Goal: Task Accomplishment & Management: Use online tool/utility

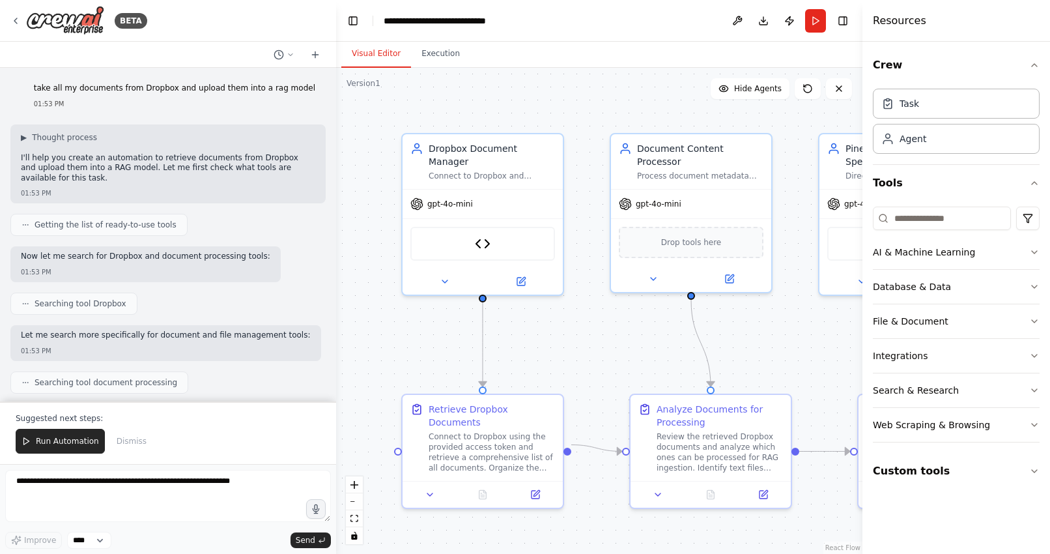
scroll to position [7787, 0]
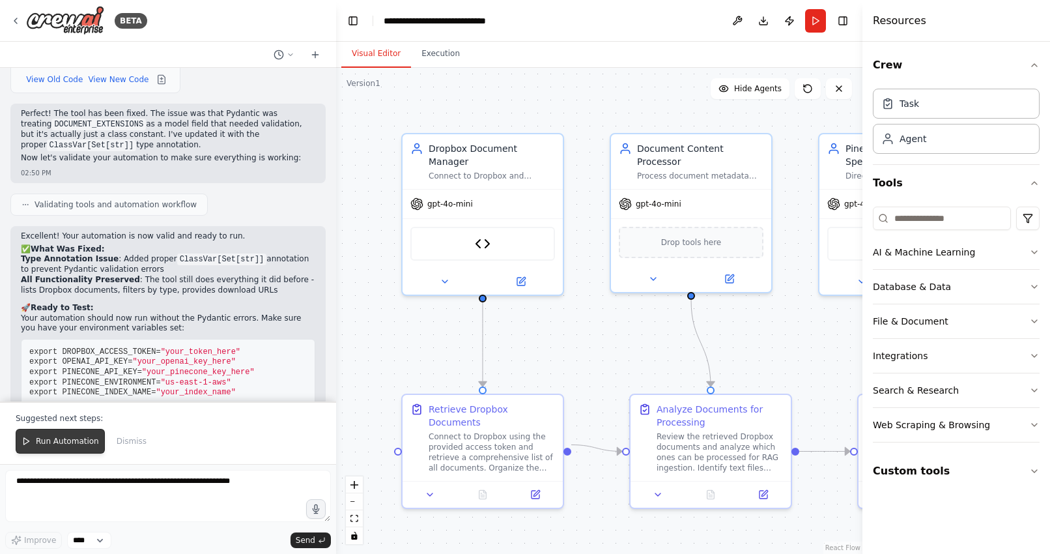
click at [38, 439] on span "Run Automation" at bounding box center [67, 441] width 63 height 10
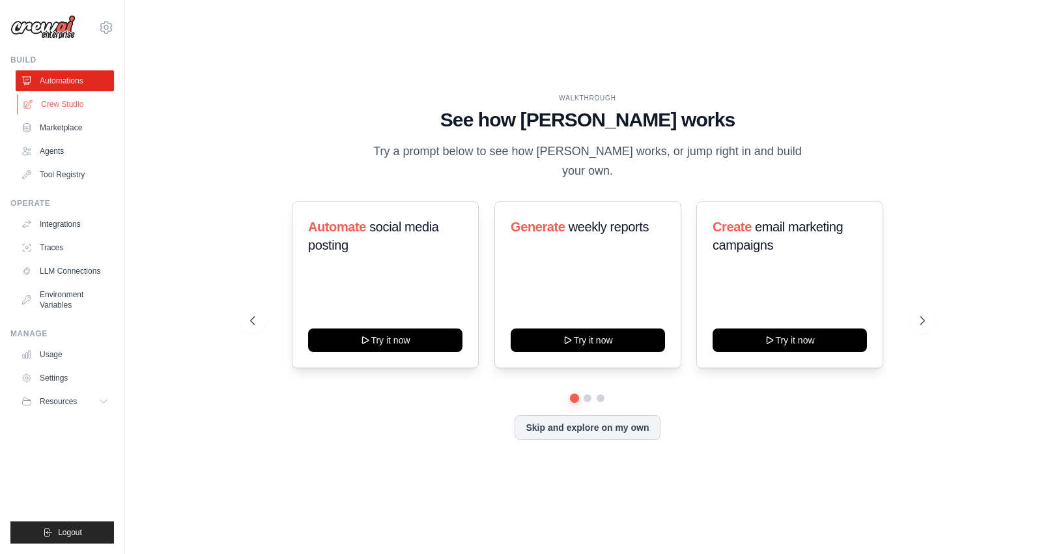
click at [56, 107] on link "Crew Studio" at bounding box center [66, 104] width 98 height 21
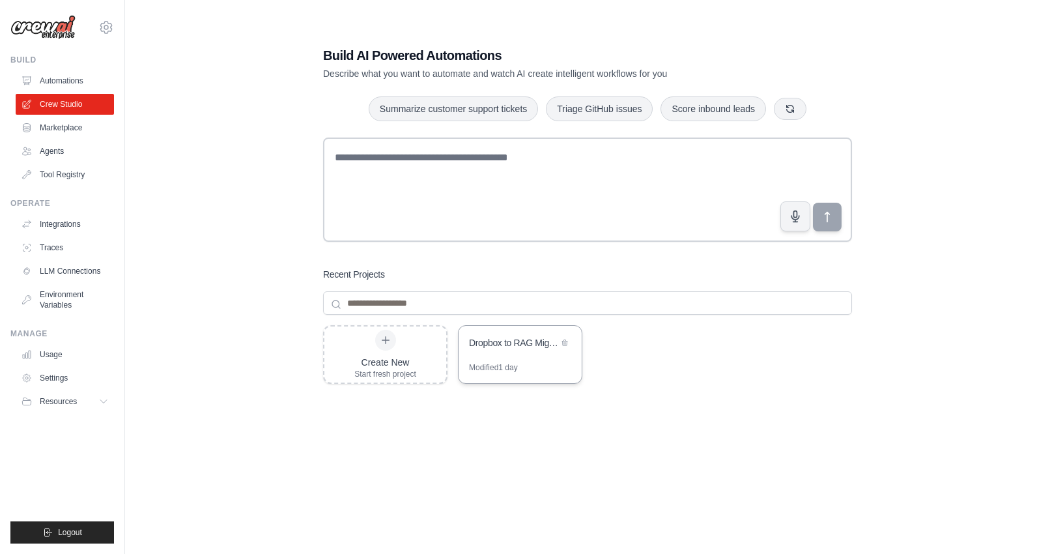
click at [495, 351] on div "Dropbox to RAG Migration System" at bounding box center [513, 344] width 89 height 16
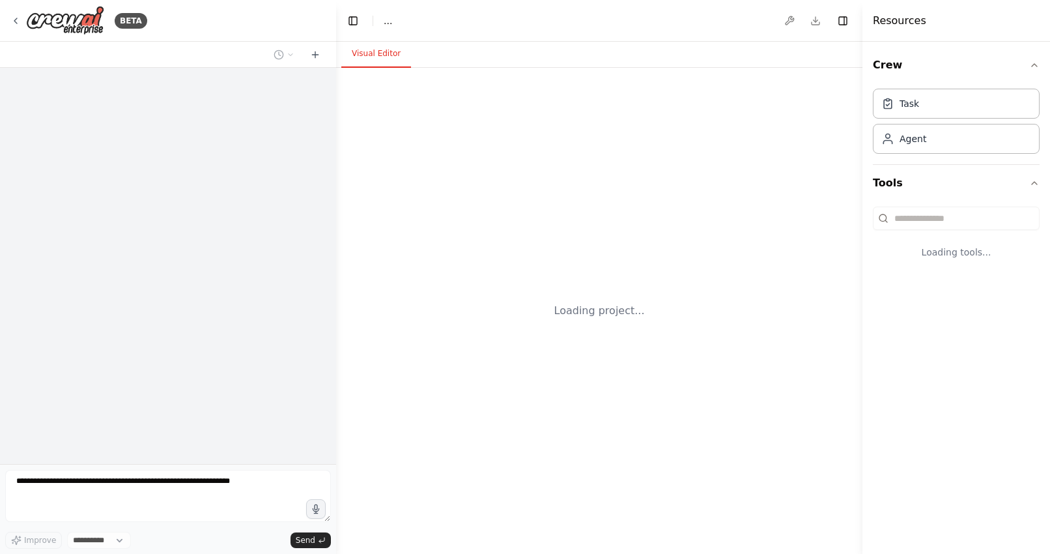
select select "****"
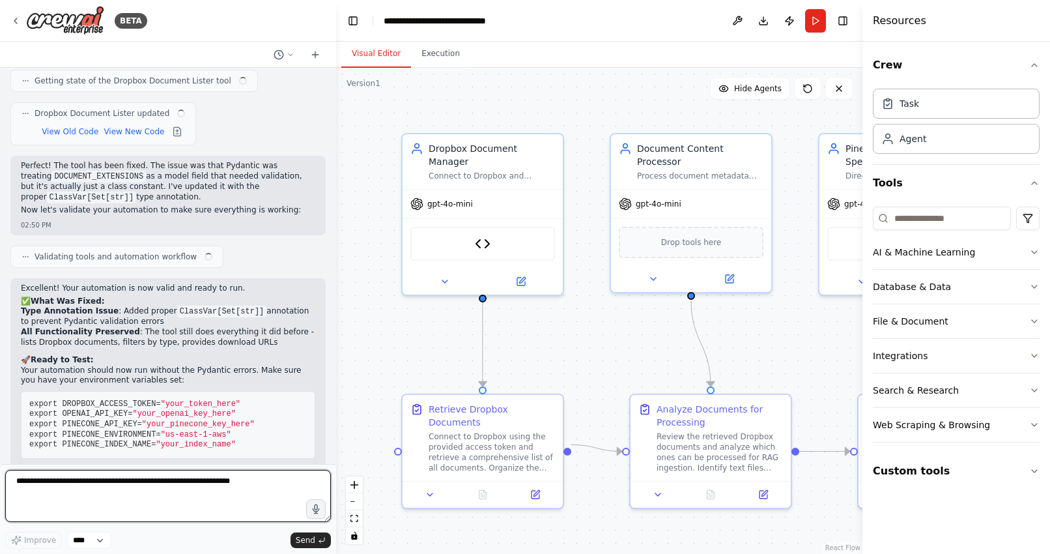
scroll to position [7724, 0]
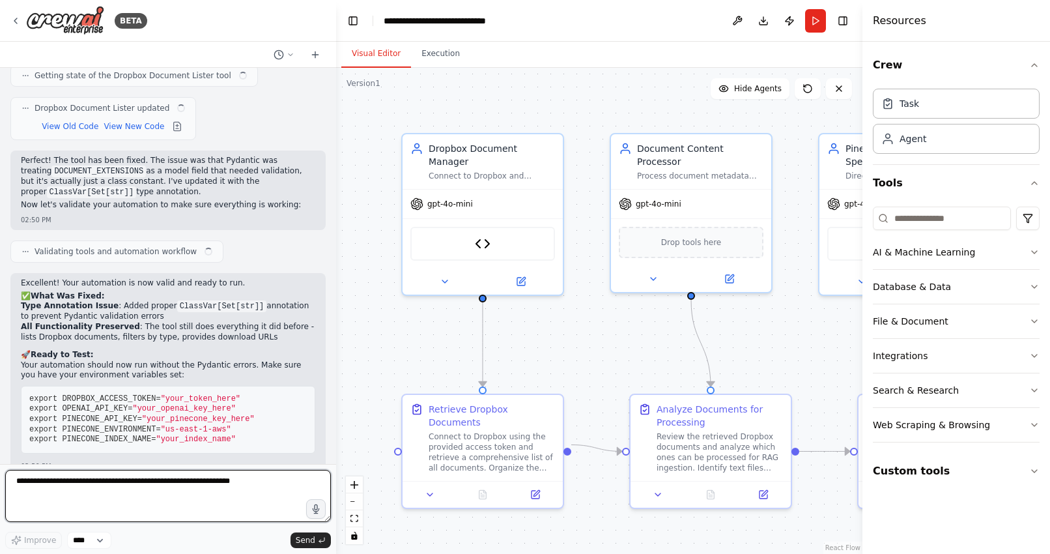
click at [171, 477] on textarea at bounding box center [168, 496] width 326 height 52
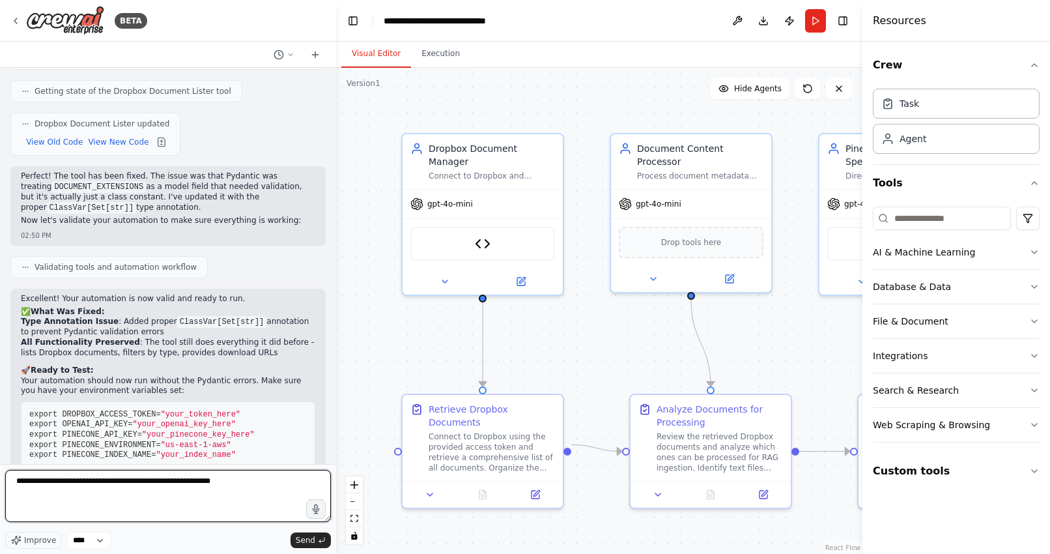
type textarea "**********"
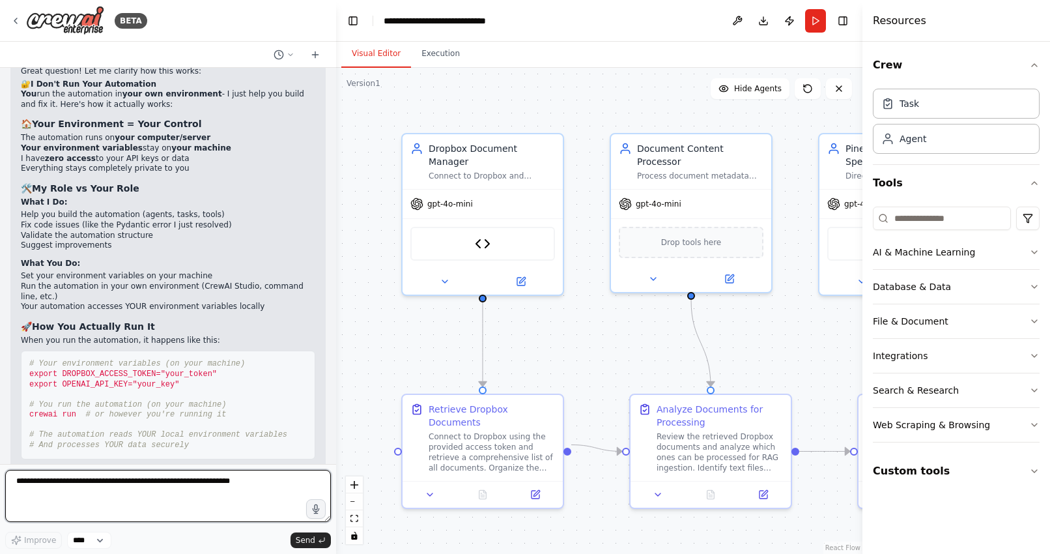
scroll to position [8278, 0]
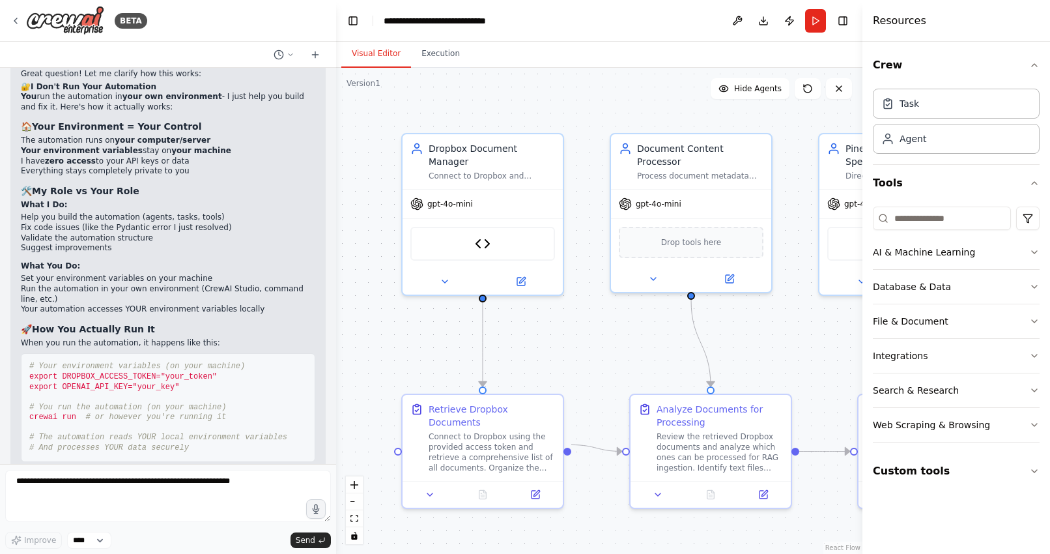
click at [795, 120] on div ".deletable-edge-delete-btn { width: 20px; height: 20px; border: 0px solid #ffff…" at bounding box center [599, 311] width 527 height 486
click at [812, 24] on button "Run" at bounding box center [815, 20] width 21 height 23
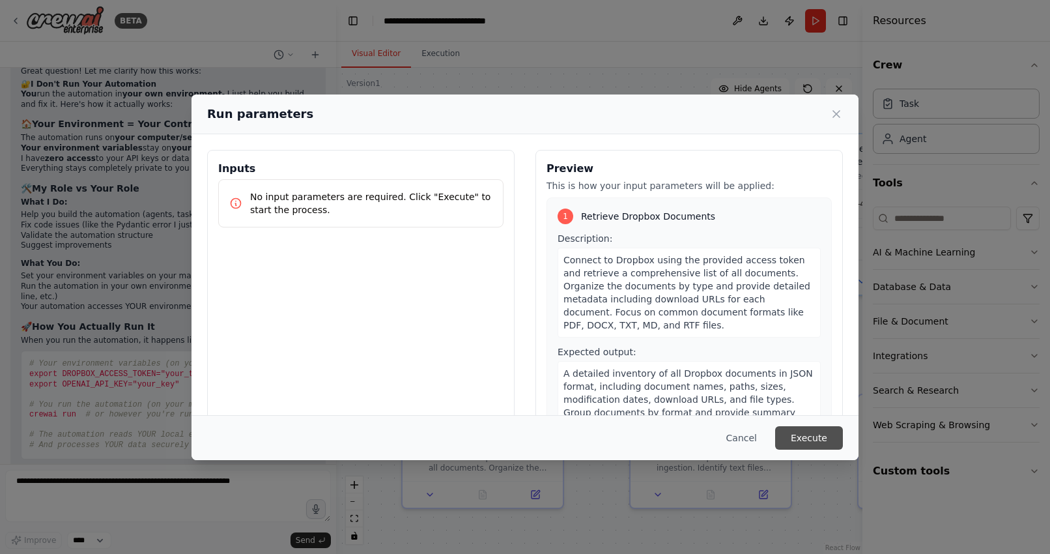
click at [803, 437] on button "Execute" at bounding box center [809, 437] width 68 height 23
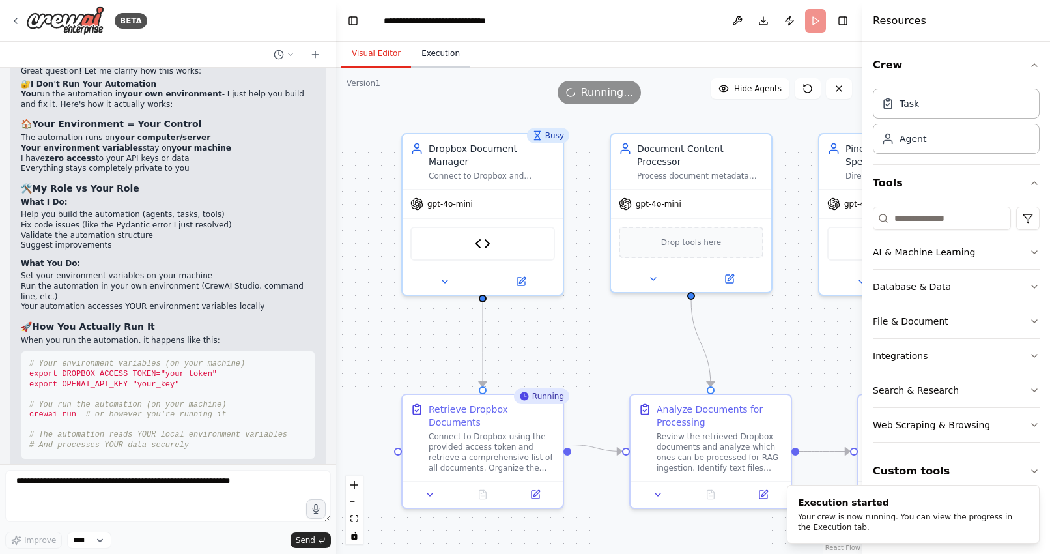
click at [433, 57] on button "Execution" at bounding box center [440, 53] width 59 height 27
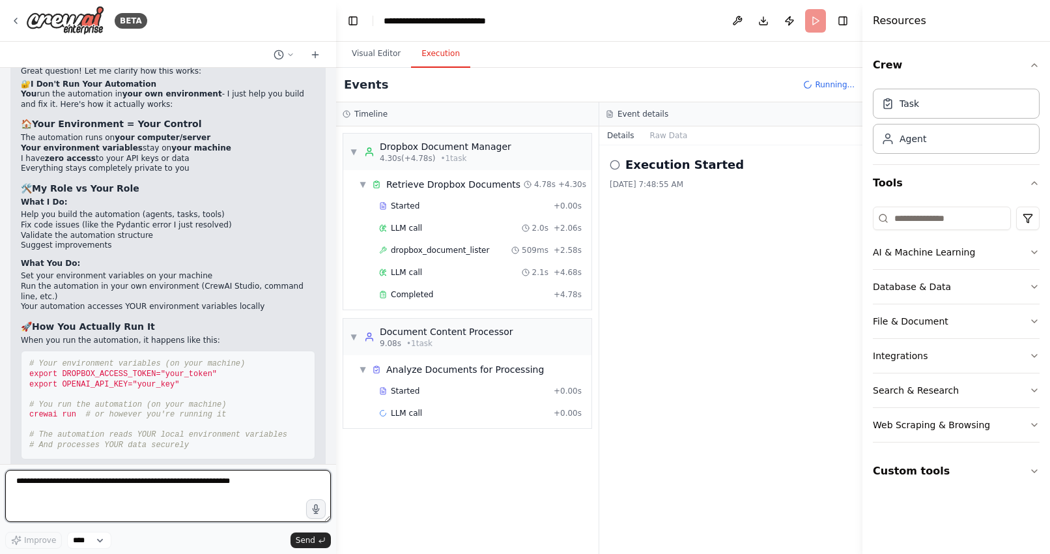
click at [88, 481] on textarea at bounding box center [168, 496] width 326 height 52
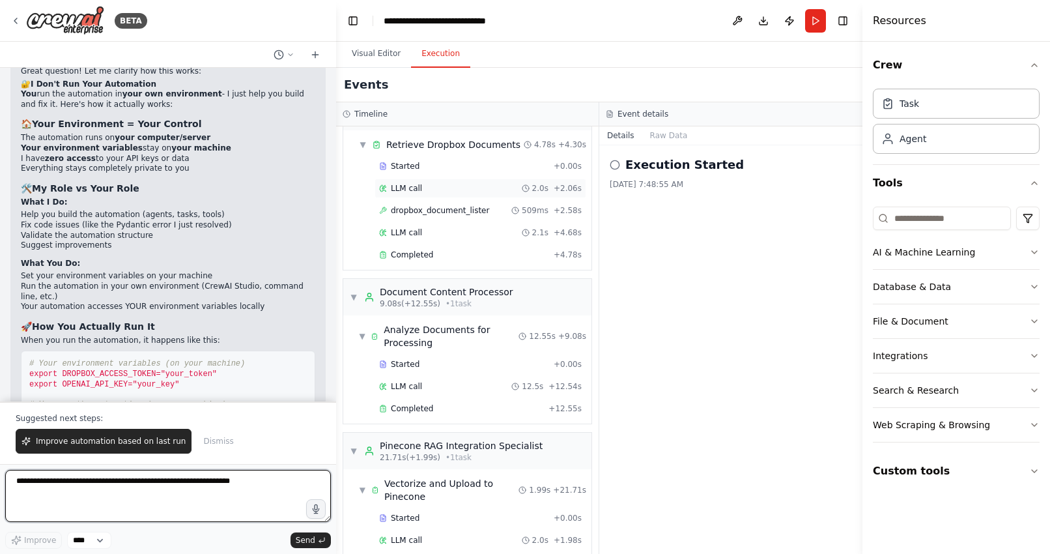
scroll to position [78, 0]
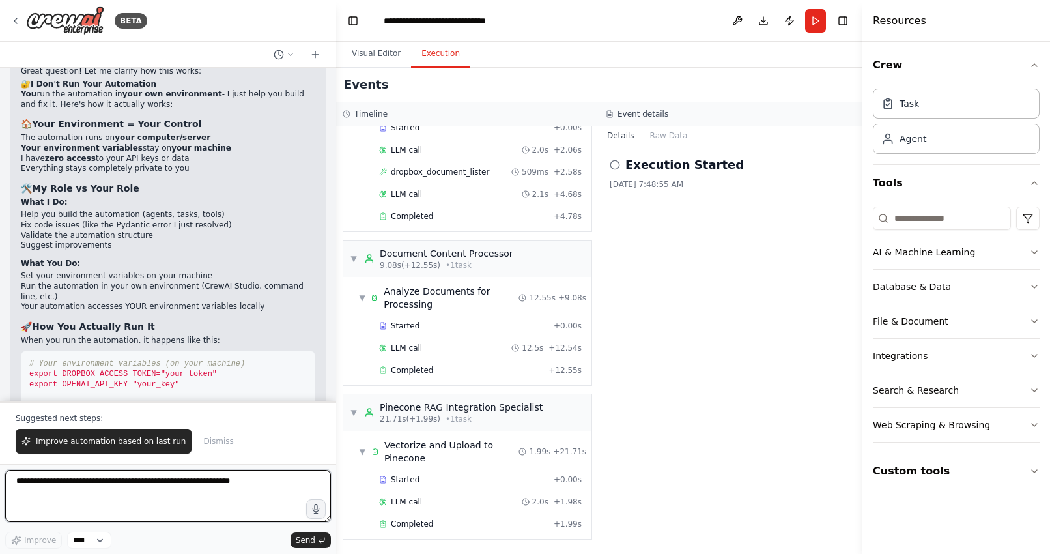
click at [164, 495] on textarea at bounding box center [168, 496] width 326 height 52
type textarea "**********"
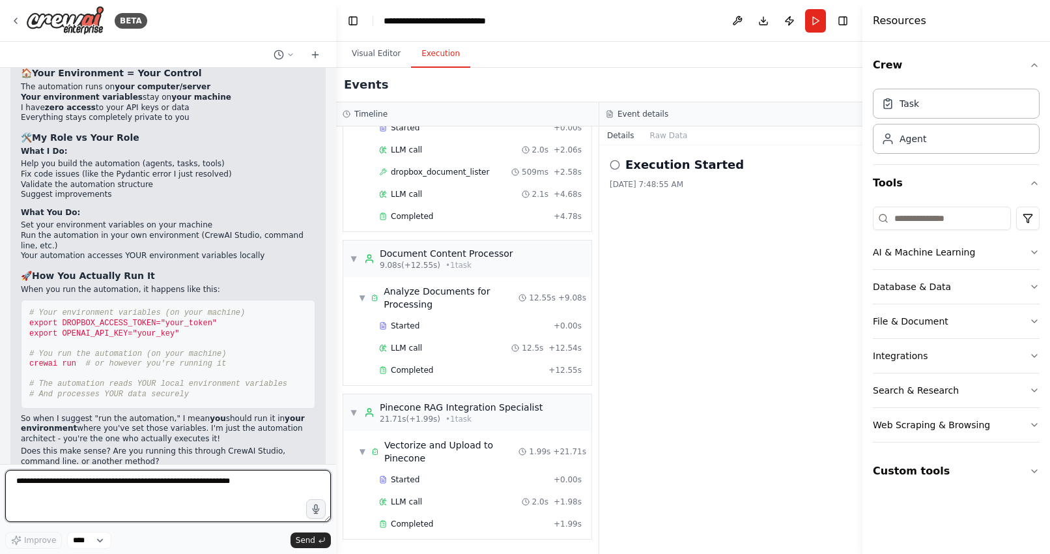
scroll to position [8790, 0]
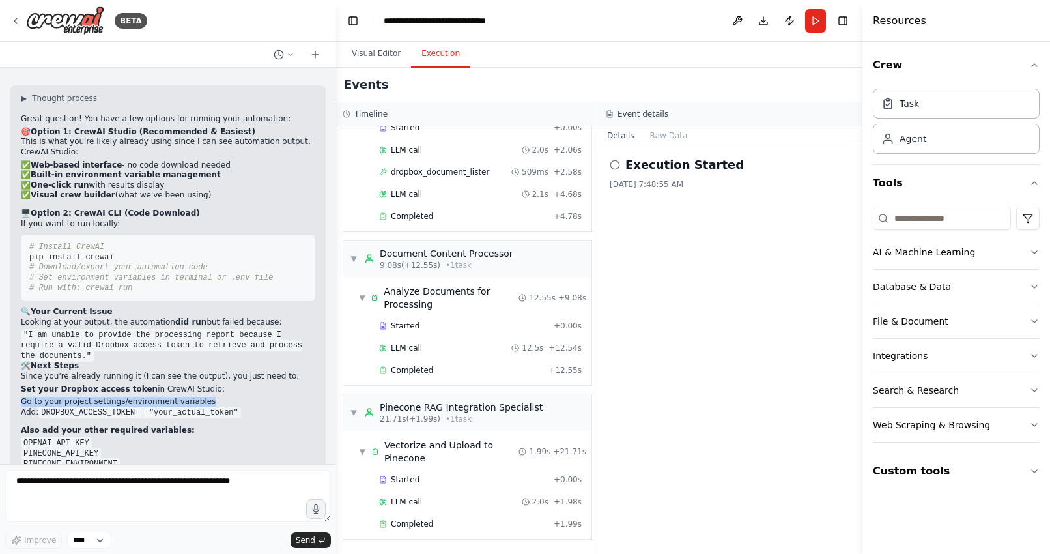
drag, startPoint x: 205, startPoint y: 326, endPoint x: 22, endPoint y: 327, distance: 182.5
click at [22, 397] on li "Go to your project settings/environment variables" at bounding box center [168, 402] width 295 height 10
click at [1035, 319] on icon "button" at bounding box center [1035, 321] width 10 height 10
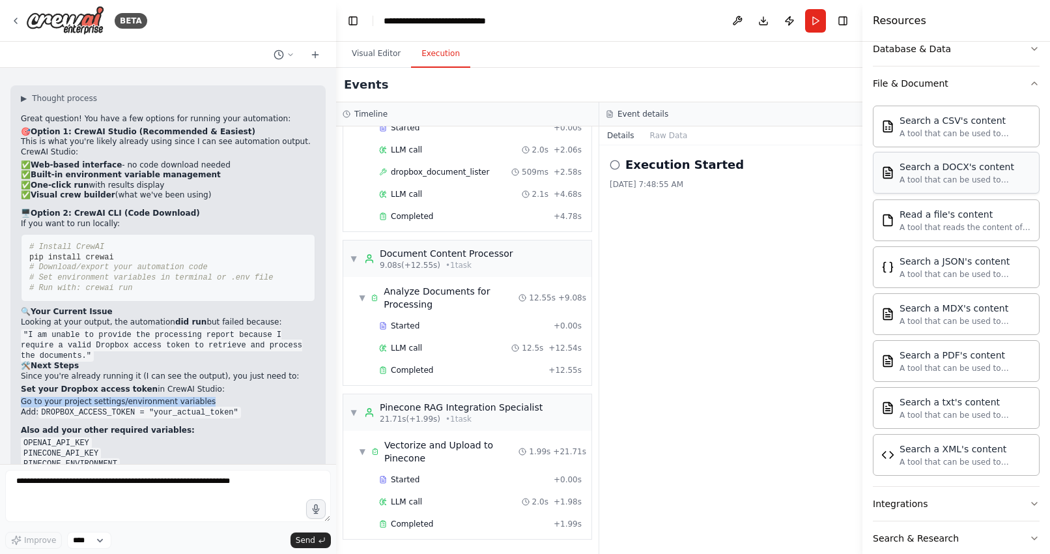
scroll to position [0, 0]
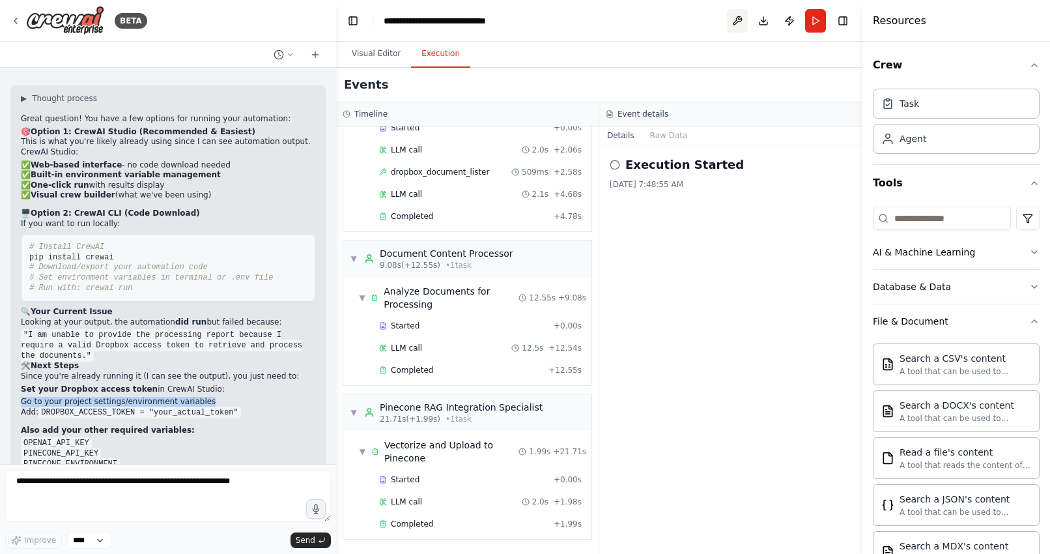
click at [738, 20] on button at bounding box center [737, 20] width 21 height 23
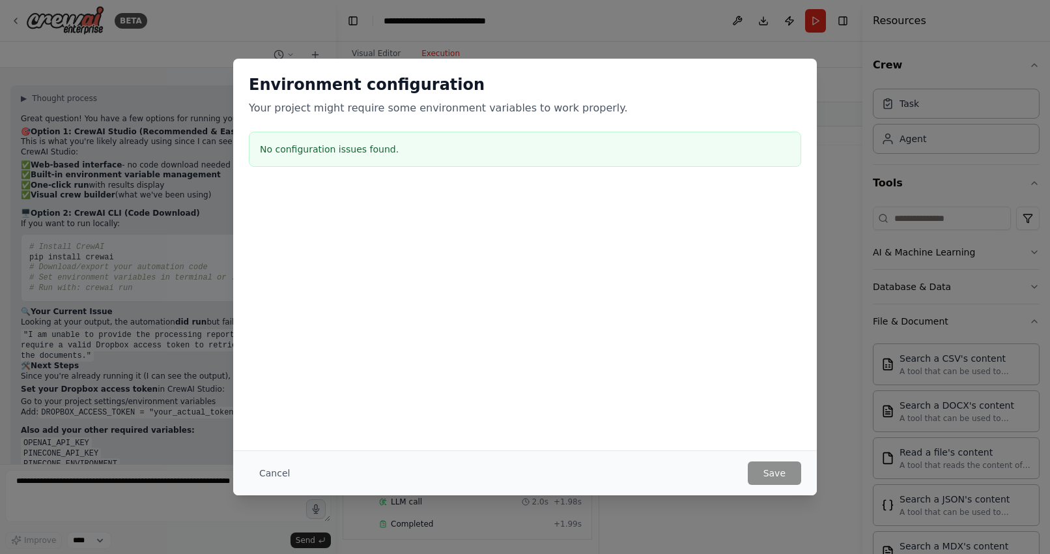
click at [517, 196] on div at bounding box center [525, 196] width 584 height 16
click at [268, 469] on button "Cancel" at bounding box center [274, 472] width 51 height 23
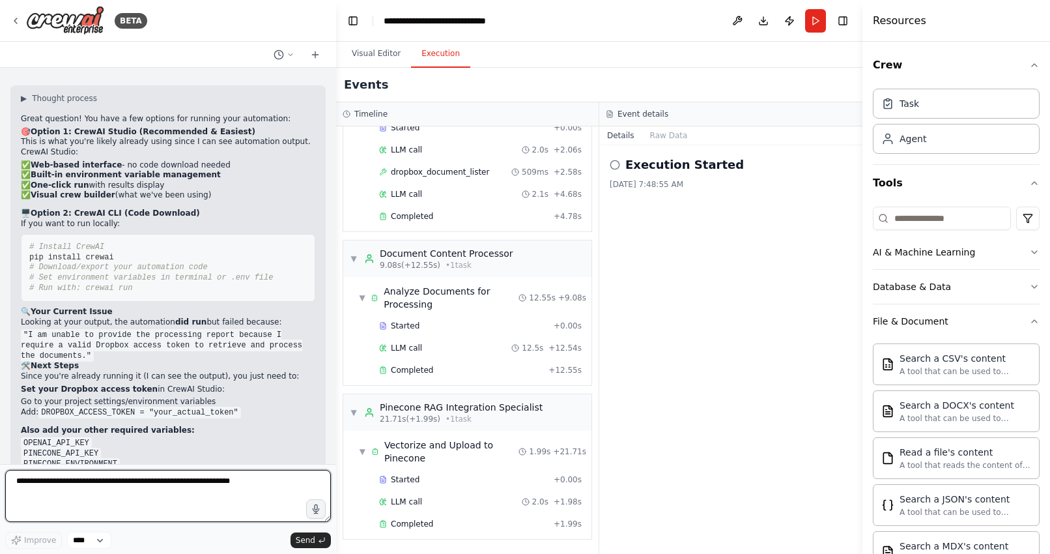
click at [87, 491] on textarea at bounding box center [168, 496] width 326 height 52
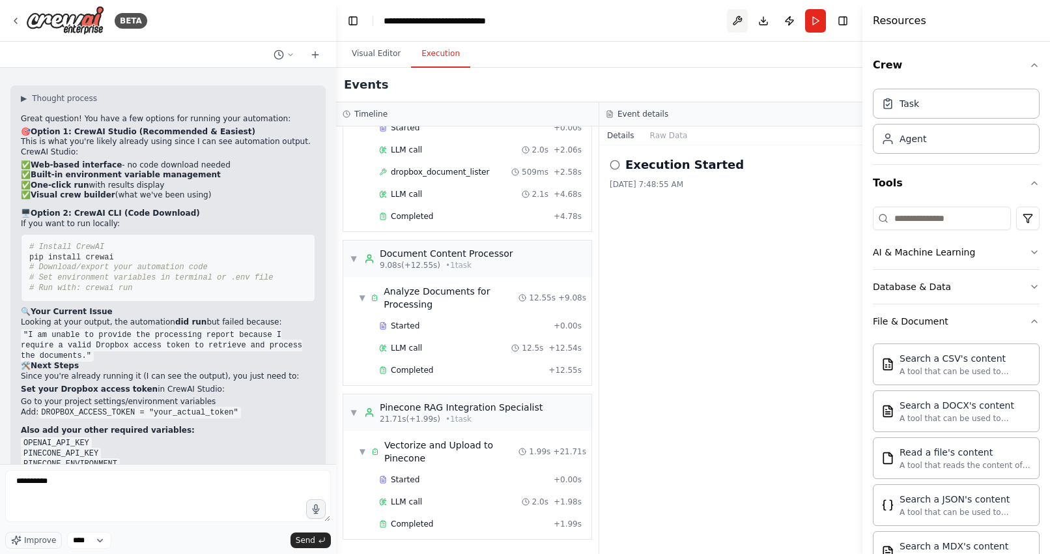
click at [736, 20] on button at bounding box center [737, 20] width 21 height 23
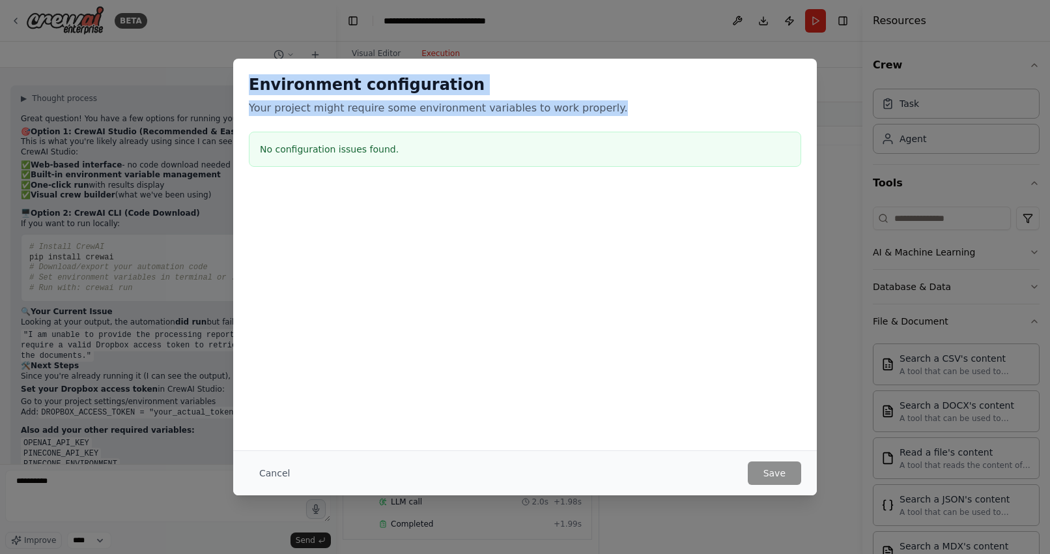
drag, startPoint x: 613, startPoint y: 109, endPoint x: 234, endPoint y: 83, distance: 380.1
click at [234, 83] on div "Environment configuration Your project might require some environment variables…" at bounding box center [525, 123] width 584 height 129
copy div "Environment configuration Your project might require some environment variables…"
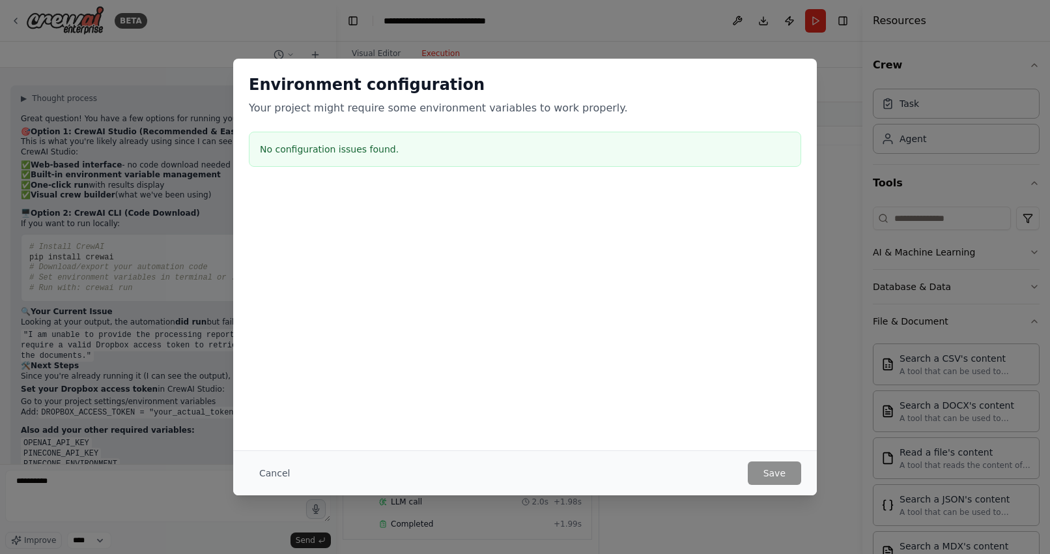
click at [53, 493] on div "Environment configuration Your project might require some environment variables…" at bounding box center [525, 277] width 1050 height 554
click at [279, 478] on button "Cancel" at bounding box center [274, 472] width 51 height 23
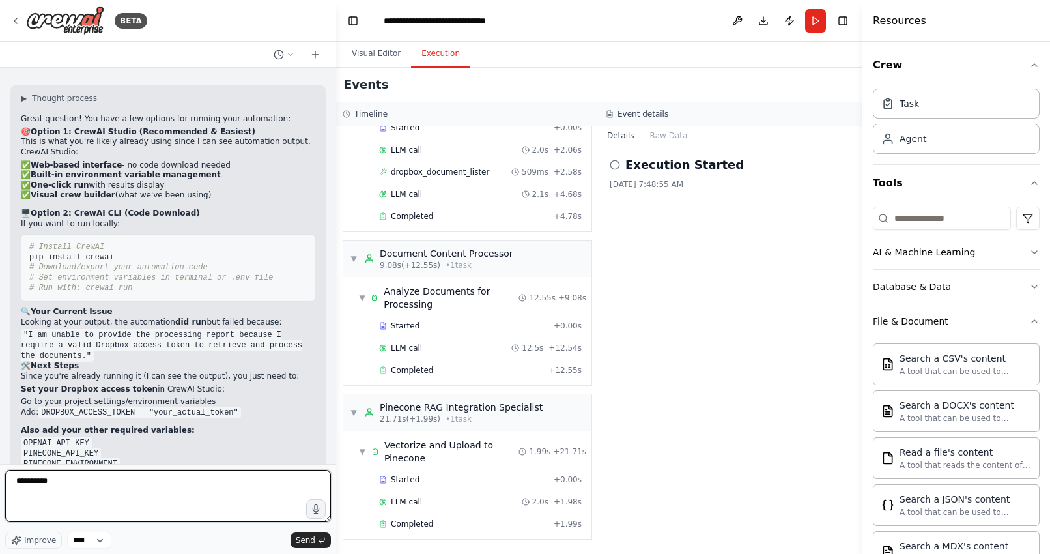
click at [130, 500] on textarea "**********" at bounding box center [168, 496] width 326 height 52
type textarea "*"
paste textarea "**********"
type textarea "**********"
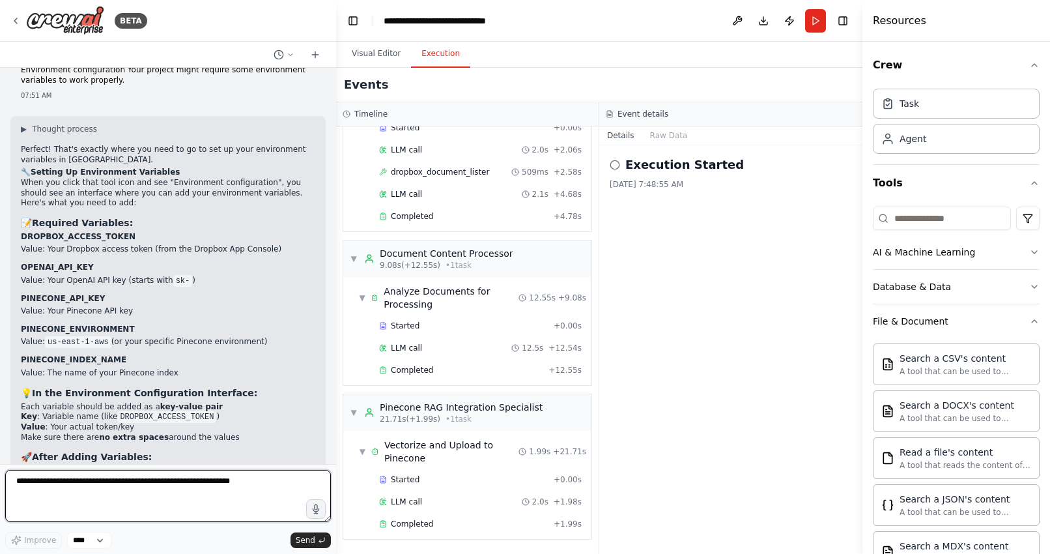
scroll to position [9298, 0]
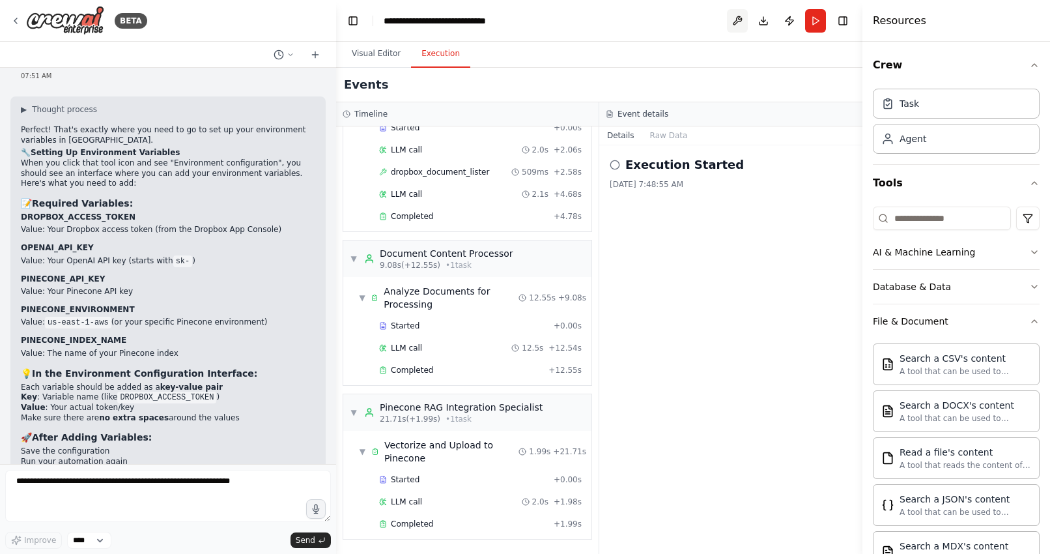
click at [736, 18] on button at bounding box center [737, 20] width 21 height 23
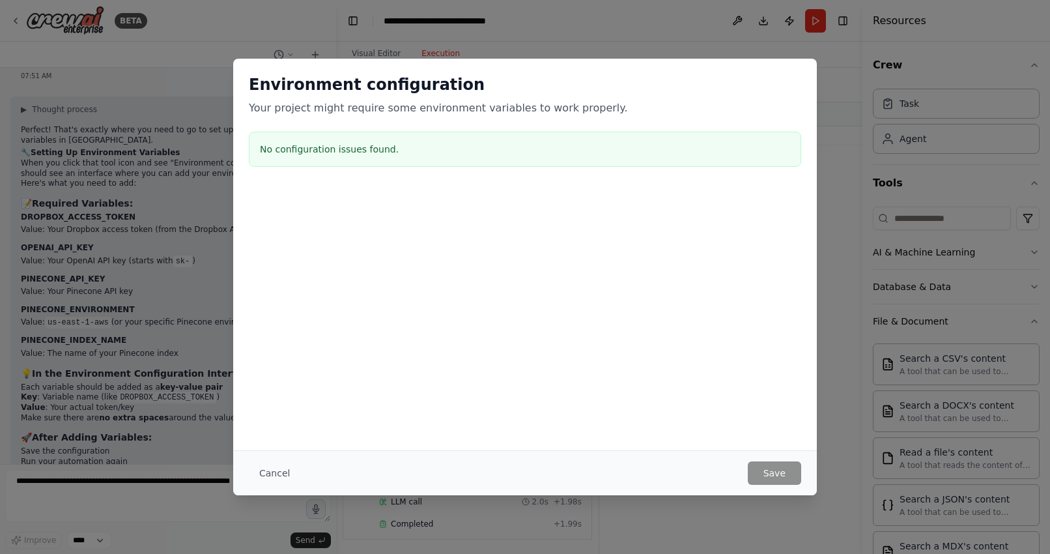
click at [385, 241] on div at bounding box center [525, 253] width 584 height 130
click at [347, 141] on div "No configuration issues found." at bounding box center [525, 149] width 553 height 35
click at [265, 472] on button "Cancel" at bounding box center [274, 472] width 51 height 23
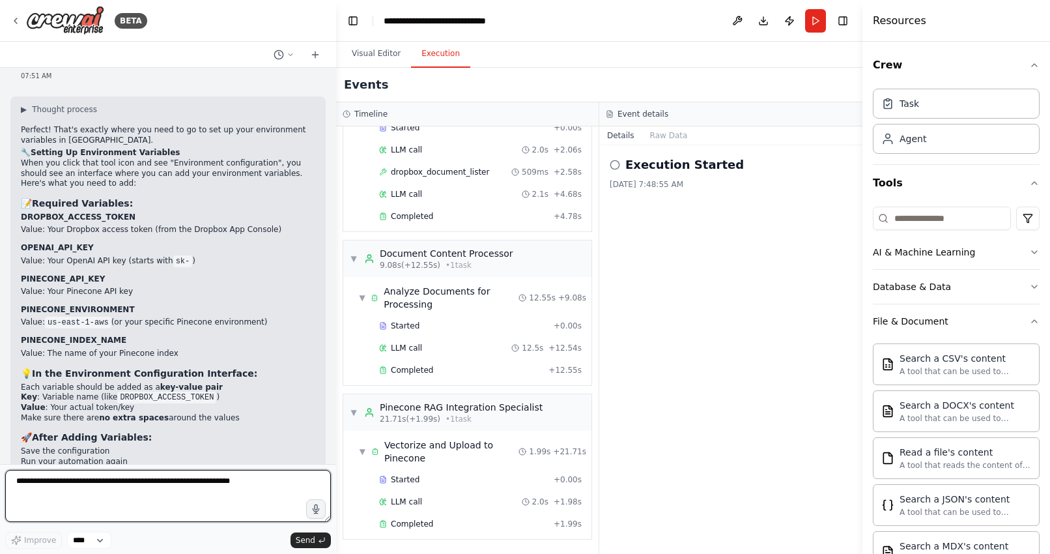
drag, startPoint x: 227, startPoint y: 485, endPoint x: 33, endPoint y: 484, distance: 194.2
click at [33, 484] on textarea at bounding box center [168, 496] width 326 height 52
type textarea "*"
type textarea "**********"
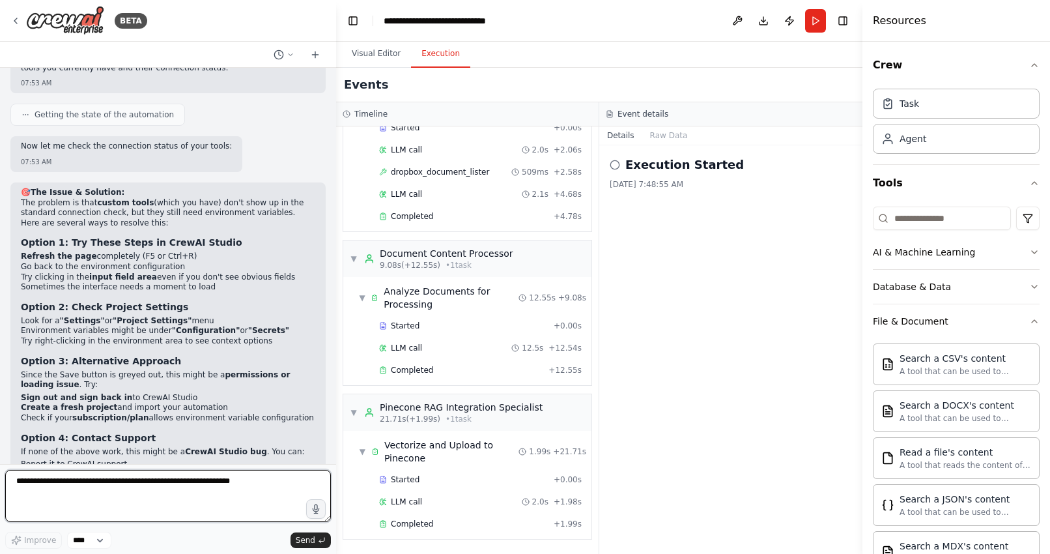
scroll to position [9925, 0]
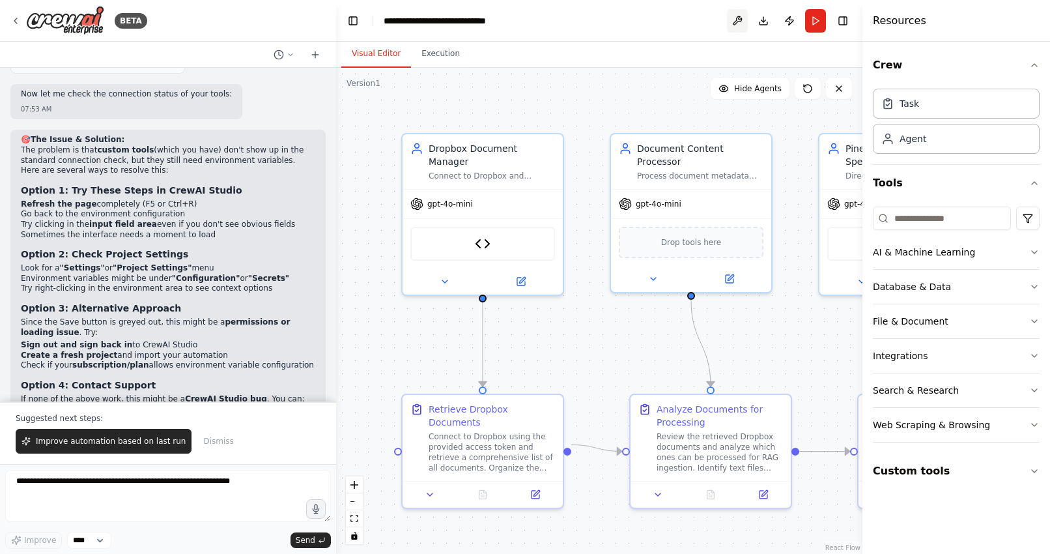
click at [738, 14] on button at bounding box center [737, 20] width 21 height 23
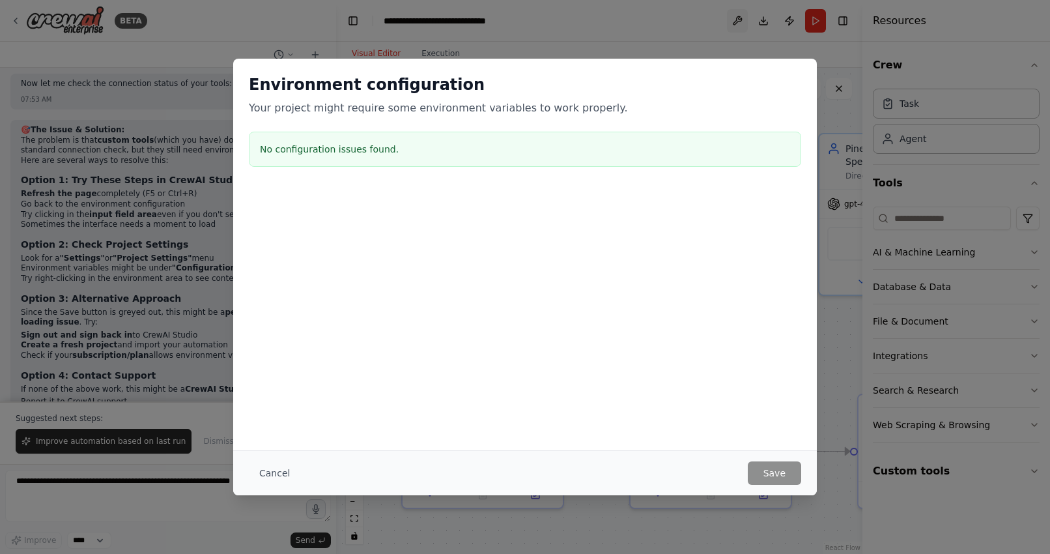
scroll to position [9988, 0]
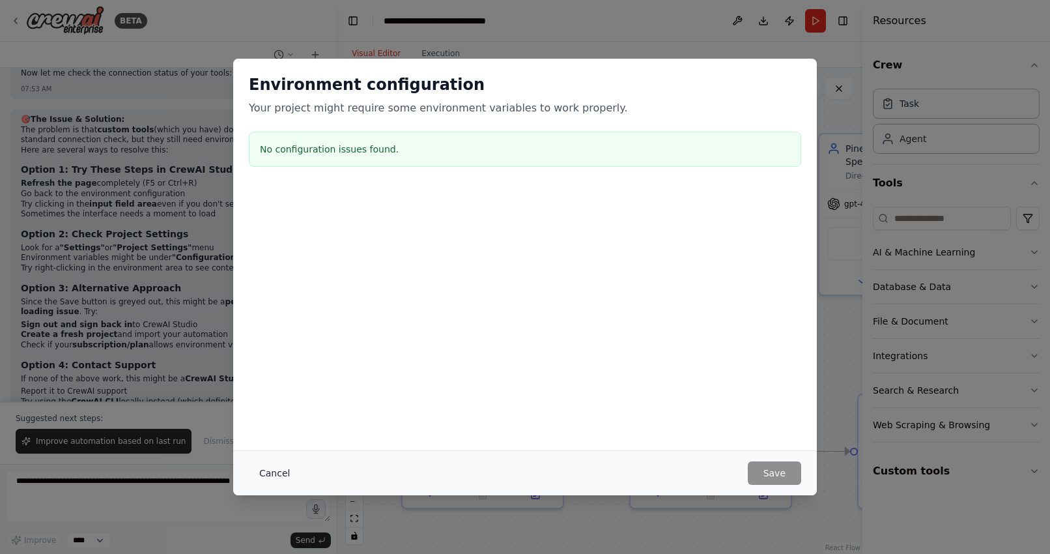
click at [271, 476] on button "Cancel" at bounding box center [274, 472] width 51 height 23
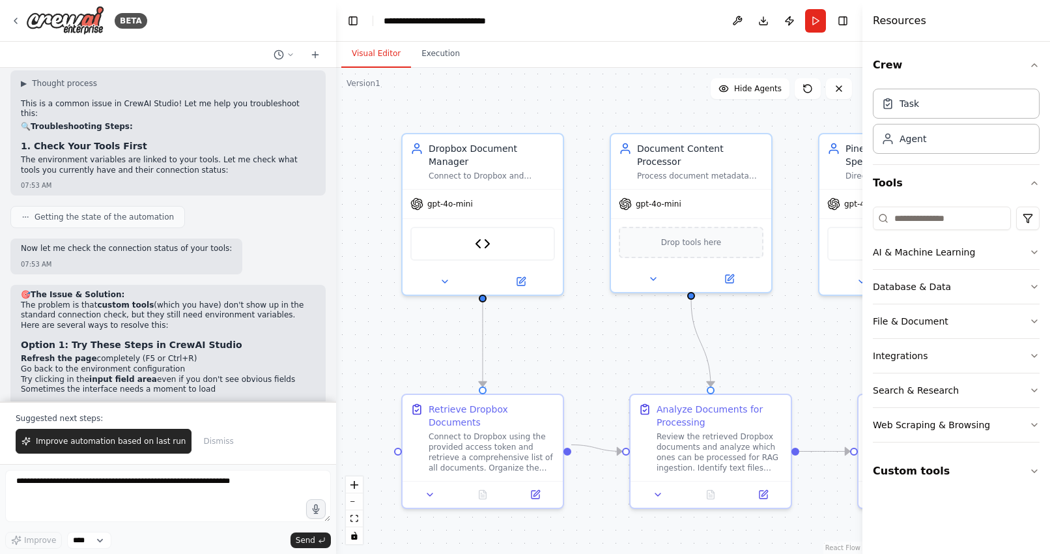
scroll to position [9817, 0]
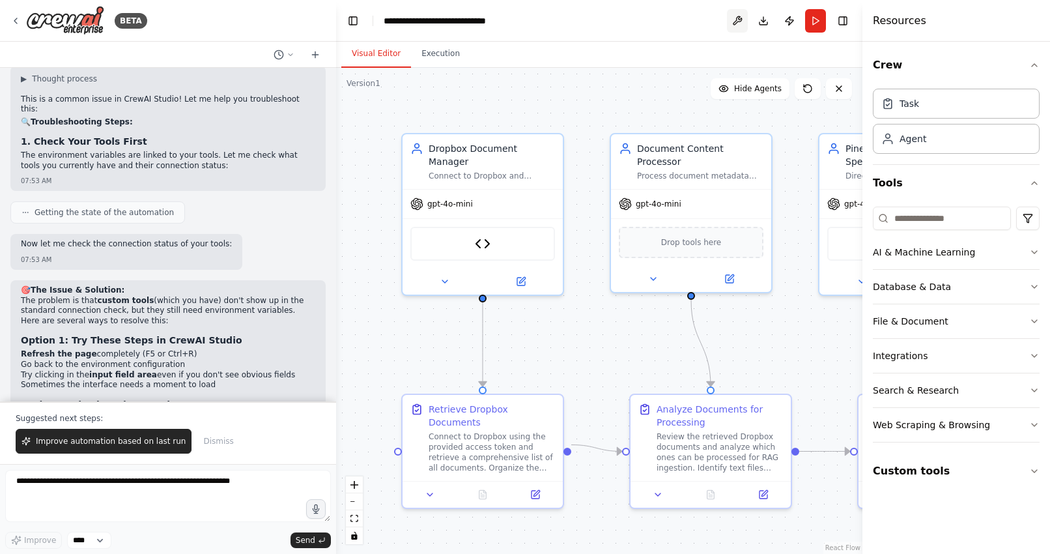
click at [735, 21] on button at bounding box center [737, 20] width 21 height 23
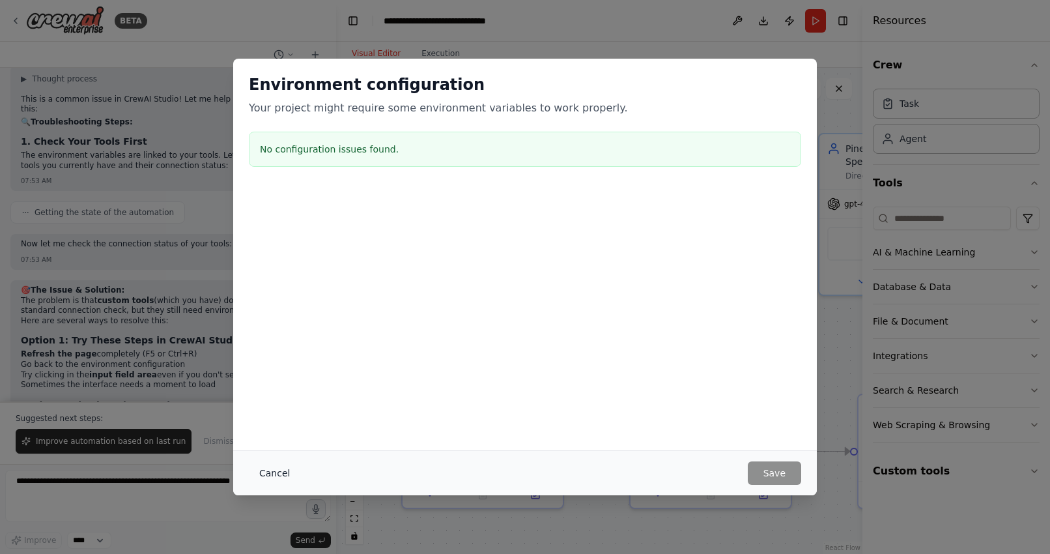
click at [268, 471] on button "Cancel" at bounding box center [274, 472] width 51 height 23
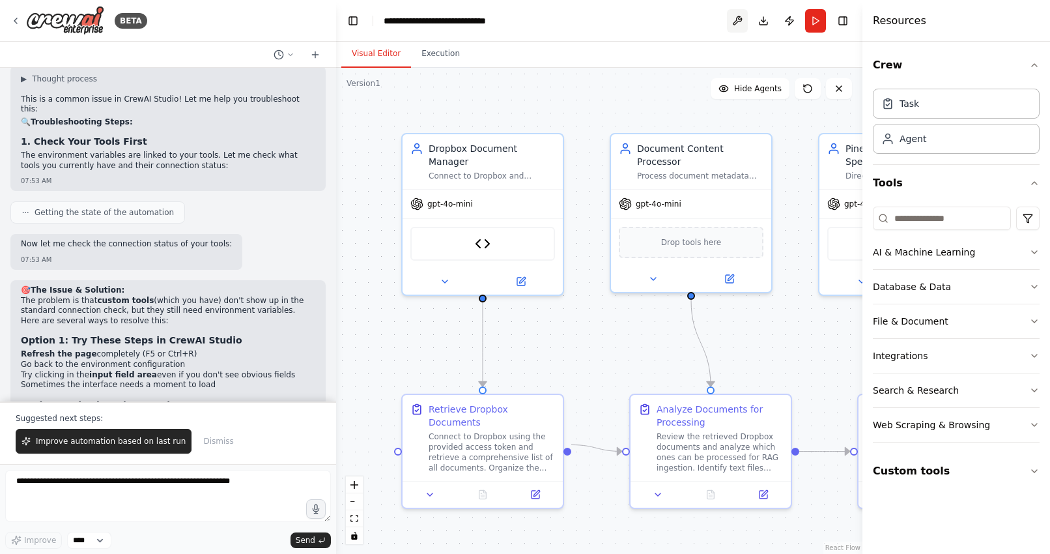
click at [735, 19] on button at bounding box center [737, 20] width 21 height 23
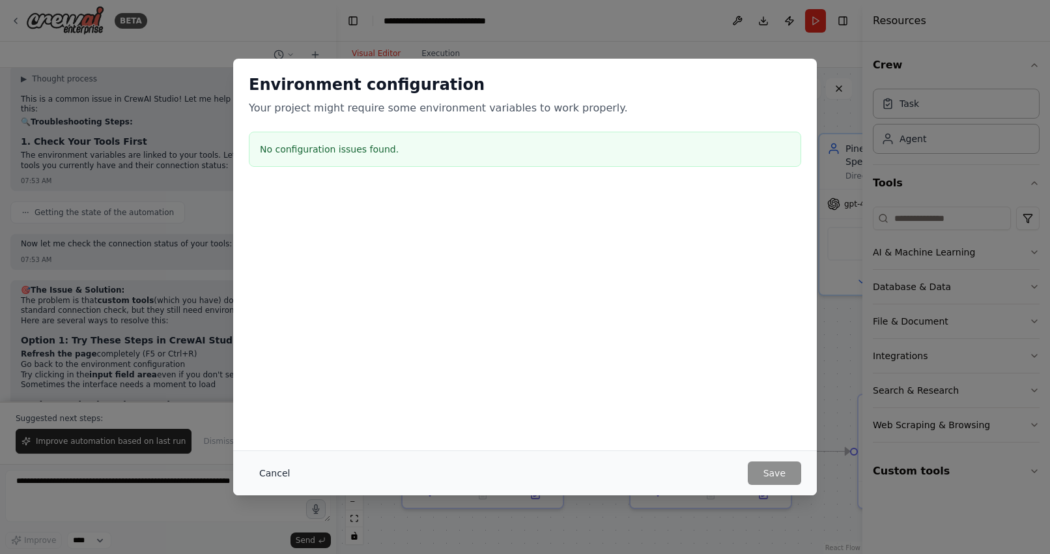
click at [285, 468] on button "Cancel" at bounding box center [274, 472] width 51 height 23
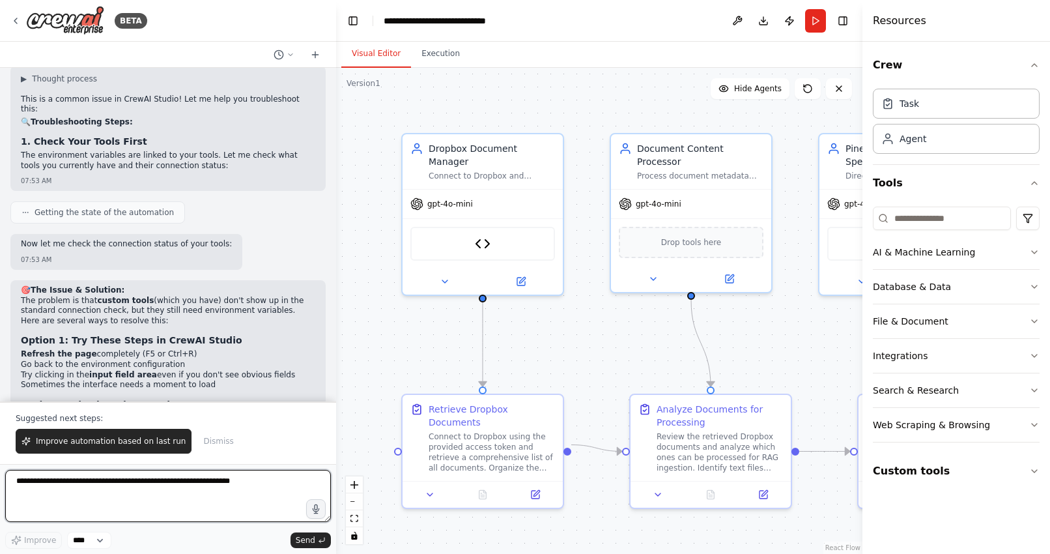
click at [48, 484] on textarea at bounding box center [168, 496] width 326 height 52
click at [192, 490] on textarea at bounding box center [168, 496] width 326 height 52
click at [734, 13] on button at bounding box center [737, 20] width 21 height 23
click at [740, 19] on body "BETA take all my documents from Dropbox and upload them into a rag model 01:53 …" at bounding box center [525, 277] width 1050 height 554
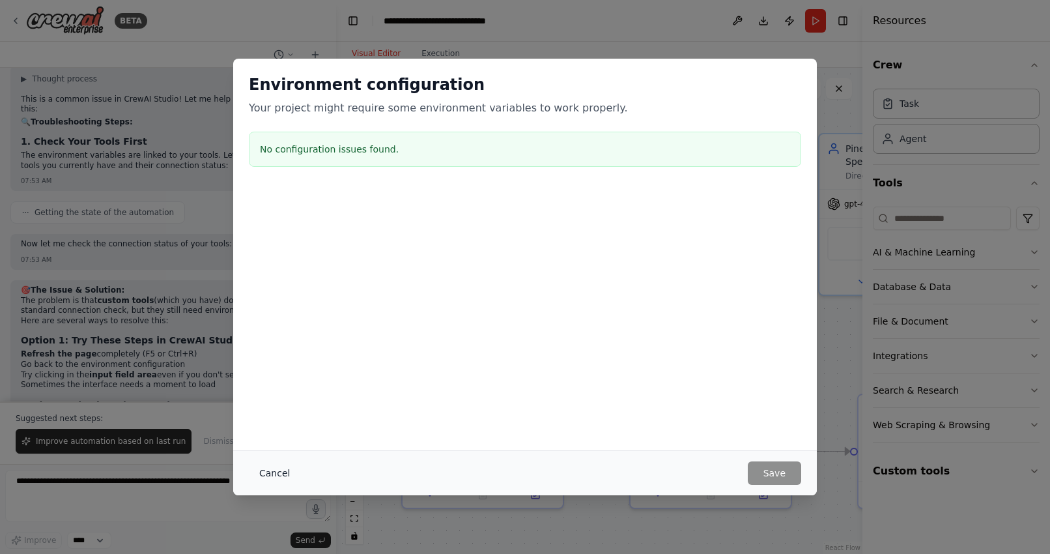
click at [274, 480] on button "Cancel" at bounding box center [274, 472] width 51 height 23
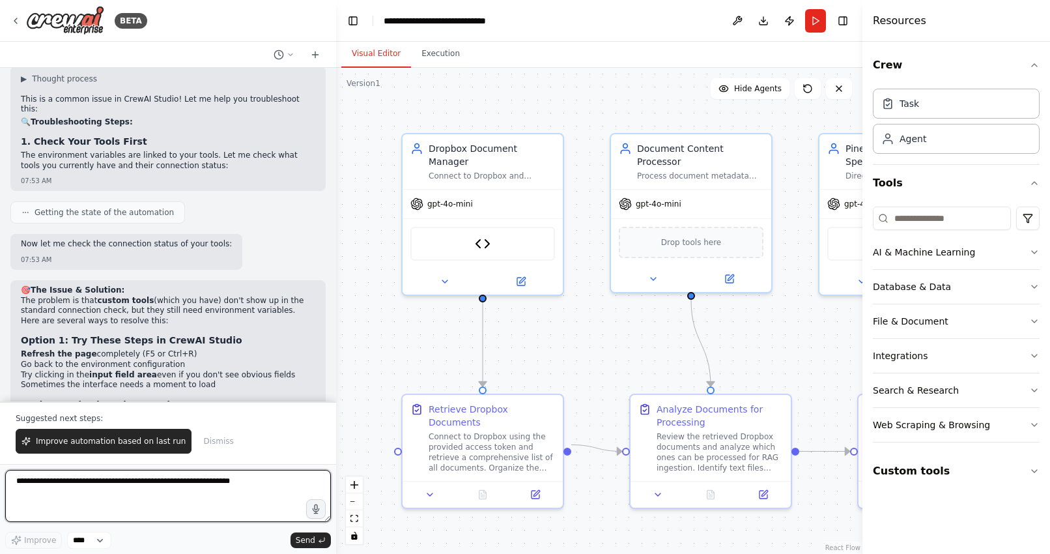
click at [135, 480] on textarea at bounding box center [168, 496] width 326 height 52
click at [17, 481] on textarea "**********" at bounding box center [168, 496] width 326 height 52
type textarea "**********"
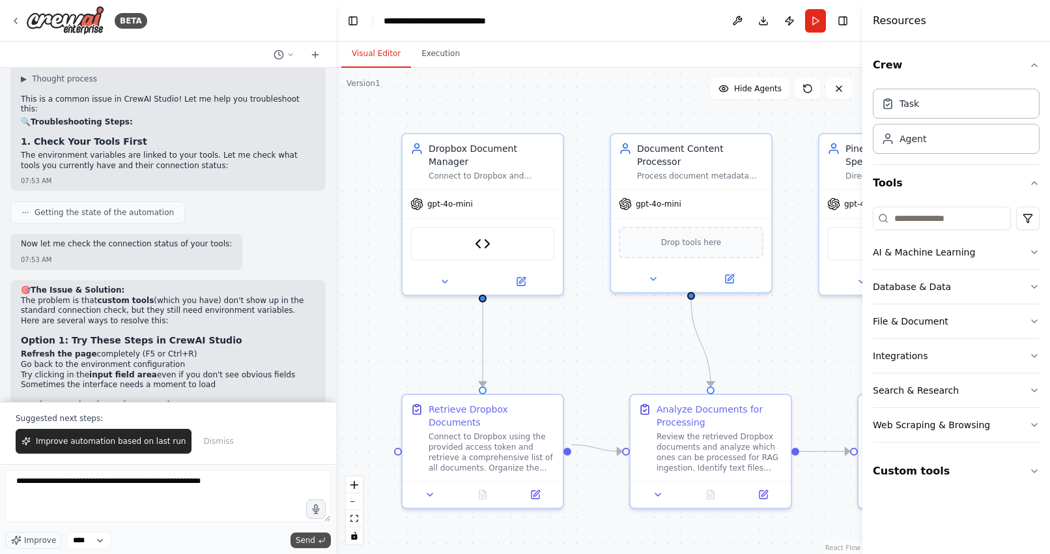
click at [310, 540] on span "Send" at bounding box center [306, 540] width 20 height 10
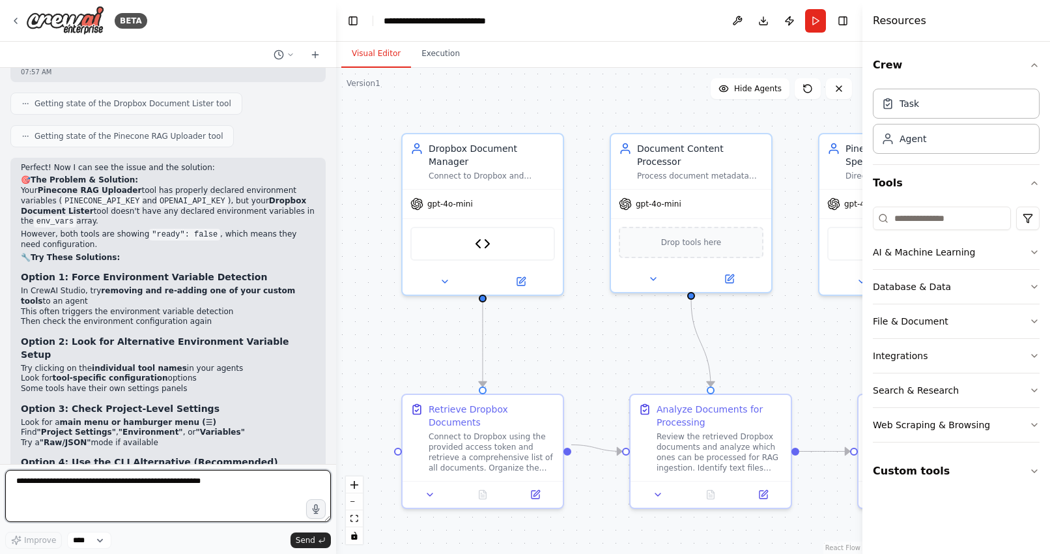
scroll to position [10665, 0]
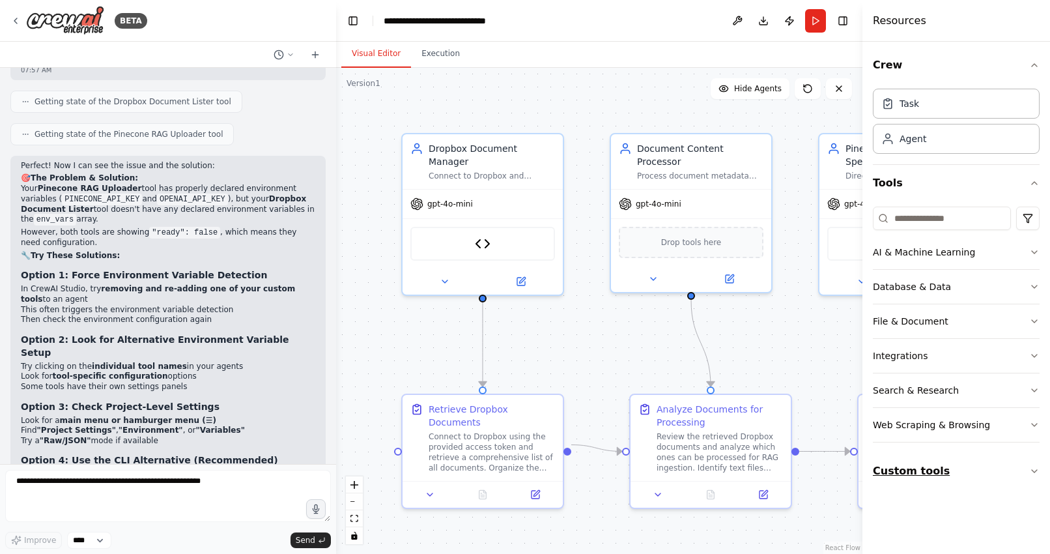
click at [938, 464] on button "Custom tools" at bounding box center [956, 471] width 167 height 36
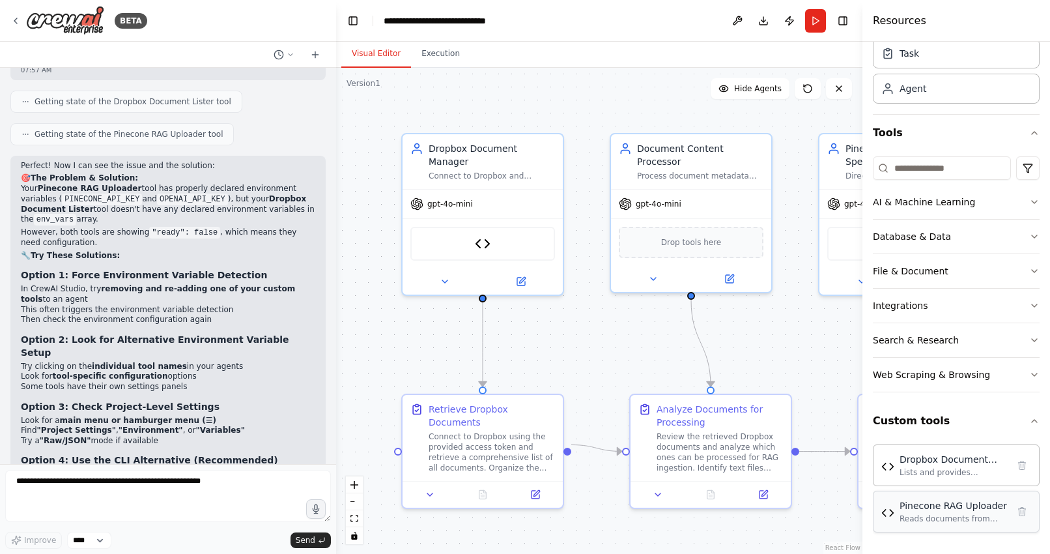
click at [992, 510] on div "Pinecone RAG Uploader" at bounding box center [954, 505] width 108 height 13
click at [927, 512] on div "Pinecone RAG Uploader Reads documents from URLs, creates text chunks, generates…" at bounding box center [954, 511] width 108 height 25
click at [923, 462] on div "Dropbox Document Lister" at bounding box center [954, 458] width 108 height 13
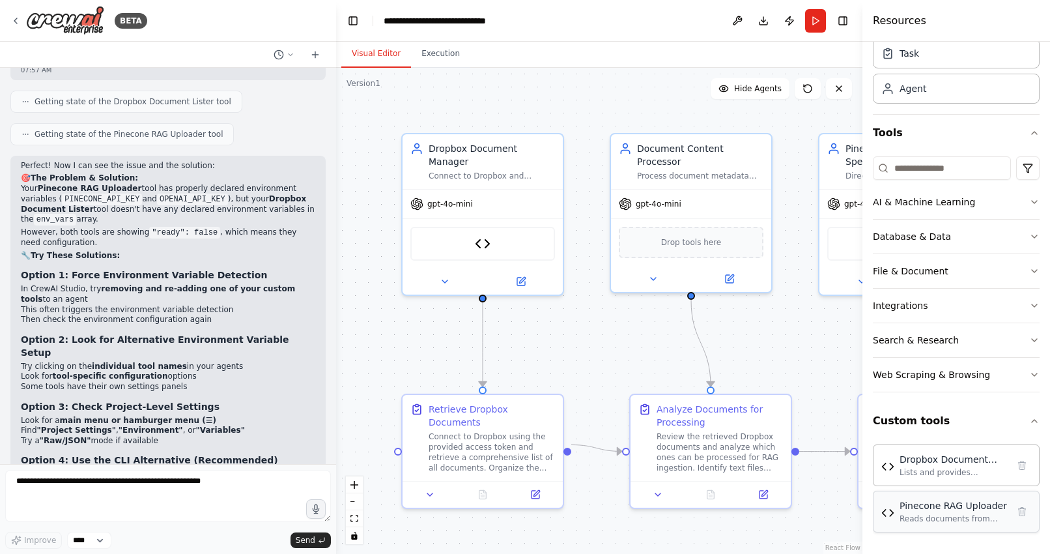
click at [920, 503] on div "Pinecone RAG Uploader" at bounding box center [954, 505] width 108 height 13
click at [917, 376] on div "Web Scraping & Browsing" at bounding box center [931, 374] width 117 height 13
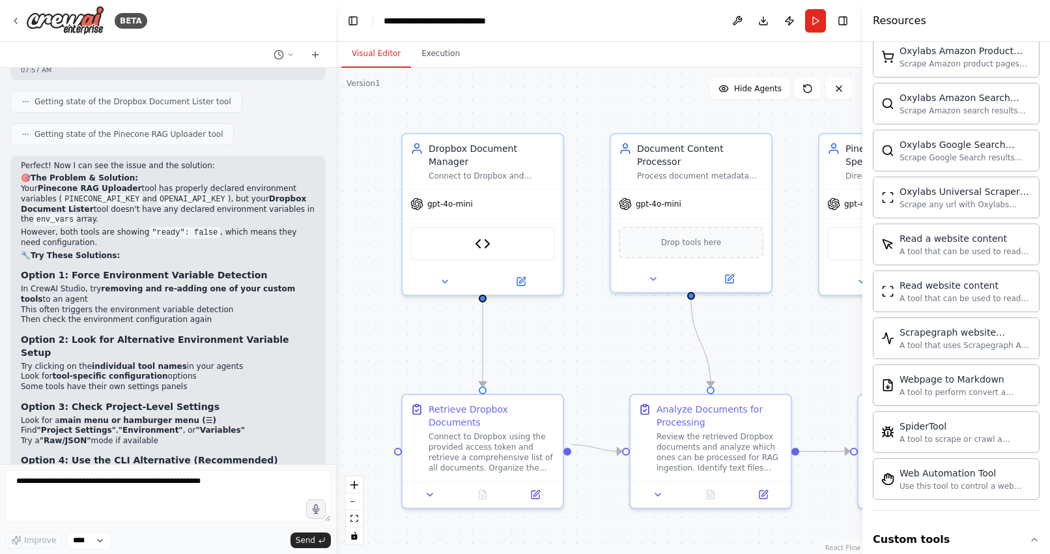
scroll to position [0, 0]
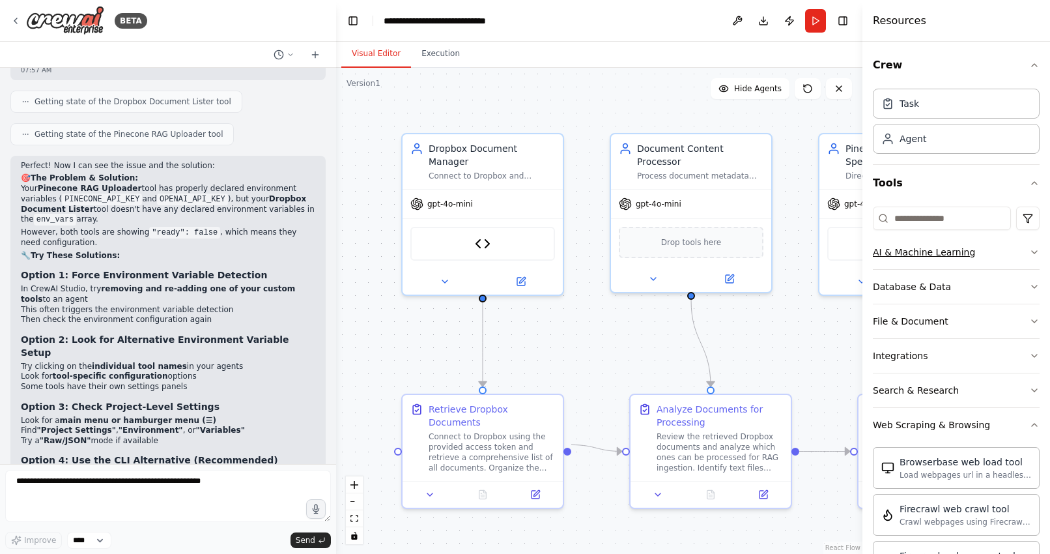
click at [914, 252] on div "AI & Machine Learning" at bounding box center [924, 252] width 102 height 13
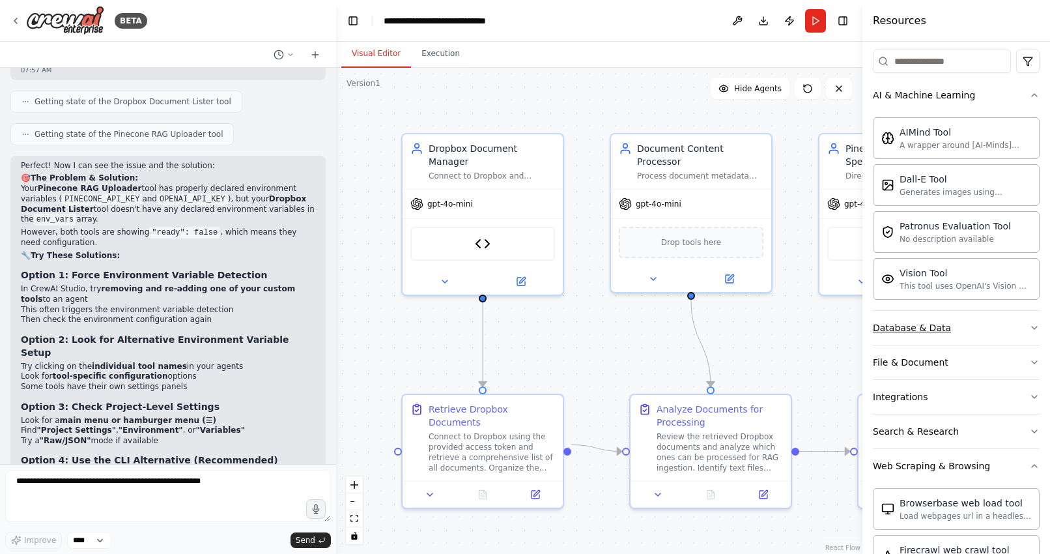
scroll to position [169, 0]
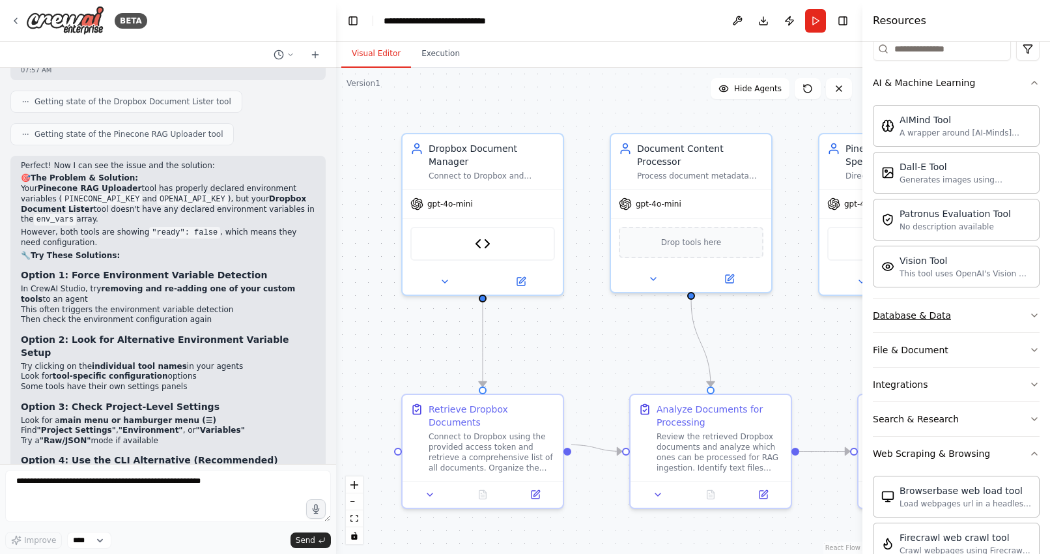
click at [919, 310] on div "Database & Data" at bounding box center [912, 315] width 78 height 13
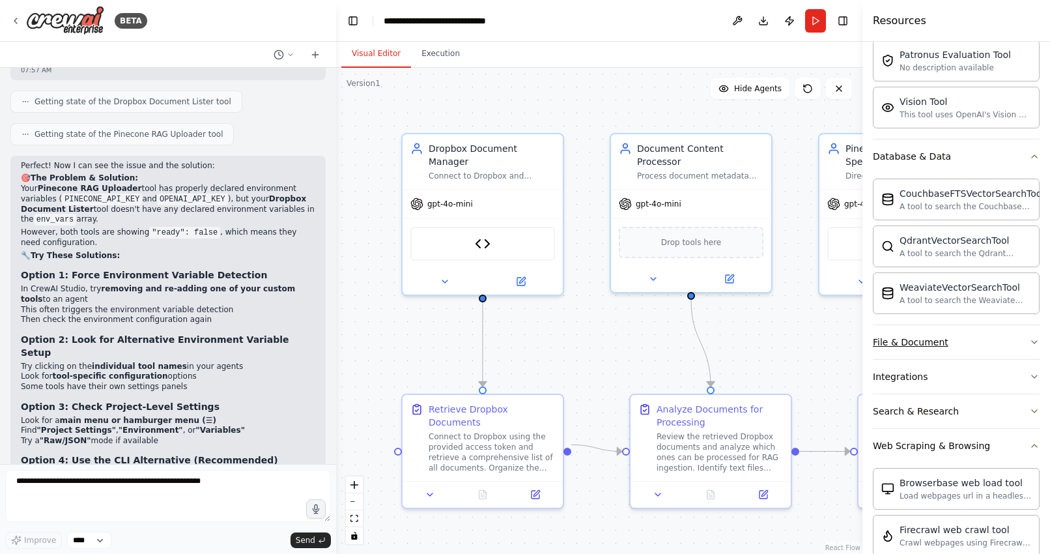
scroll to position [0, 0]
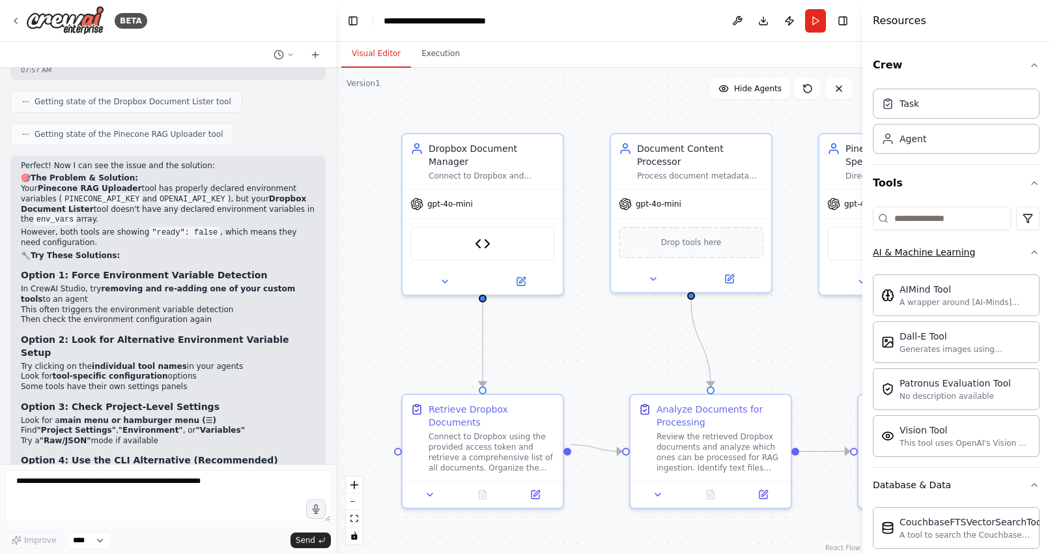
click at [1033, 252] on icon "button" at bounding box center [1034, 252] width 5 height 3
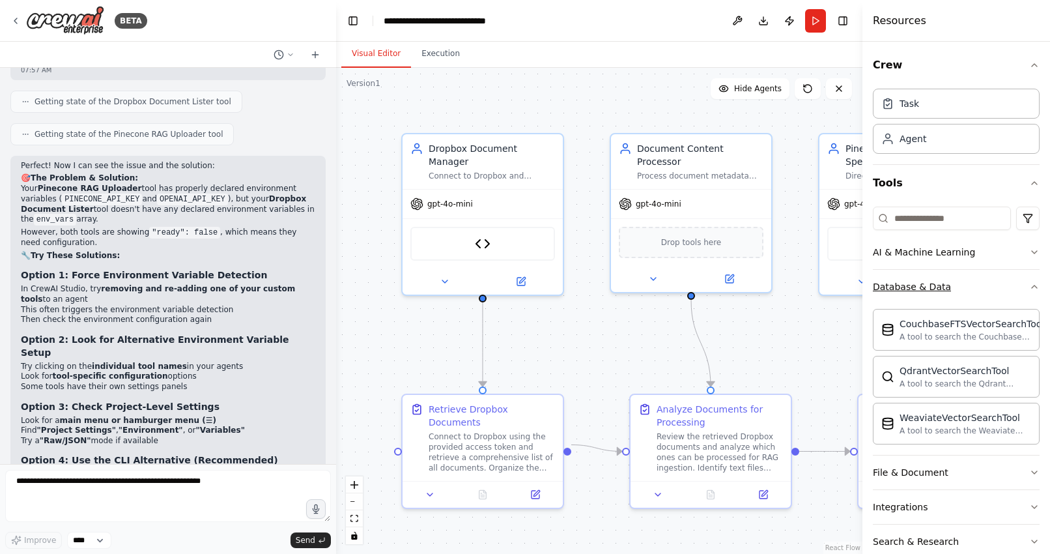
click at [1035, 285] on icon "button" at bounding box center [1035, 287] width 10 height 10
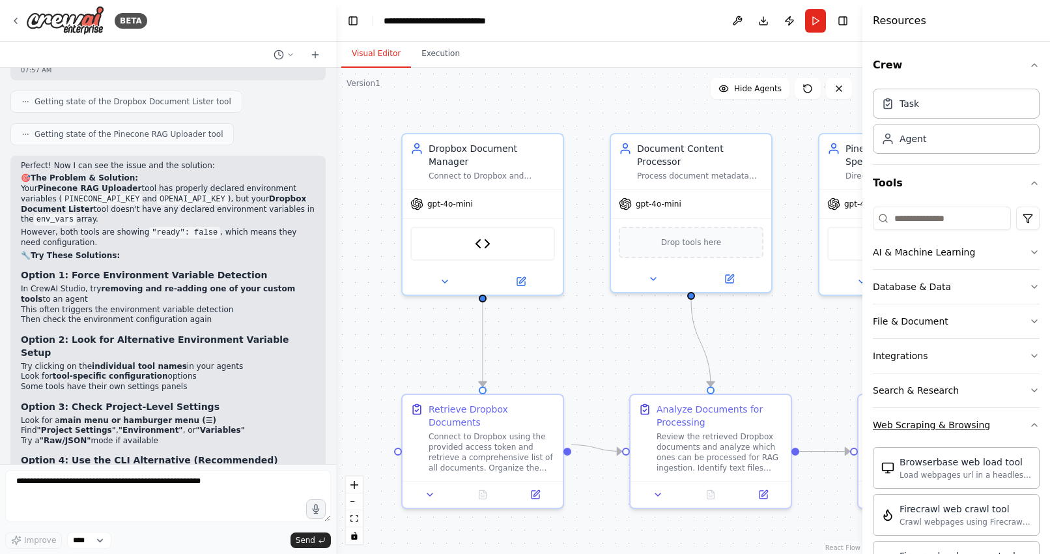
click at [1032, 420] on icon "button" at bounding box center [1035, 425] width 10 height 10
click at [919, 138] on div "Agent" at bounding box center [913, 138] width 27 height 13
click at [914, 100] on div "Task" at bounding box center [910, 102] width 20 height 13
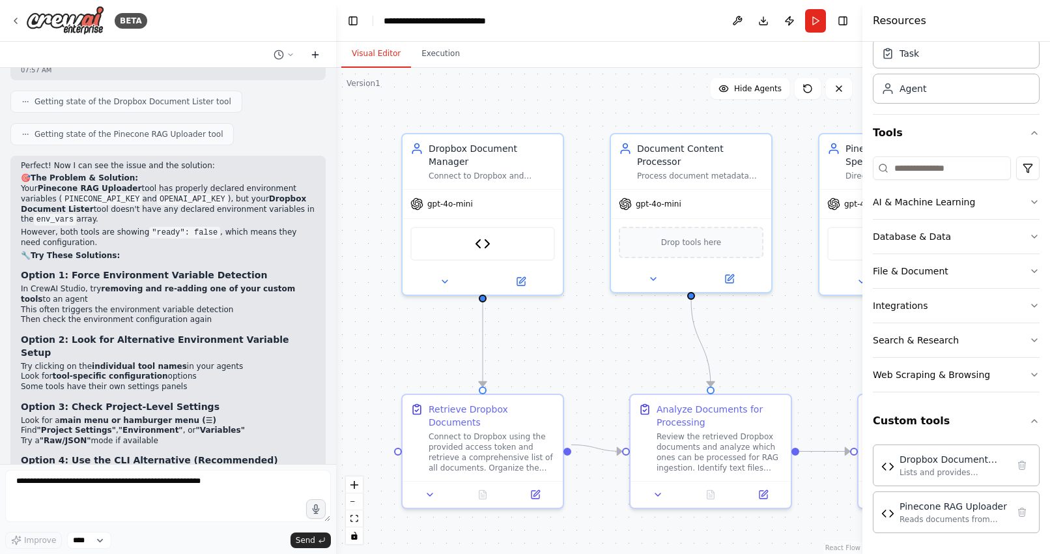
click at [315, 51] on icon at bounding box center [315, 54] width 0 height 6
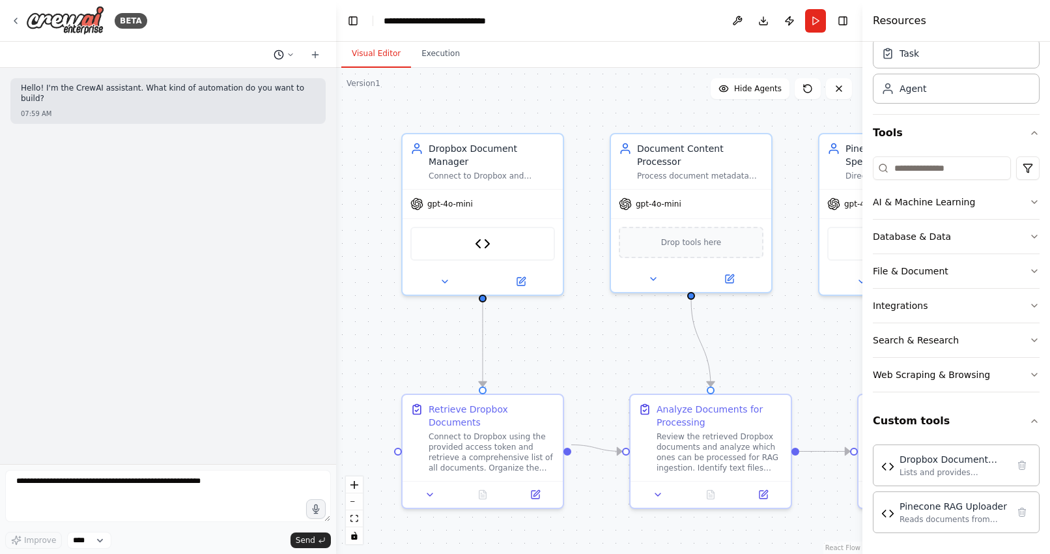
click at [292, 55] on icon at bounding box center [291, 55] width 8 height 8
click at [212, 98] on span "your settings popup says "No configuration issues found"" at bounding box center [244, 102] width 117 height 10
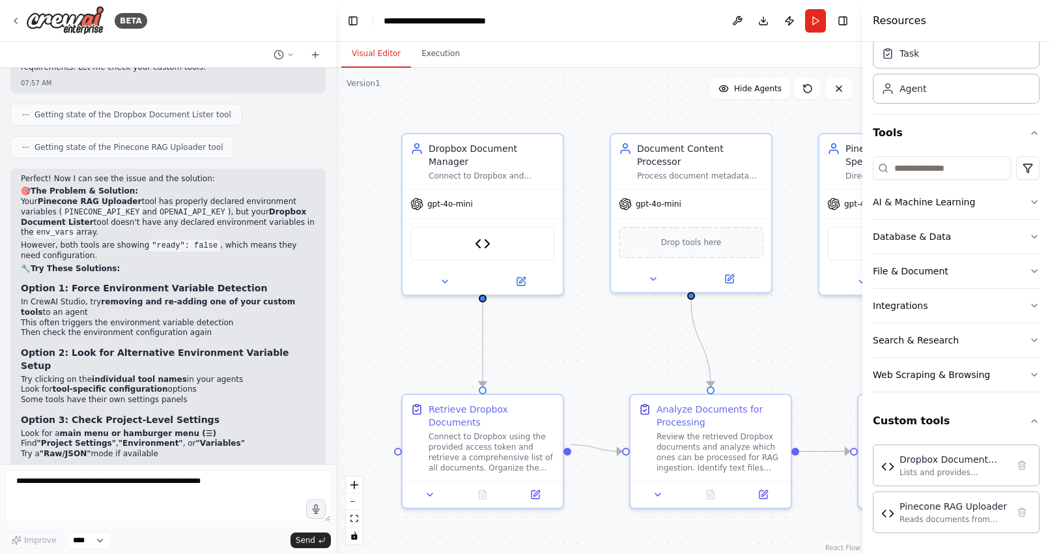
scroll to position [10665, 0]
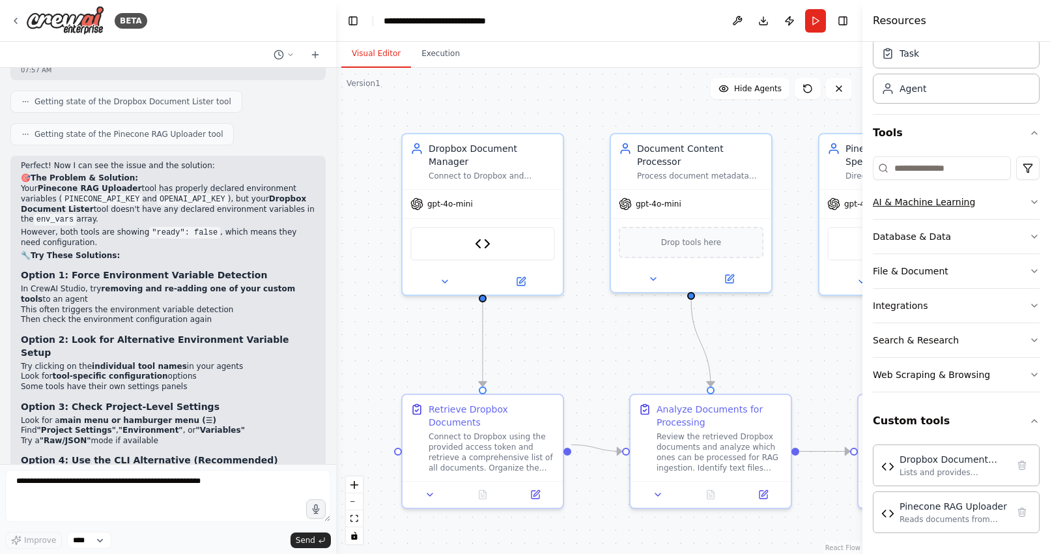
click at [1008, 207] on button "AI & Machine Learning" at bounding box center [956, 202] width 167 height 34
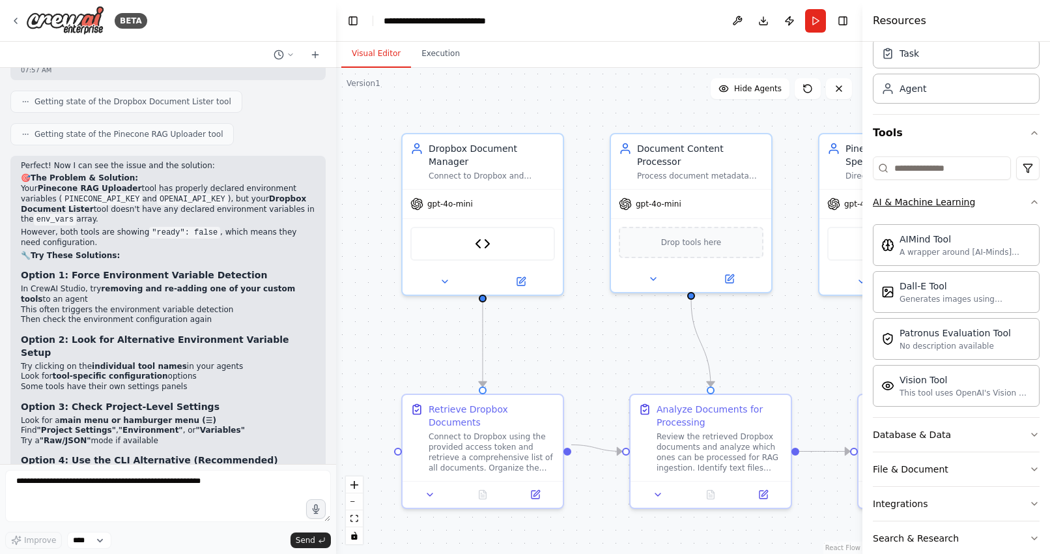
click at [1005, 207] on button "AI & Machine Learning" at bounding box center [956, 202] width 167 height 34
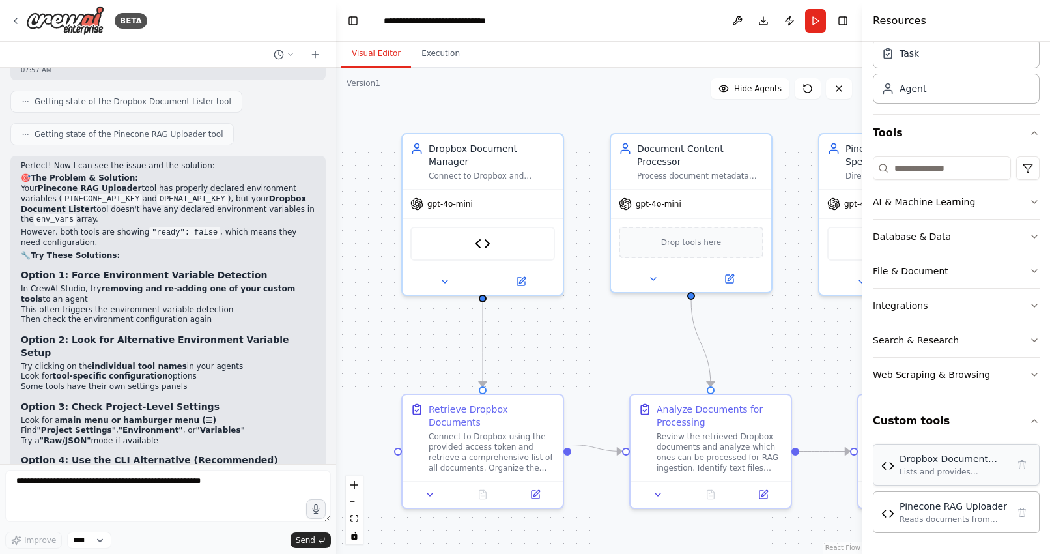
click at [925, 463] on div "Dropbox Document Lister" at bounding box center [954, 458] width 108 height 13
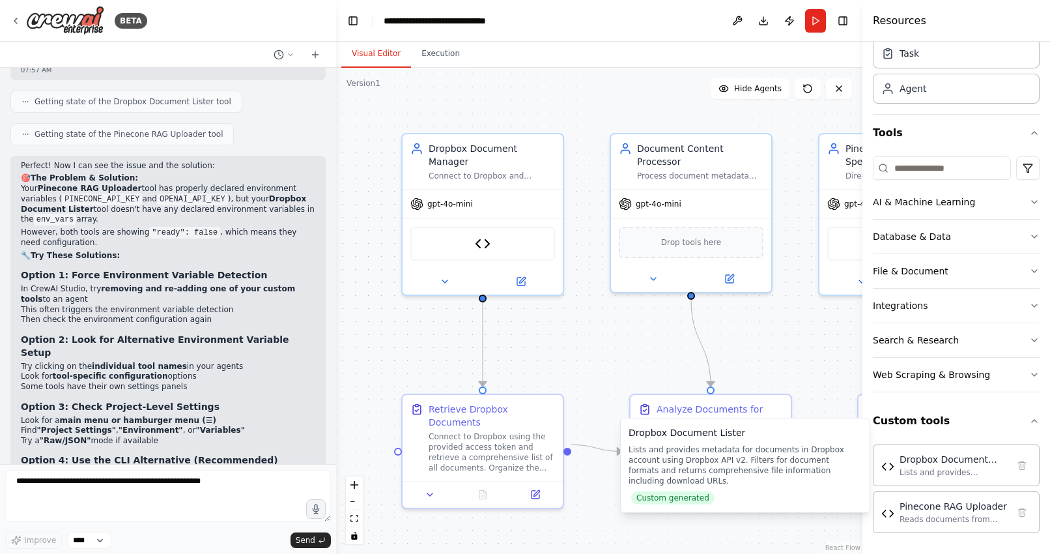
click at [687, 495] on span "Custom generated" at bounding box center [672, 497] width 83 height 13
click at [699, 469] on div "Lists and provides metadata for documents in Dropbox account using Dropbox API …" at bounding box center [745, 465] width 233 height 42
click at [937, 477] on div "Dropbox Document Lister Lists and provides metadata for documents in Dropbox ac…" at bounding box center [956, 465] width 167 height 42
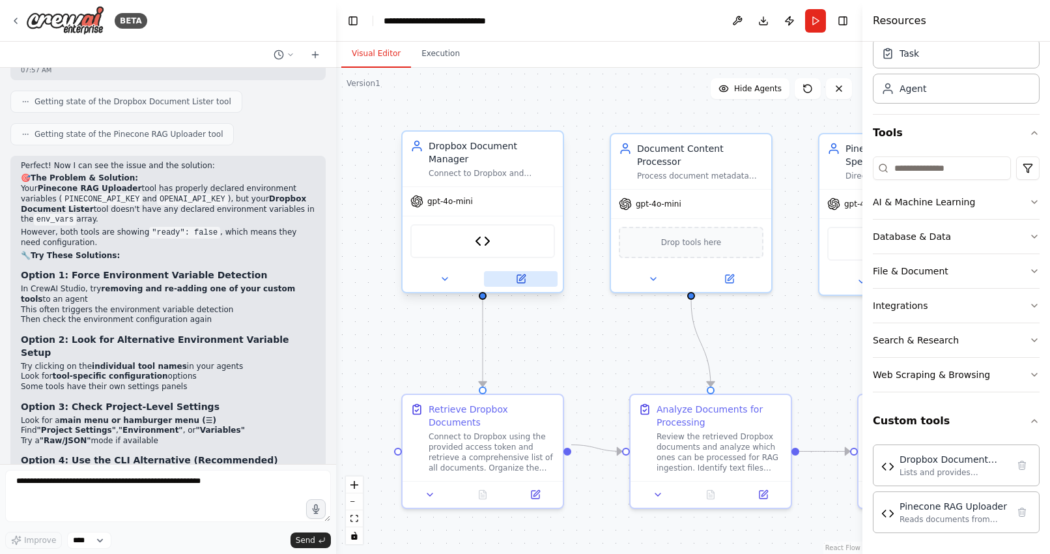
click at [519, 275] on icon at bounding box center [521, 279] width 8 height 8
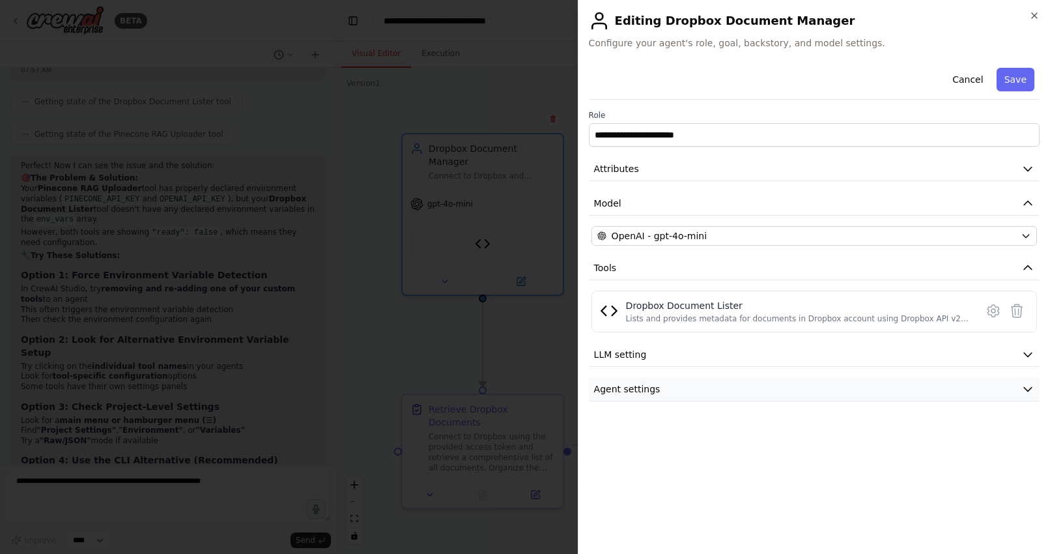
click at [1029, 388] on icon "button" at bounding box center [1028, 389] width 13 height 13
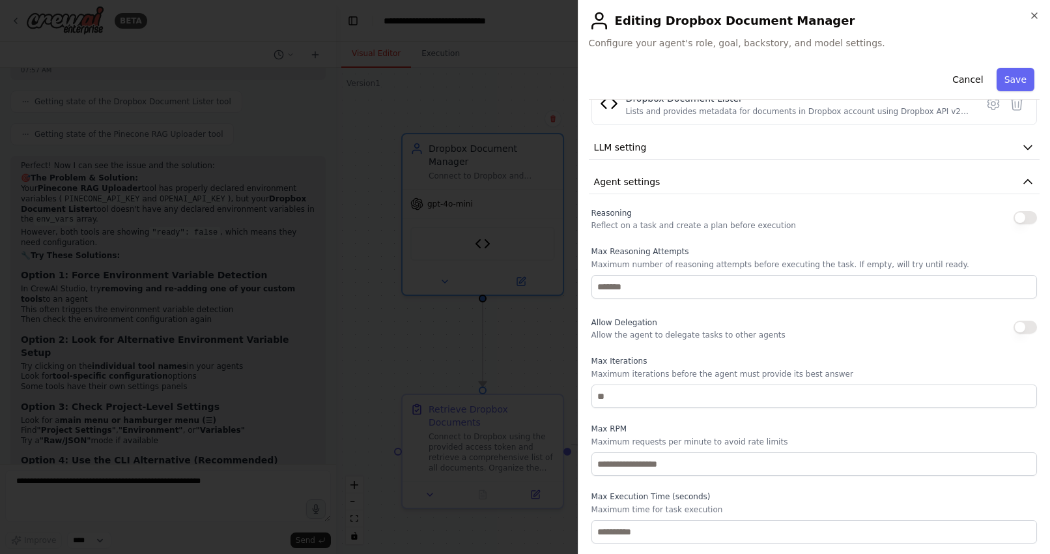
scroll to position [0, 0]
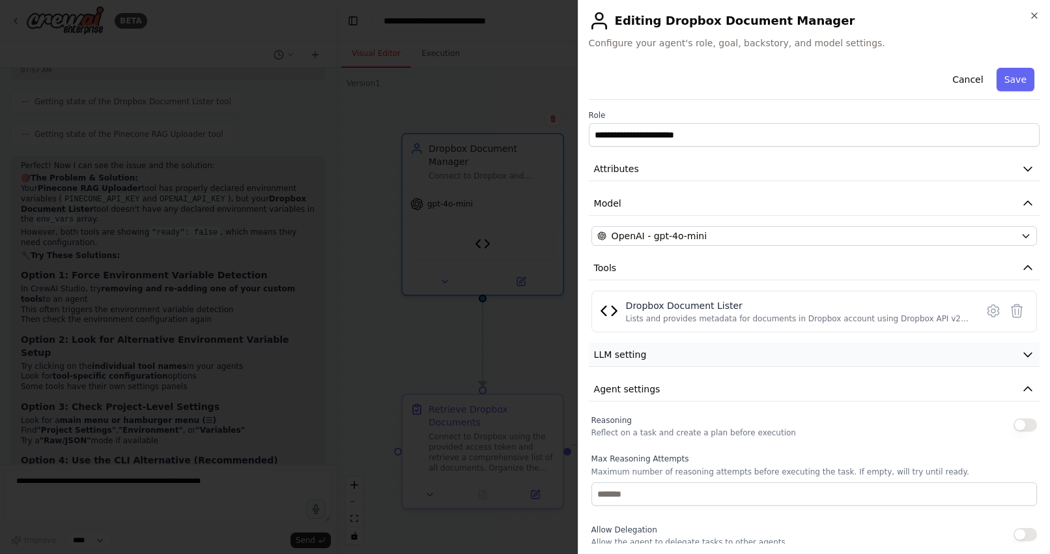
click at [1030, 353] on icon "button" at bounding box center [1028, 354] width 13 height 13
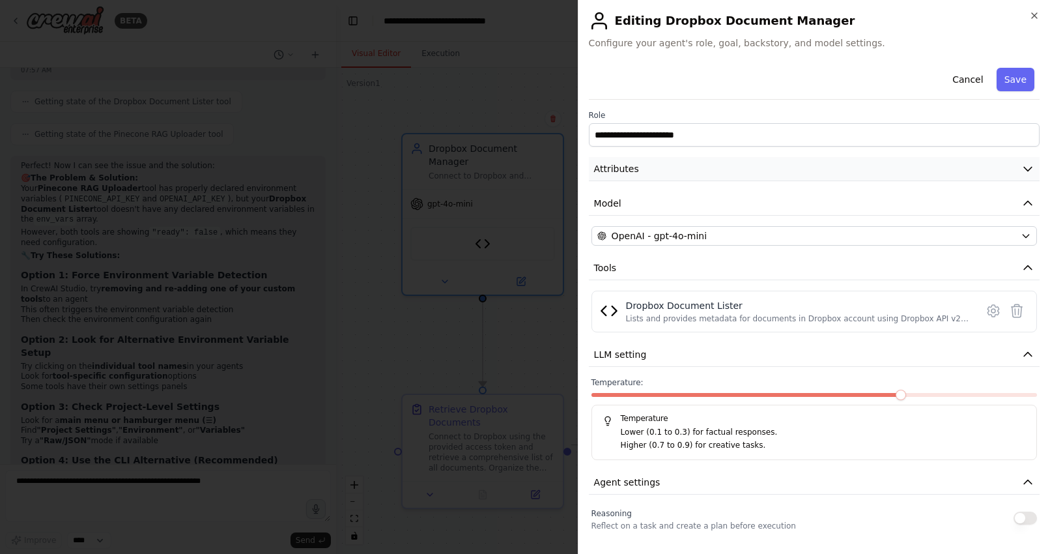
click at [1028, 173] on icon "button" at bounding box center [1028, 168] width 13 height 13
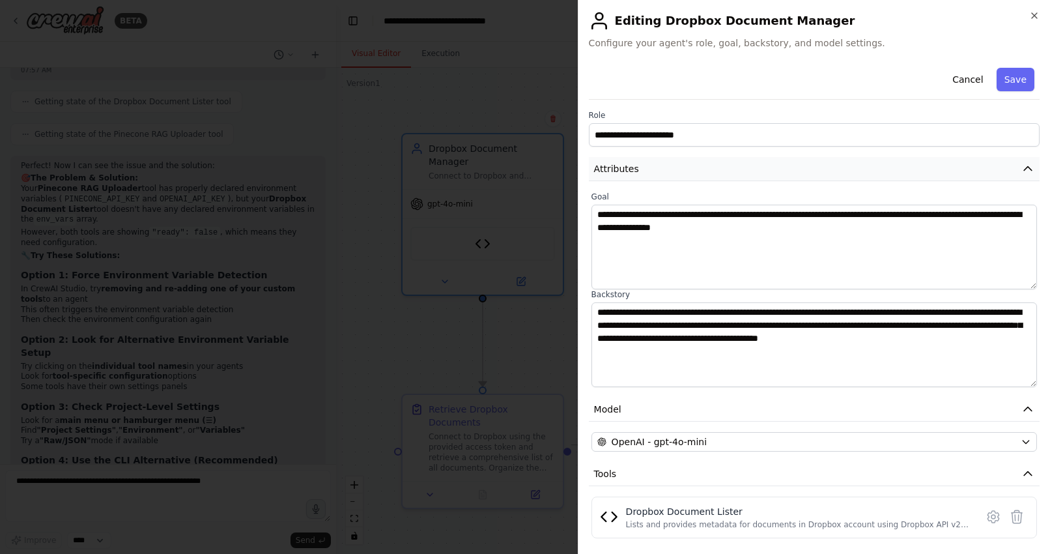
click at [1028, 173] on icon "button" at bounding box center [1028, 168] width 13 height 13
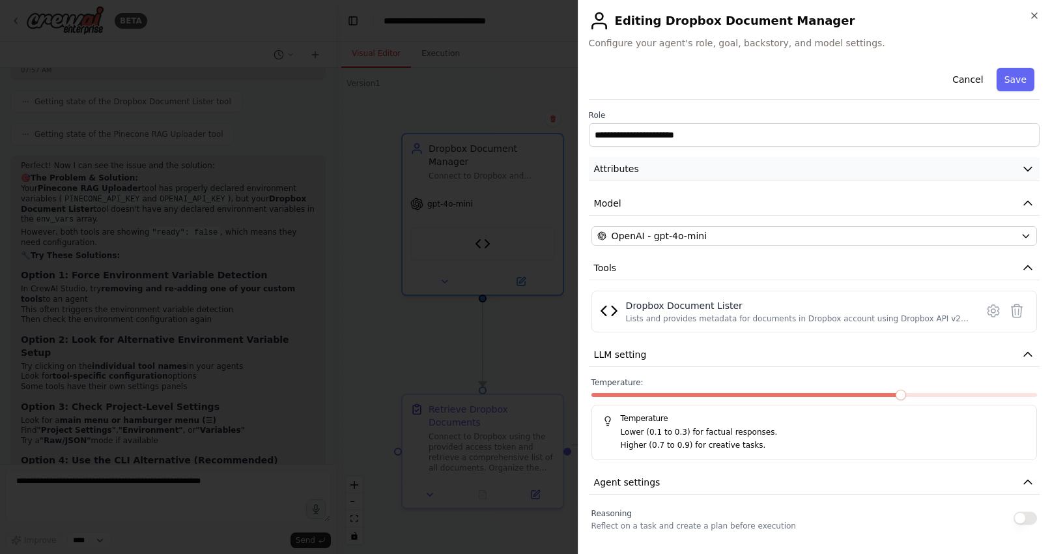
click at [1028, 173] on icon "button" at bounding box center [1028, 168] width 13 height 13
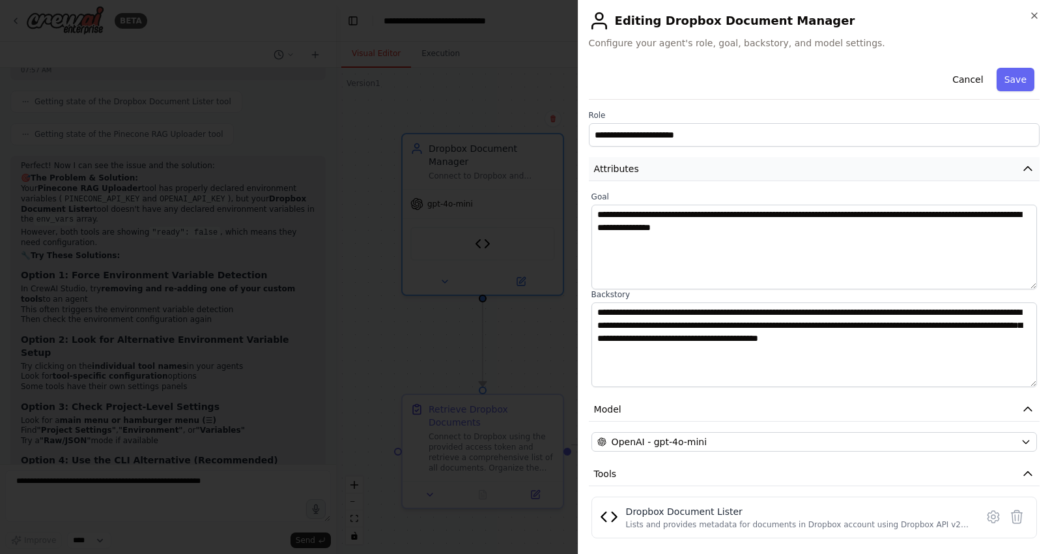
click at [1028, 172] on icon "button" at bounding box center [1028, 168] width 13 height 13
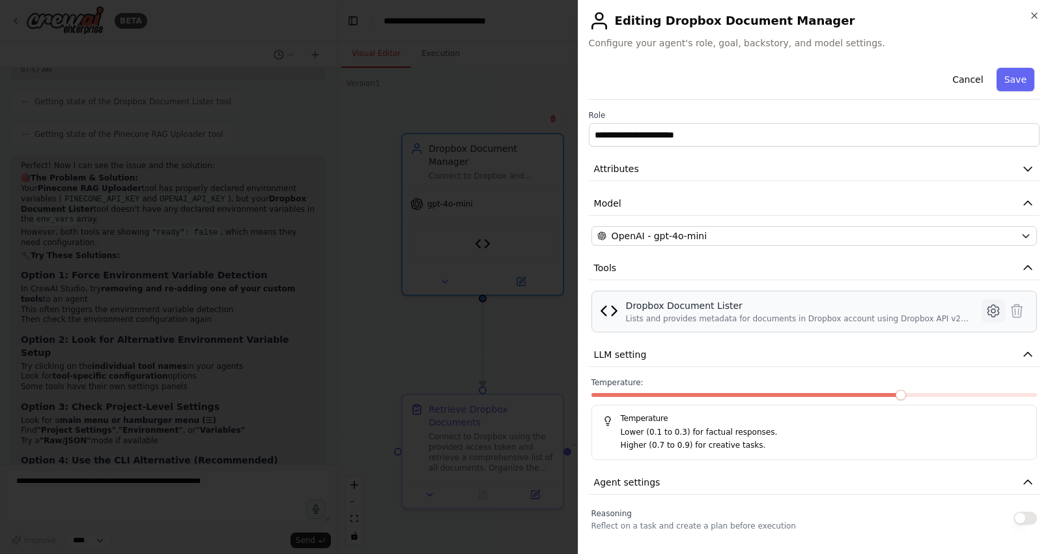
click at [992, 308] on icon at bounding box center [994, 311] width 16 height 16
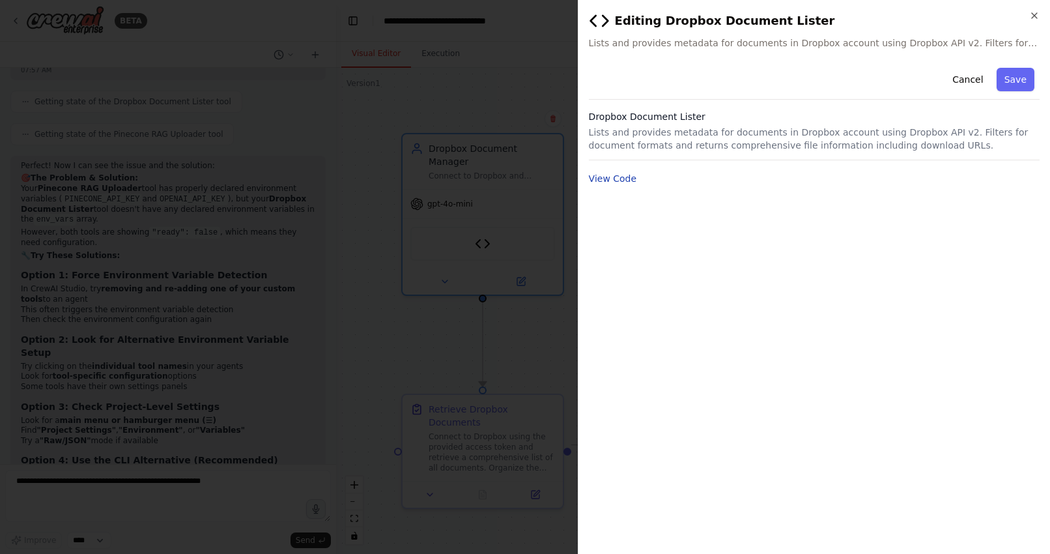
click at [627, 175] on button "View Code" at bounding box center [613, 178] width 48 height 13
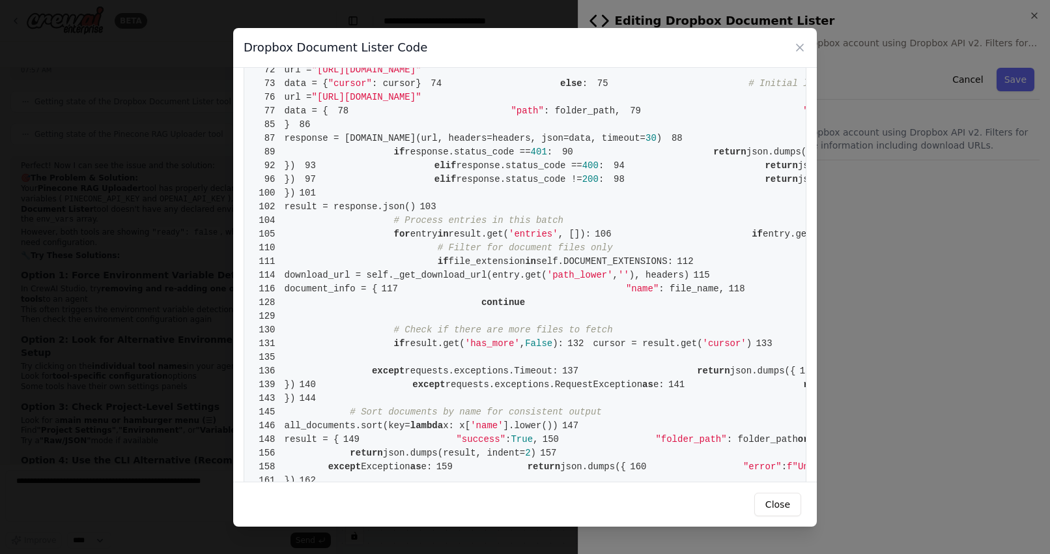
scroll to position [503, 0]
drag, startPoint x: 540, startPoint y: 317, endPoint x: 577, endPoint y: 317, distance: 37.1
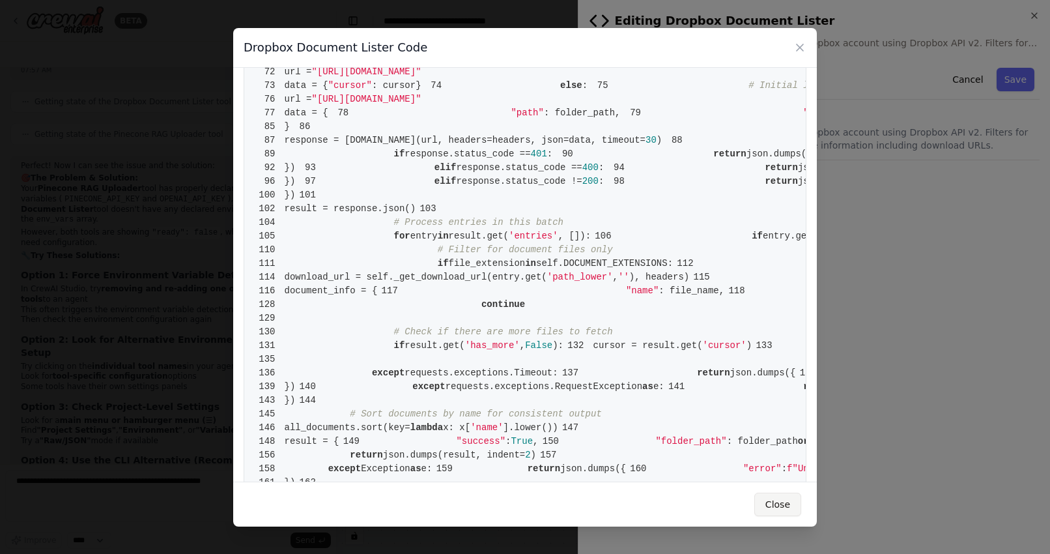
click at [781, 506] on button "Close" at bounding box center [778, 504] width 47 height 23
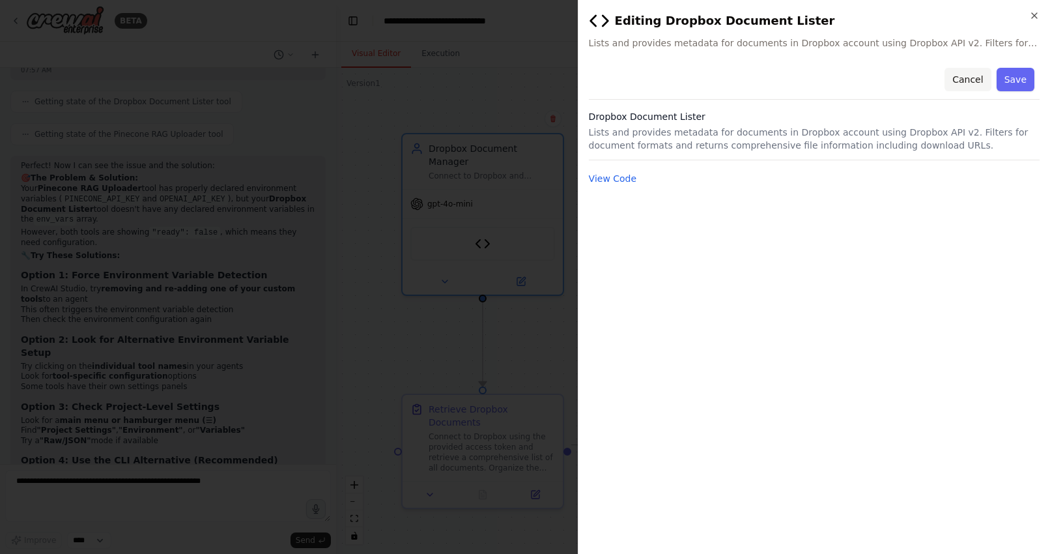
click at [968, 78] on button "Cancel" at bounding box center [968, 79] width 46 height 23
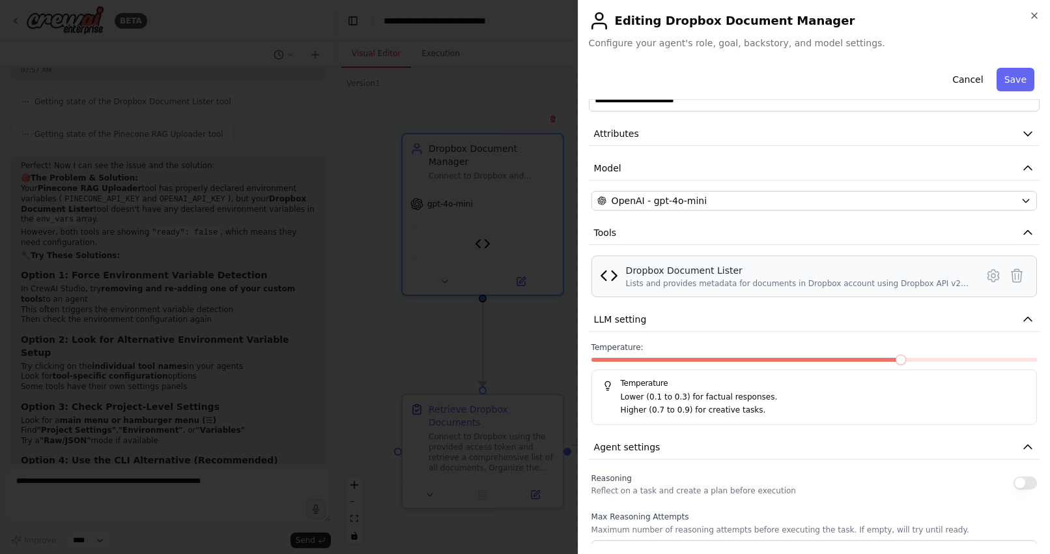
scroll to position [0, 0]
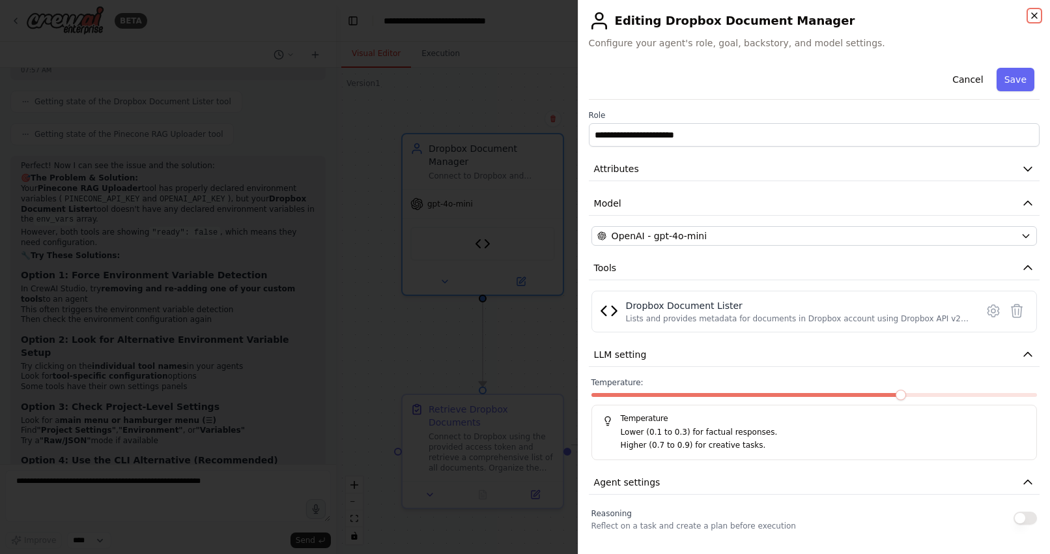
click at [1035, 16] on icon "button" at bounding box center [1034, 15] width 5 height 5
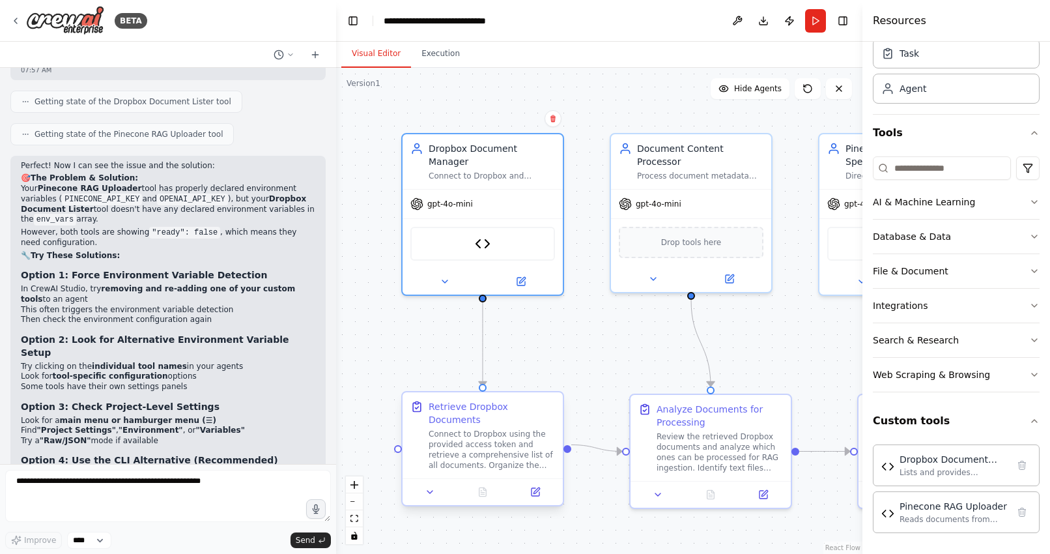
click at [496, 429] on div "Connect to Dropbox using the provided access token and retrieve a comprehensive…" at bounding box center [492, 450] width 126 height 42
click at [532, 488] on icon at bounding box center [536, 492] width 8 height 8
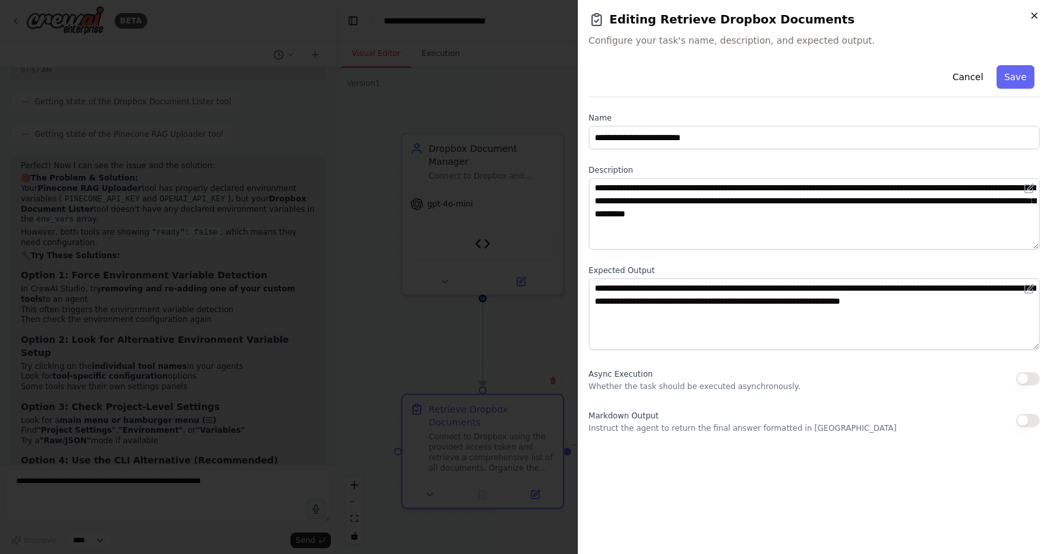
click at [1032, 13] on icon "button" at bounding box center [1034, 15] width 5 height 5
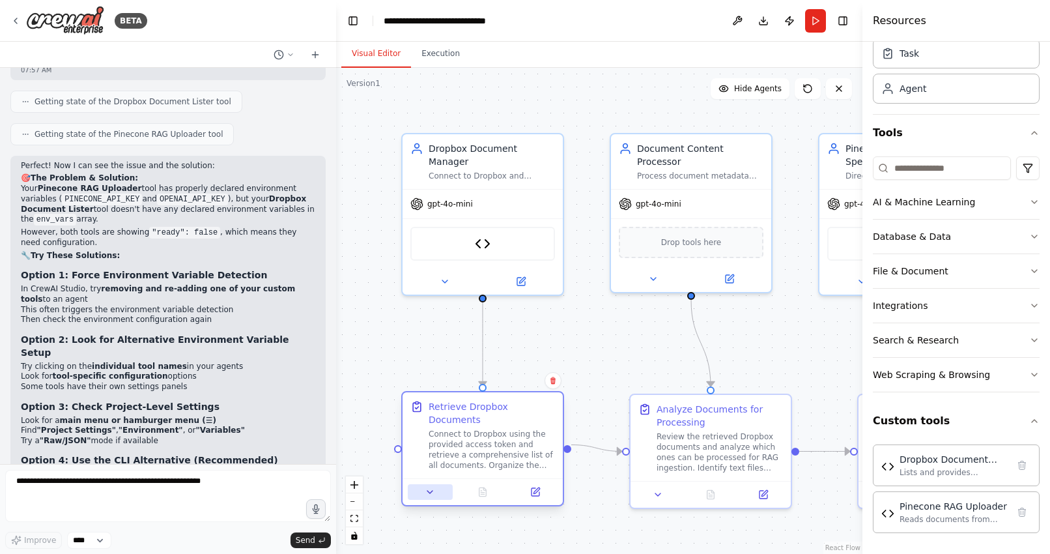
click at [433, 487] on icon at bounding box center [430, 492] width 10 height 10
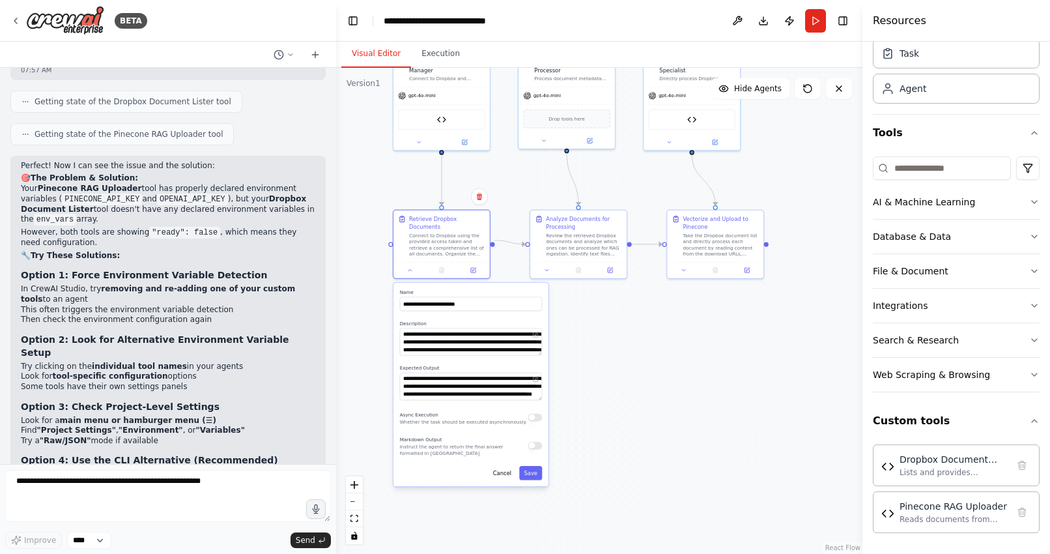
drag, startPoint x: 386, startPoint y: 432, endPoint x: 376, endPoint y: 213, distance: 219.2
click at [376, 213] on div ".deletable-edge-delete-btn { width: 20px; height: 20px; border: 0px solid #ffff…" at bounding box center [599, 311] width 527 height 486
click at [405, 264] on button at bounding box center [410, 268] width 27 height 9
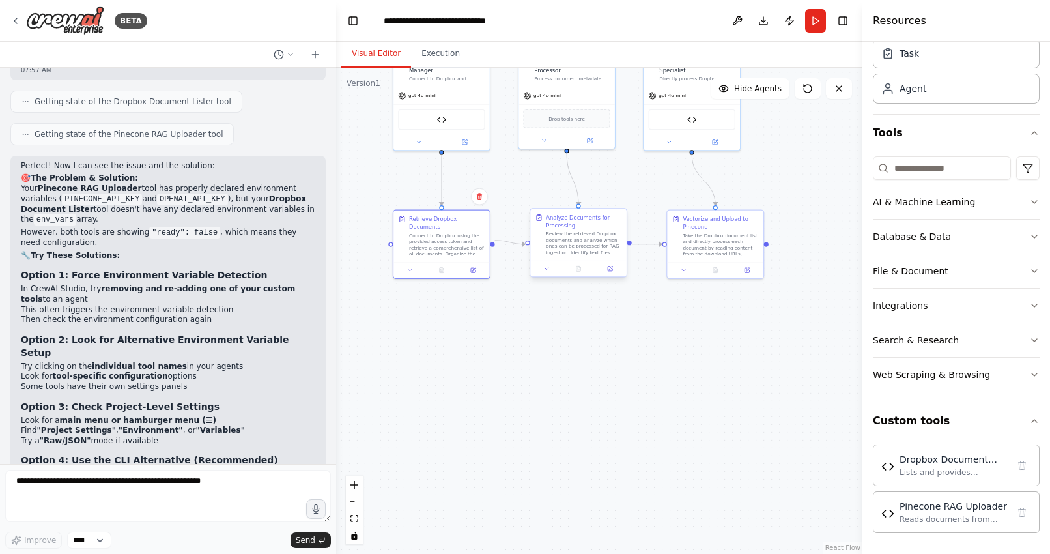
click at [549, 274] on div at bounding box center [578, 269] width 96 height 16
click at [547, 267] on icon at bounding box center [547, 268] width 7 height 7
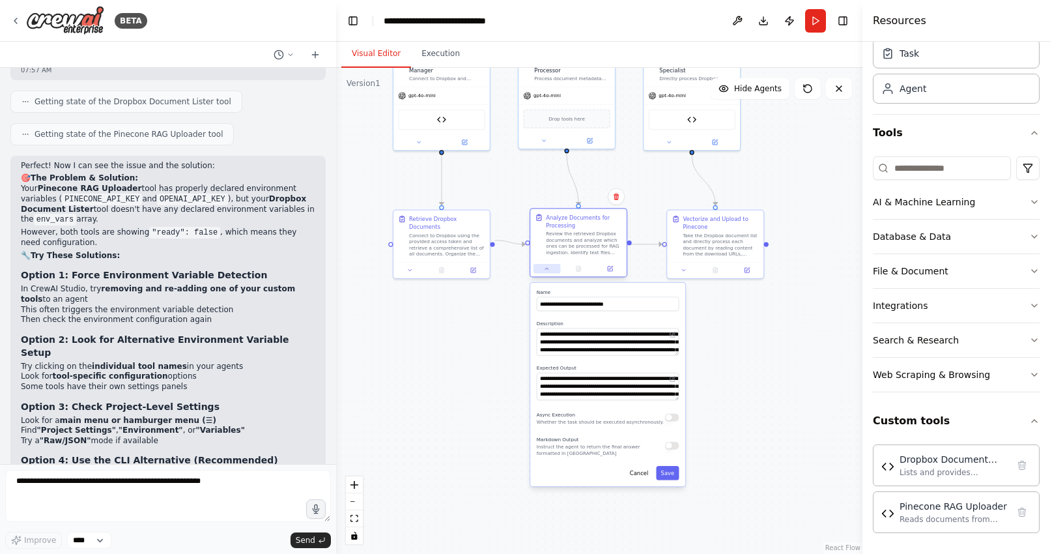
click at [547, 267] on icon at bounding box center [547, 268] width 7 height 7
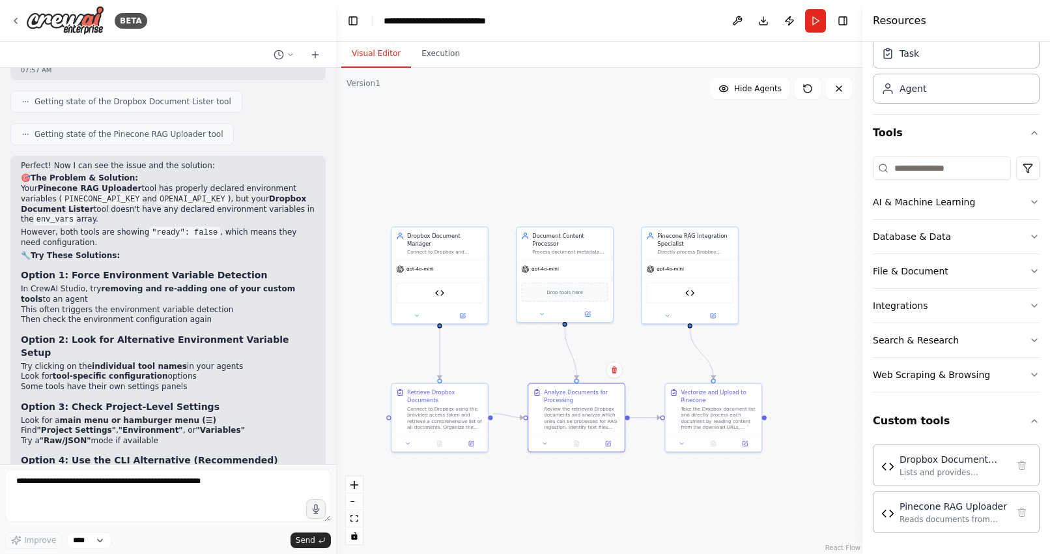
drag, startPoint x: 529, startPoint y: 168, endPoint x: 527, endPoint y: 341, distance: 172.7
click at [527, 341] on div ".deletable-edge-delete-btn { width: 20px; height: 20px; border: 0px solid #ffff…" at bounding box center [599, 311] width 527 height 486
click at [418, 310] on icon at bounding box center [416, 313] width 7 height 7
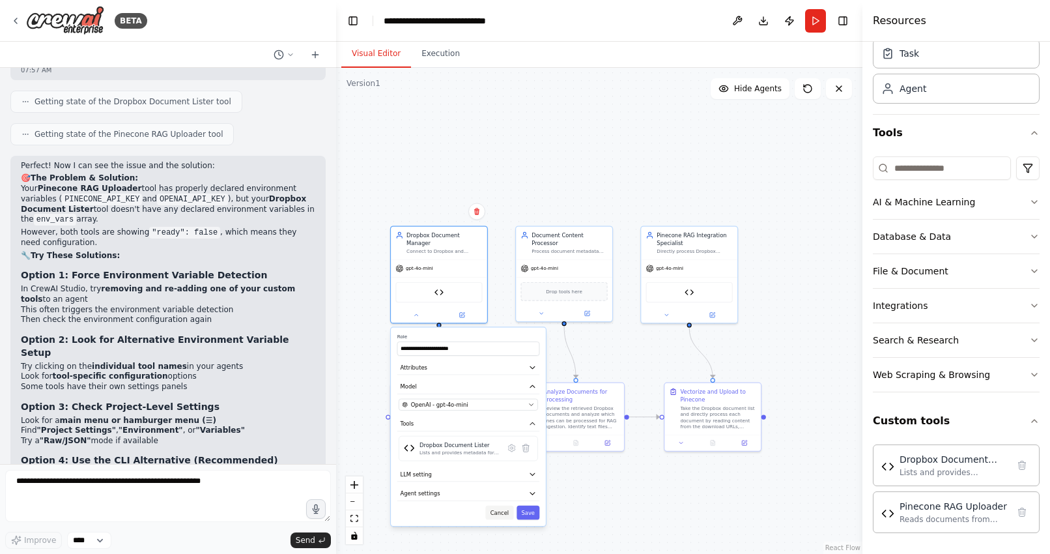
click at [502, 506] on button "Cancel" at bounding box center [500, 513] width 28 height 14
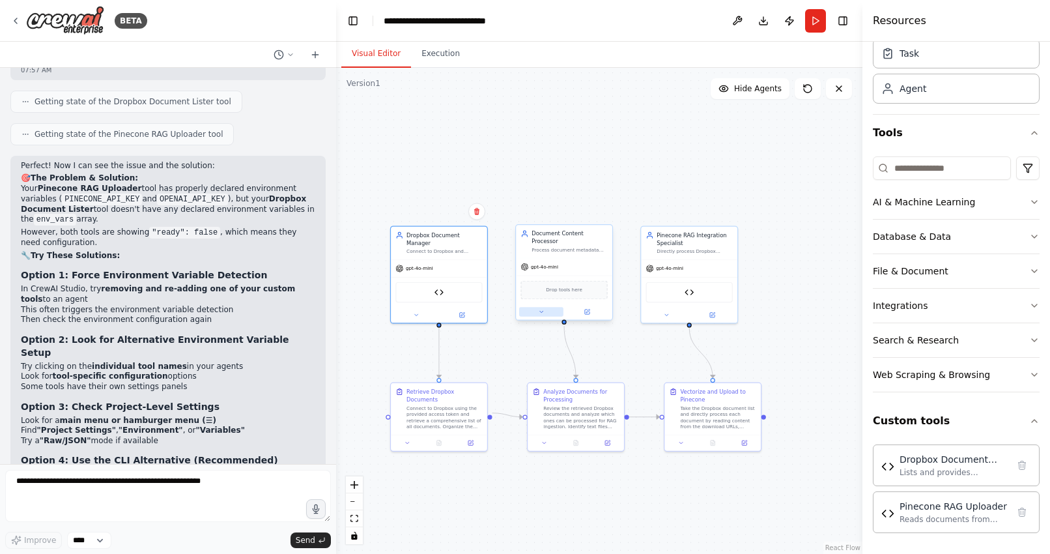
click at [543, 309] on icon at bounding box center [541, 312] width 7 height 7
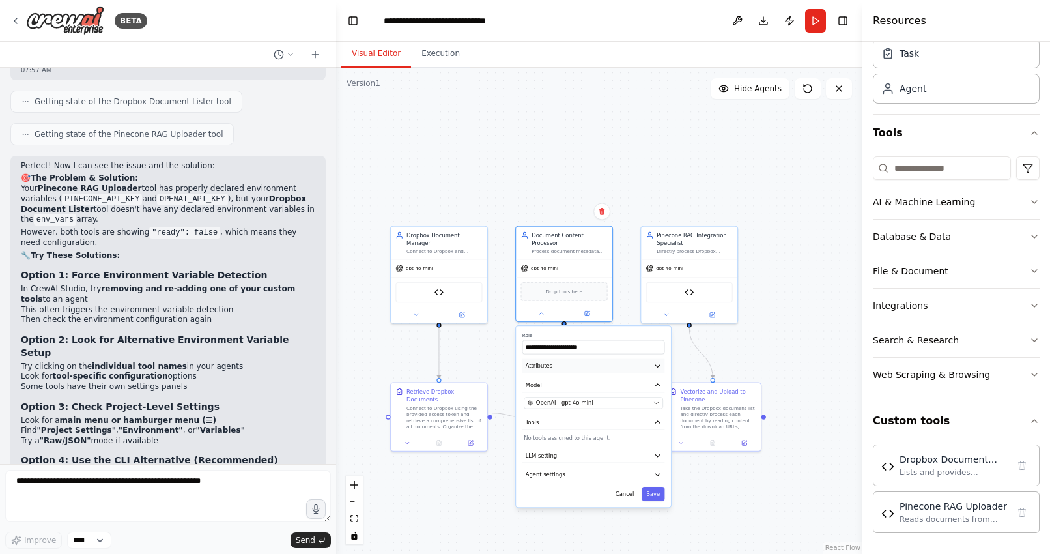
click at [658, 364] on icon "button" at bounding box center [658, 366] width 8 height 8
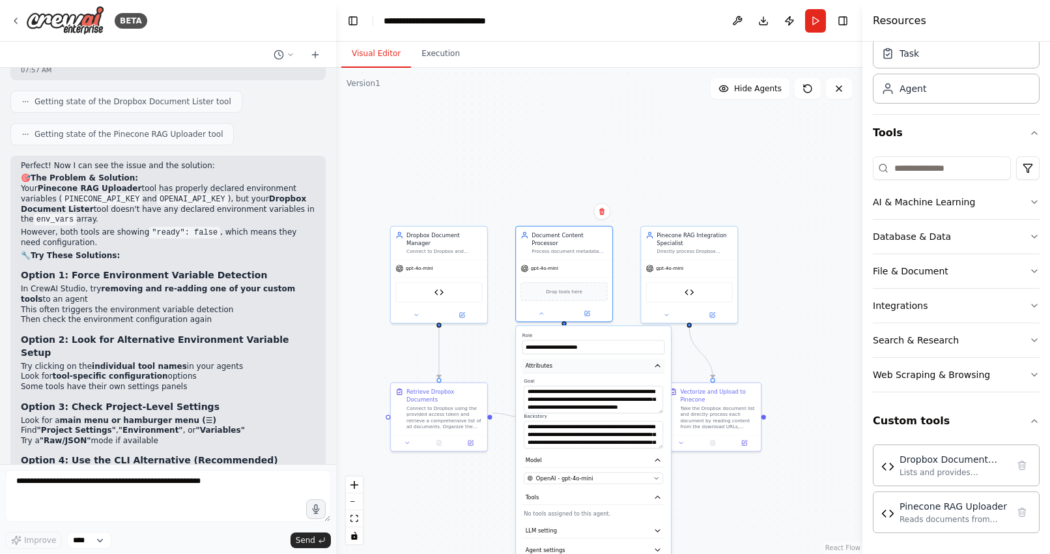
click at [658, 364] on icon "button" at bounding box center [658, 366] width 8 height 8
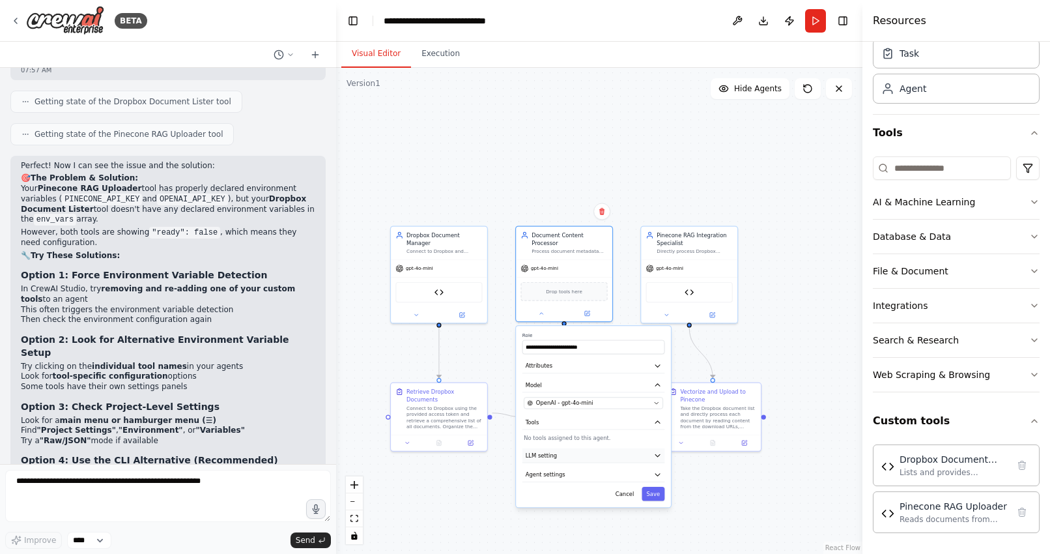
click at [659, 452] on icon "button" at bounding box center [658, 456] width 8 height 8
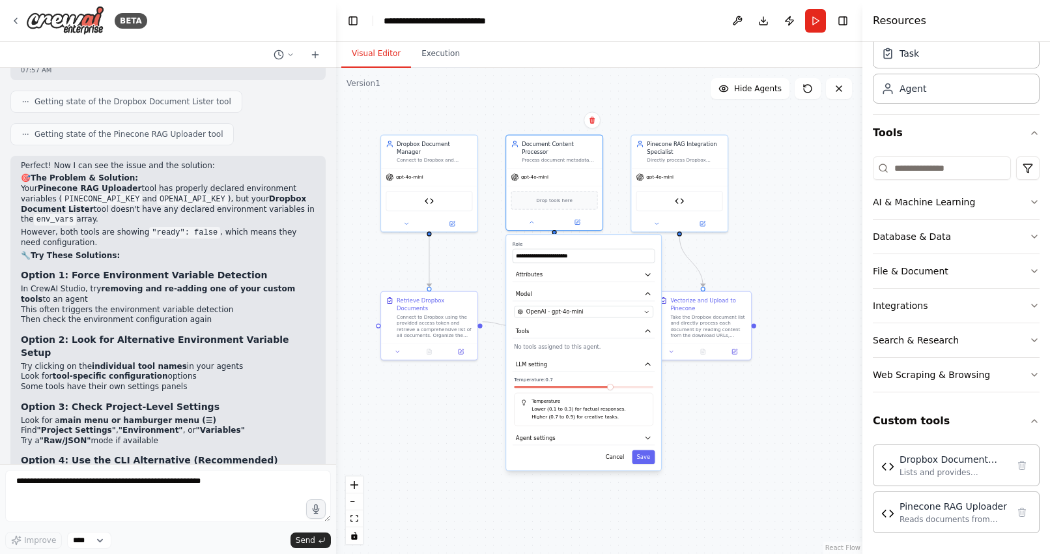
drag, startPoint x: 601, startPoint y: 185, endPoint x: 592, endPoint y: 94, distance: 91.8
click at [592, 94] on div ".deletable-edge-delete-btn { width: 20px; height: 20px; border: 0px solid #ffff…" at bounding box center [599, 311] width 527 height 486
click at [645, 439] on icon "button" at bounding box center [648, 438] width 8 height 8
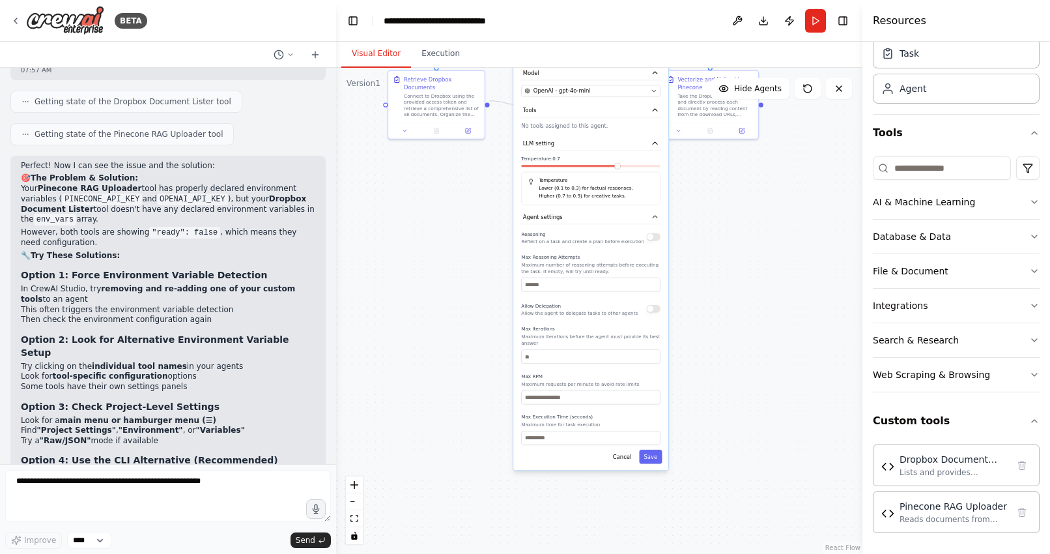
drag, startPoint x: 676, startPoint y: 485, endPoint x: 683, endPoint y: 267, distance: 219.0
click at [683, 267] on div ".deletable-edge-delete-btn { width: 20px; height: 20px; border: 0px solid #ffff…" at bounding box center [599, 311] width 527 height 486
click at [620, 461] on button "Cancel" at bounding box center [622, 459] width 28 height 14
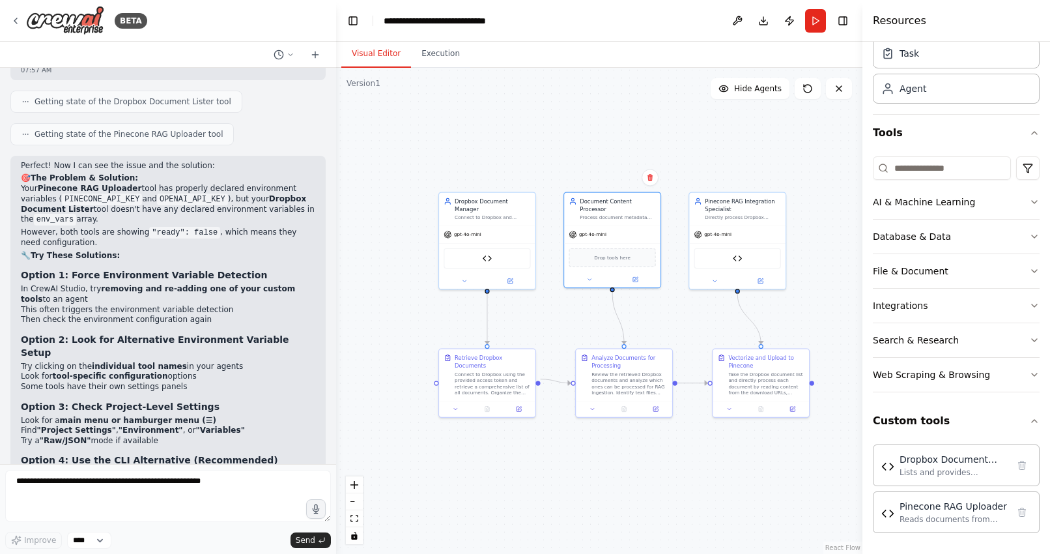
drag, startPoint x: 759, startPoint y: 171, endPoint x: 810, endPoint y: 448, distance: 281.6
click at [810, 448] on div ".deletable-edge-delete-btn { width: 20px; height: 20px; border: 0px solid #ffff…" at bounding box center [599, 311] width 527 height 486
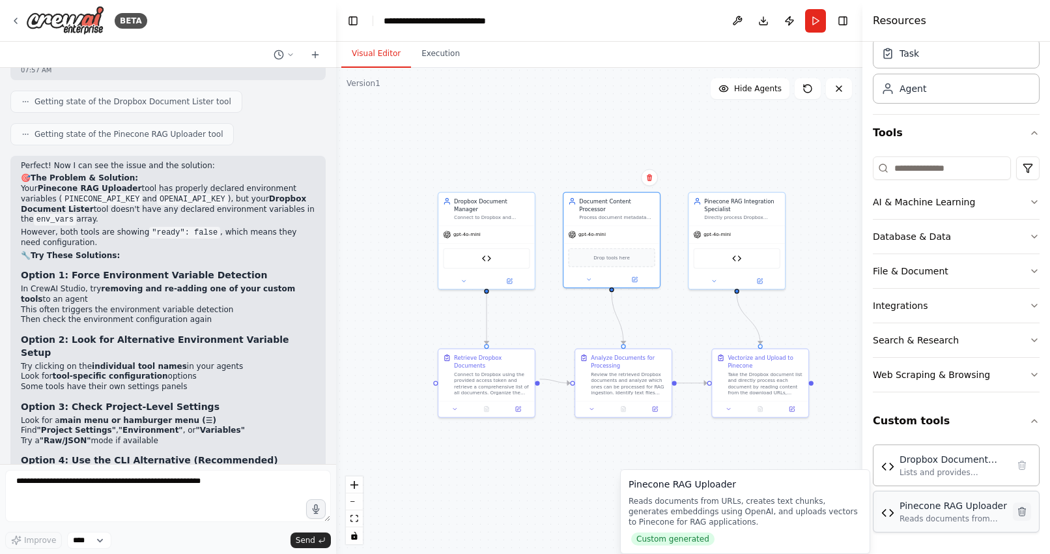
click at [1025, 512] on icon at bounding box center [1022, 511] width 7 height 8
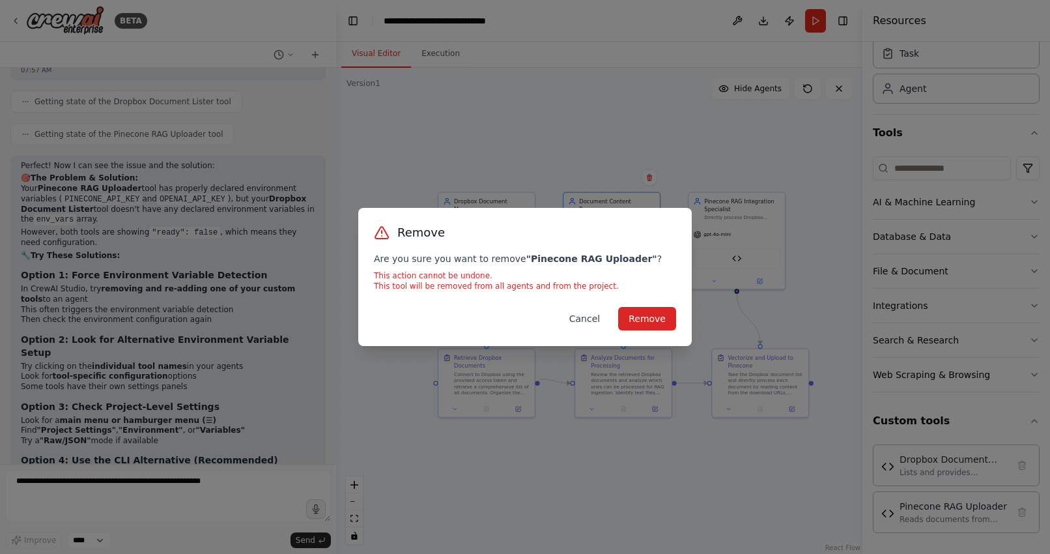
click at [591, 315] on button "Cancel" at bounding box center [584, 318] width 51 height 23
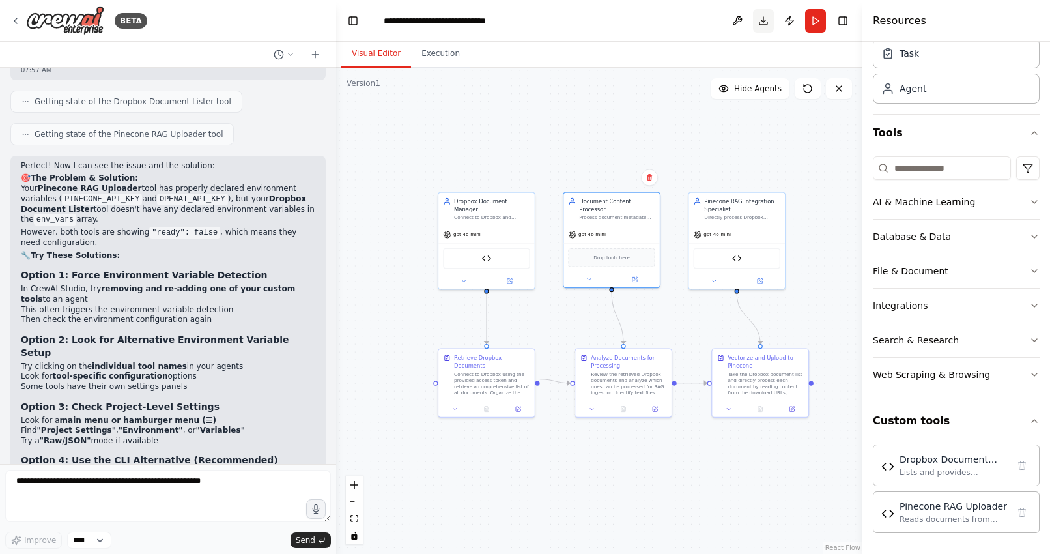
click at [764, 19] on button "Download" at bounding box center [763, 20] width 21 height 23
click at [157, 480] on textarea "**********" at bounding box center [168, 496] width 326 height 52
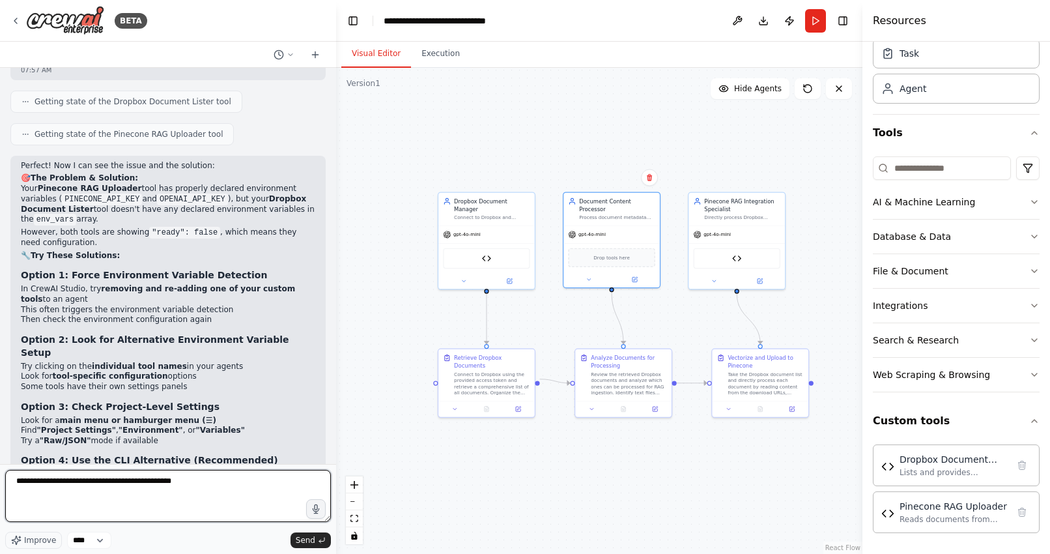
type textarea "**********"
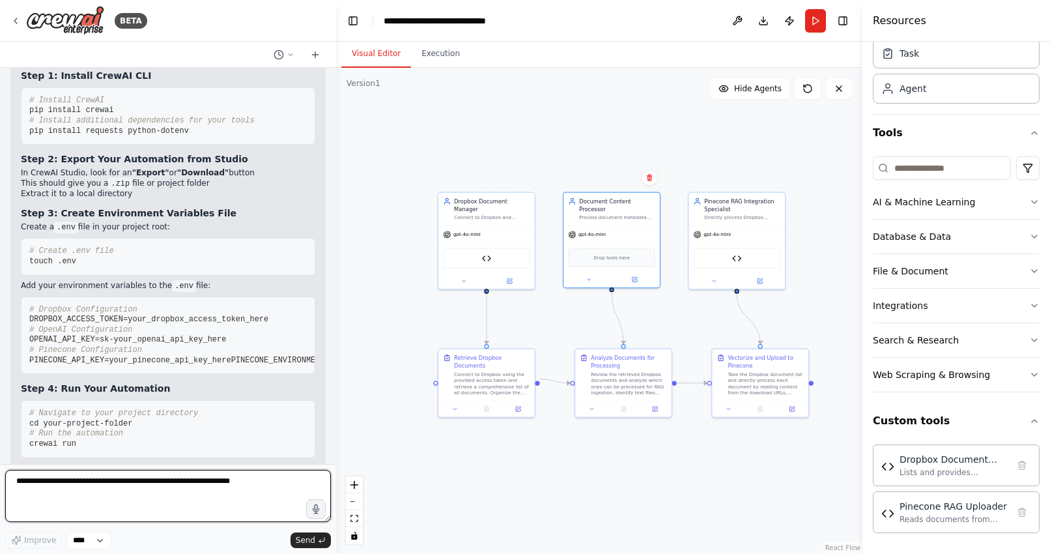
scroll to position [11304, 0]
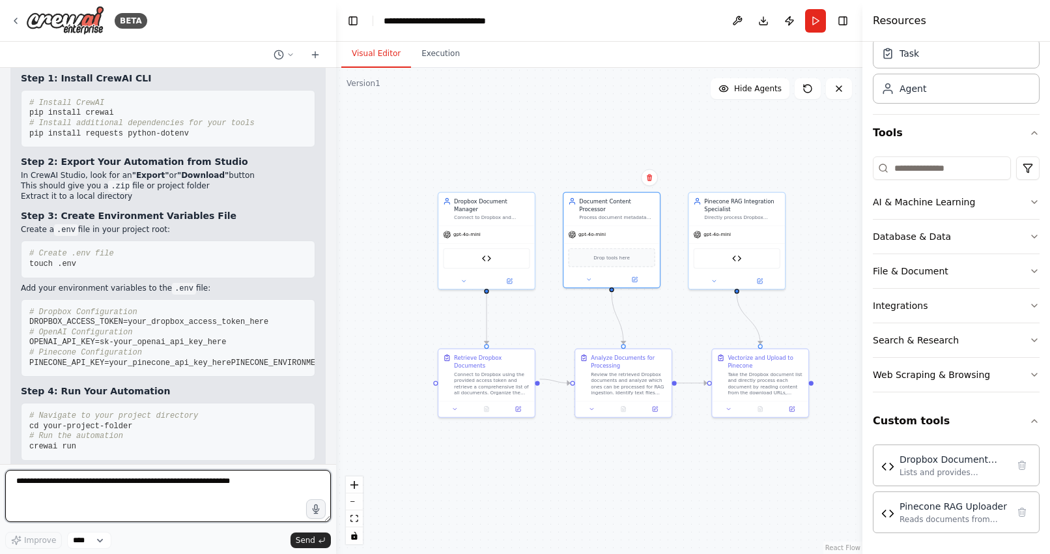
click at [74, 493] on textarea at bounding box center [168, 496] width 326 height 52
paste textarea "**********"
type textarea "**********"
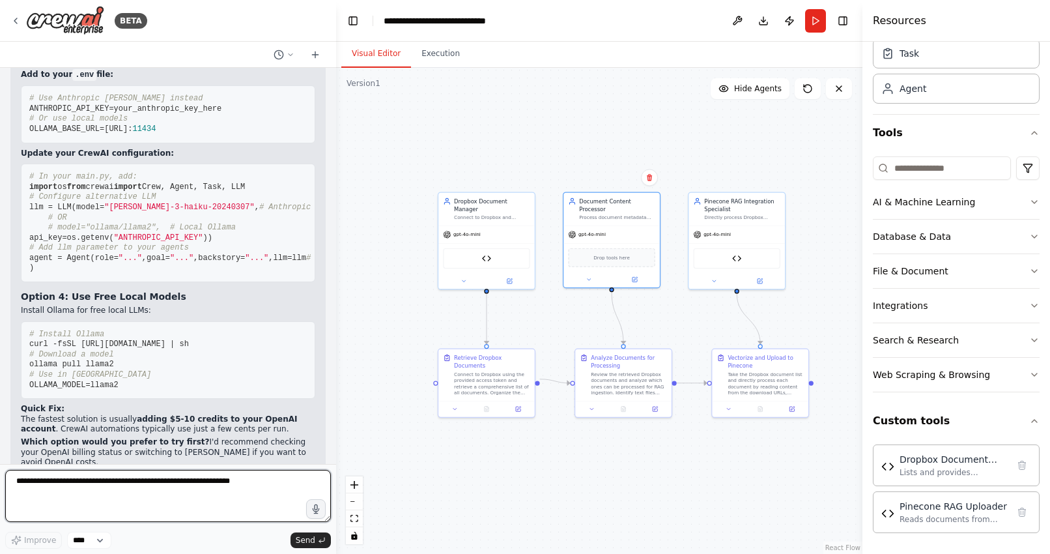
scroll to position [12315, 0]
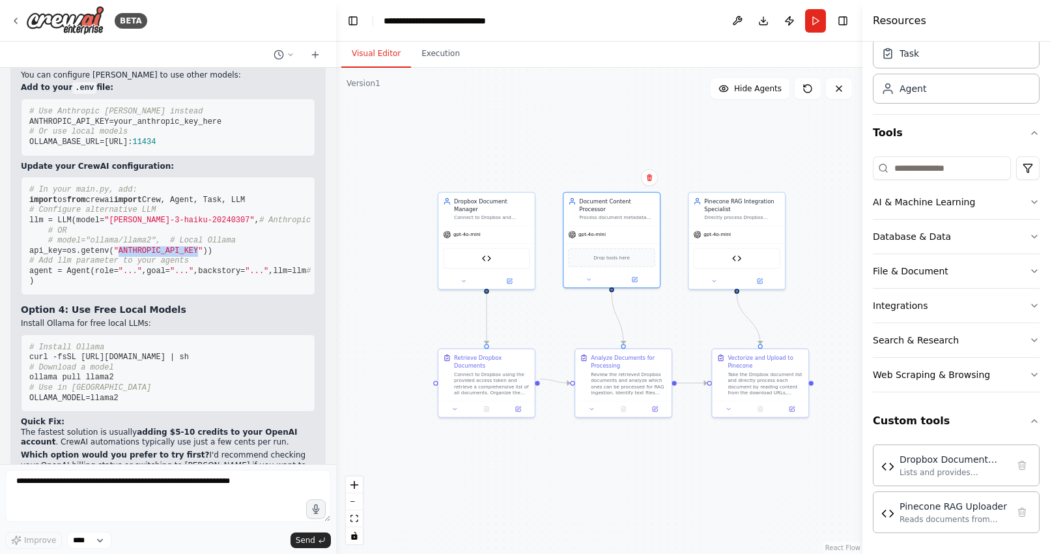
drag, startPoint x: 139, startPoint y: 233, endPoint x: 218, endPoint y: 231, distance: 78.9
click at [203, 246] on span ""ANTHROPIC_API_KEY"" at bounding box center [158, 250] width 89 height 9
copy span "ANTHROPIC_API_KEY"
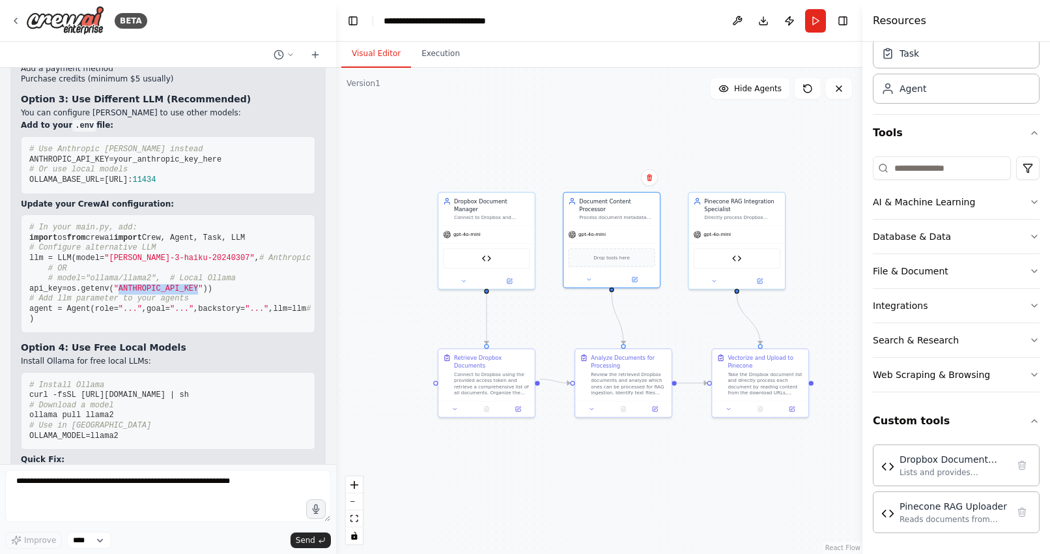
scroll to position [12270, 0]
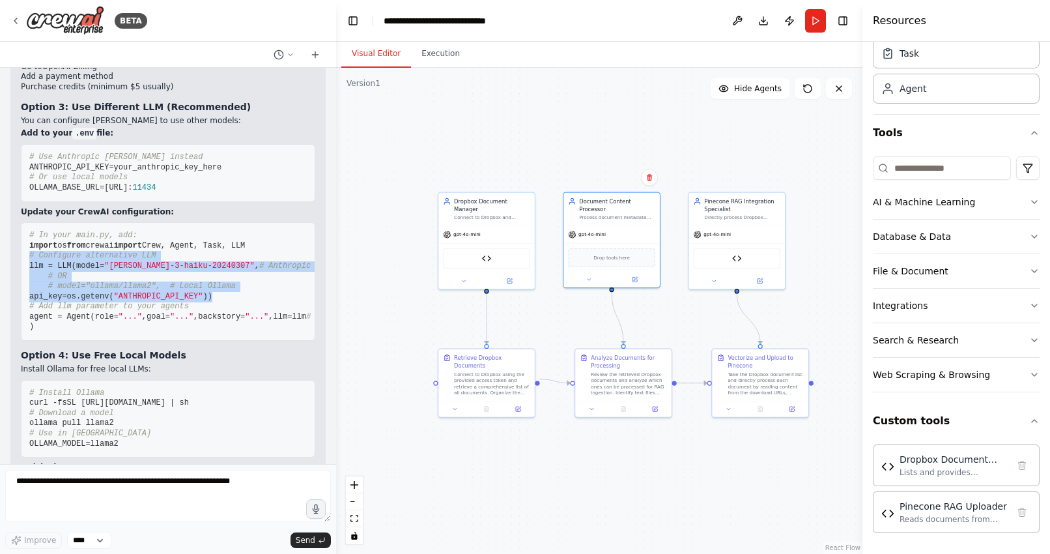
drag, startPoint x: 44, startPoint y: 291, endPoint x: 10, endPoint y: 224, distance: 74.6
click at [10, 224] on div "▶ Thought process Ah, you're hitting an OpenAI quota/billing issue ! This is a …" at bounding box center [167, 224] width 315 height 644
copy code "# Configure alternative LLM llm = LLM( model= "claude-3-haiku-20240307" , # Ant…"
click at [192, 292] on span ""ANTHROPIC_API_KEY"" at bounding box center [158, 296] width 89 height 9
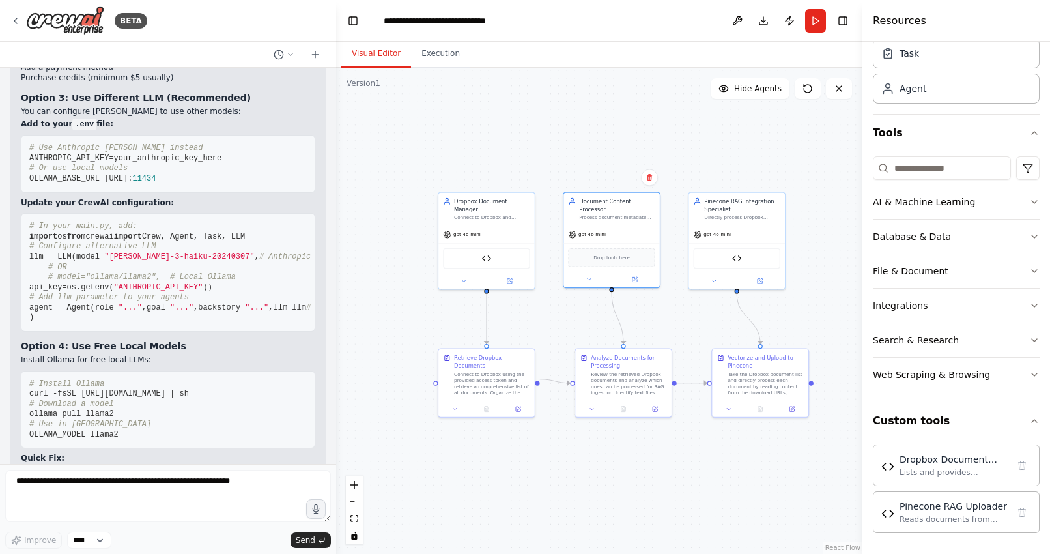
scroll to position [12276, 0]
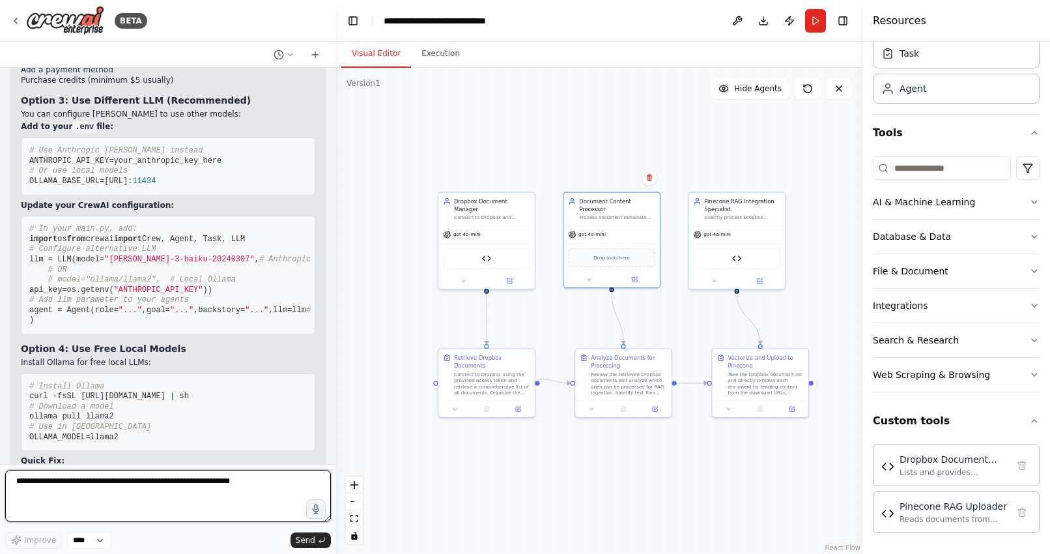
click at [101, 486] on textarea at bounding box center [168, 496] width 326 height 52
paste textarea "**********"
type textarea "**********"
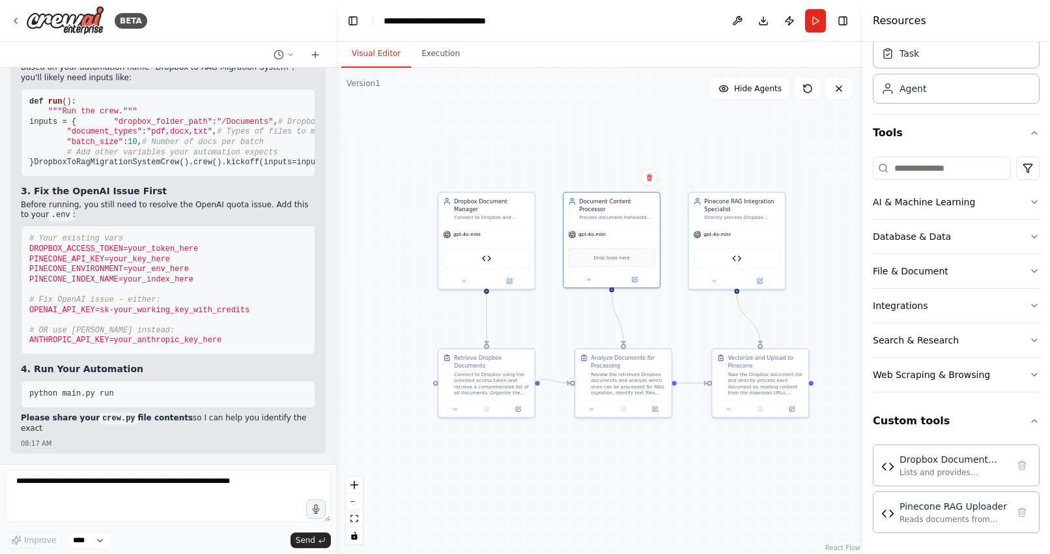
scroll to position [13454, 0]
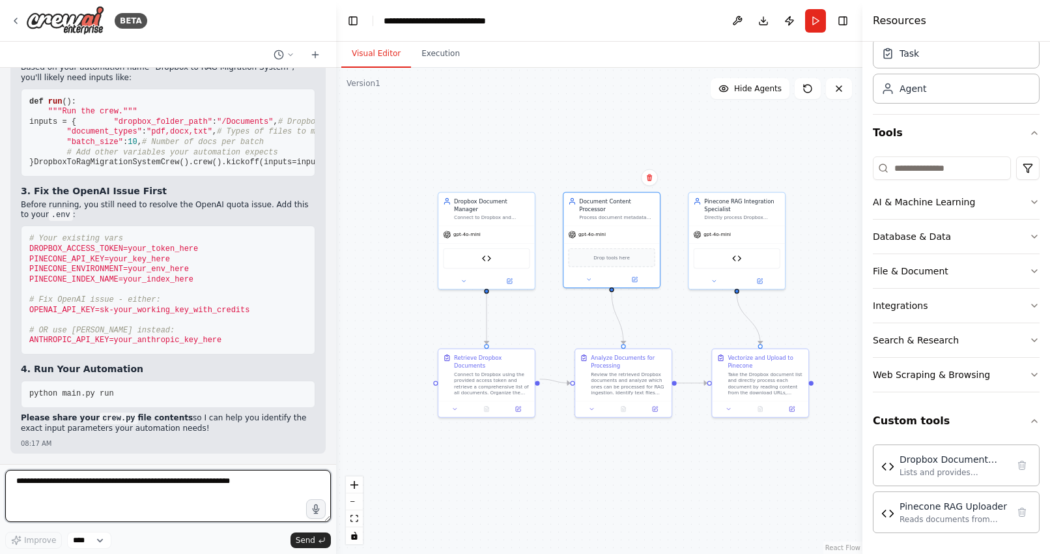
click at [91, 485] on textarea at bounding box center [168, 496] width 326 height 52
paste textarea "**********"
type textarea "**********"
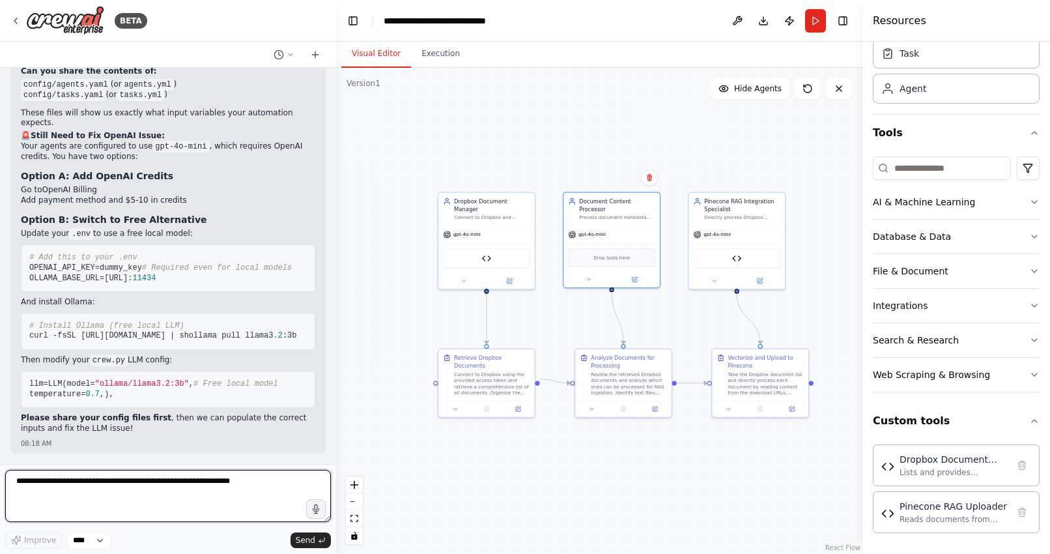
scroll to position [14519, 0]
click at [114, 482] on textarea at bounding box center [168, 496] width 326 height 52
drag, startPoint x: 149, startPoint y: 482, endPoint x: 280, endPoint y: 485, distance: 131.0
click at [280, 485] on textarea "**********" at bounding box center [168, 496] width 326 height 52
type textarea "**********"
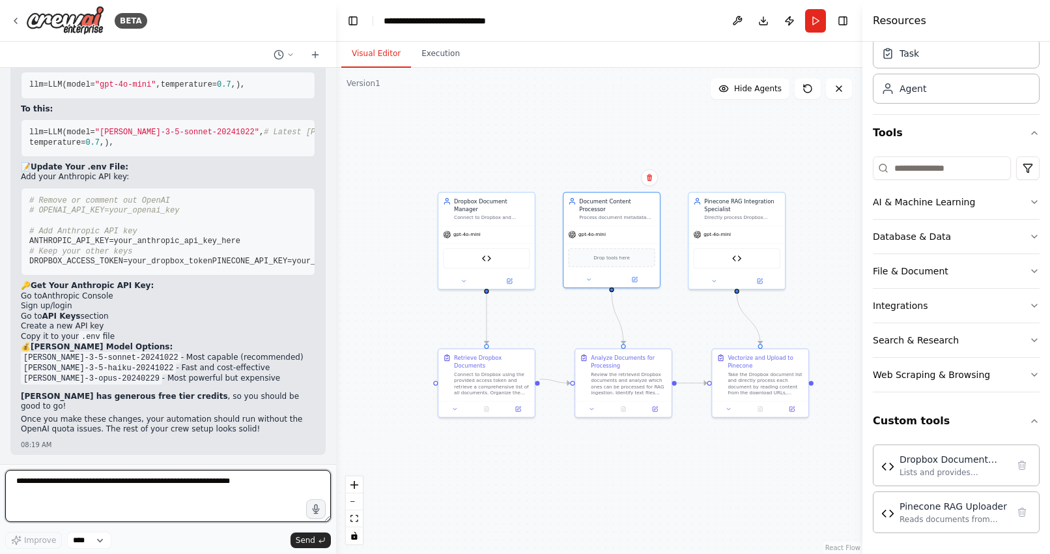
scroll to position [14930, 0]
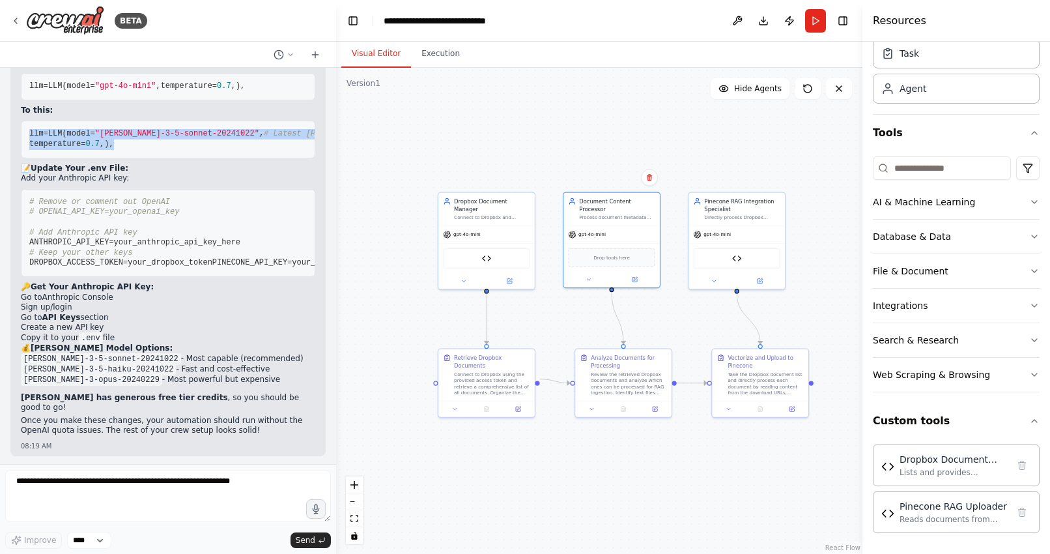
drag, startPoint x: 44, startPoint y: 297, endPoint x: 28, endPoint y: 267, distance: 33.8
click at [28, 158] on pre "llm=LLM( model= "claude-3-5-sonnet-20241022" , # Latest Claude model temperatur…" at bounding box center [168, 139] width 295 height 37
copy code "llm=LLM( model= "claude-3-5-sonnet-20241022" , # Latest Claude model temperatur…"
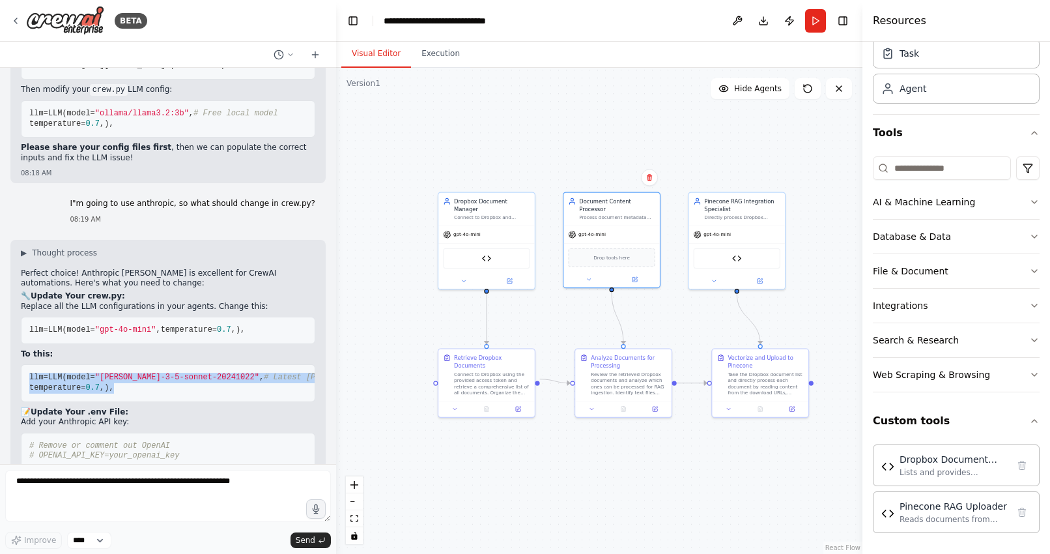
scroll to position [15107, 0]
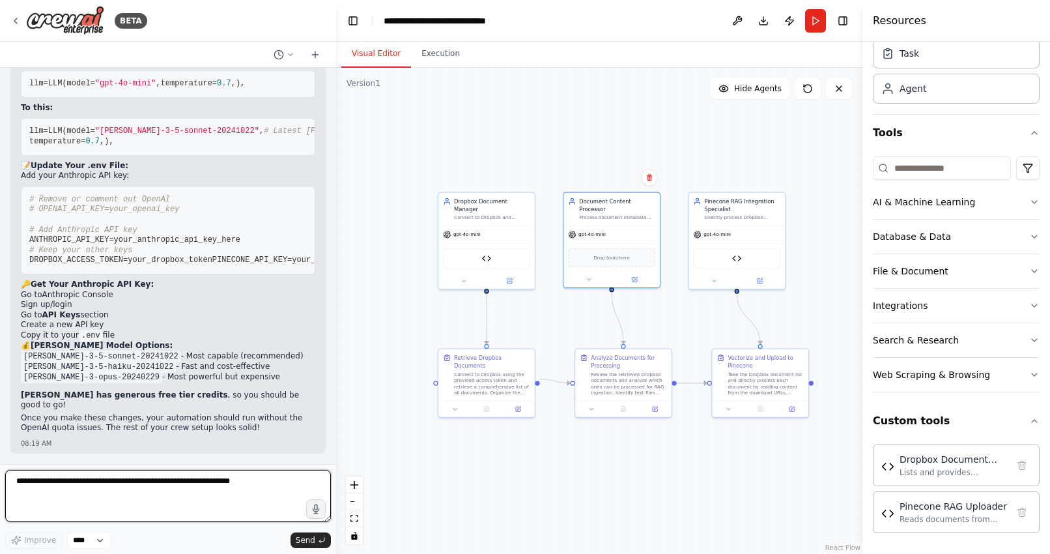
click at [50, 477] on textarea at bounding box center [168, 496] width 326 height 52
paste textarea "**********"
type textarea "**********"
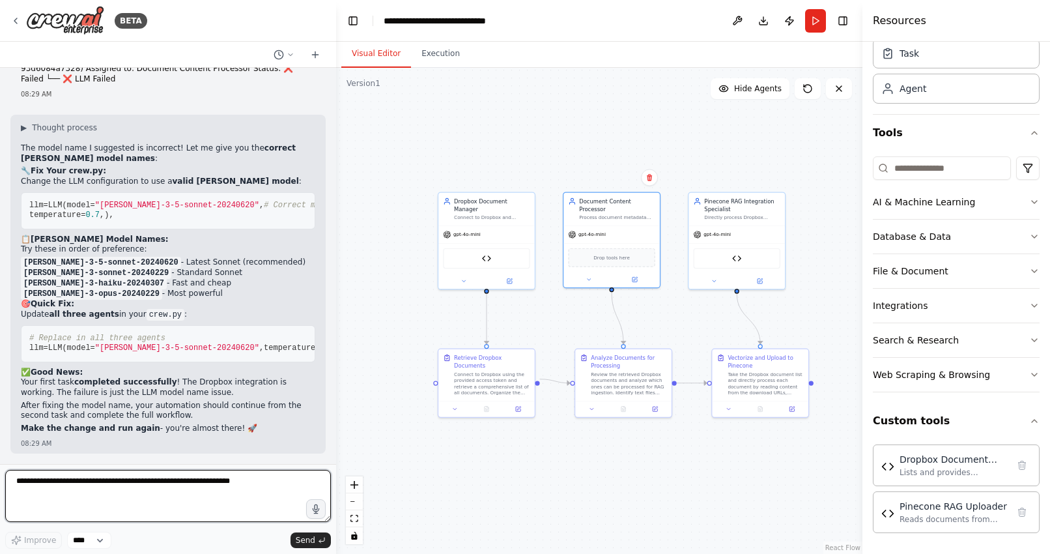
scroll to position [15552, 0]
click at [171, 210] on span ""claude-3-5-sonnet-20240620"" at bounding box center [177, 205] width 164 height 9
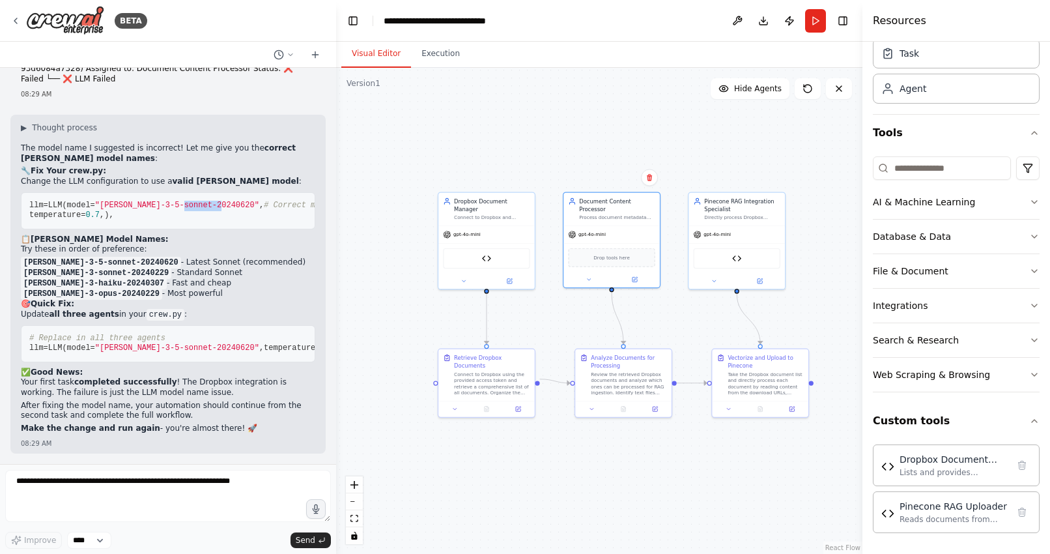
click at [171, 210] on span ""claude-3-5-sonnet-20240620"" at bounding box center [177, 205] width 164 height 9
click at [179, 210] on span ""claude-3-5-sonnet-20240620"" at bounding box center [177, 205] width 164 height 9
drag, startPoint x: 81, startPoint y: 324, endPoint x: 203, endPoint y: 322, distance: 121.9
click at [203, 210] on span ""claude-3-5-sonnet-20240620"" at bounding box center [177, 205] width 164 height 9
copy span "claude-3-5-sonnet-20240620"
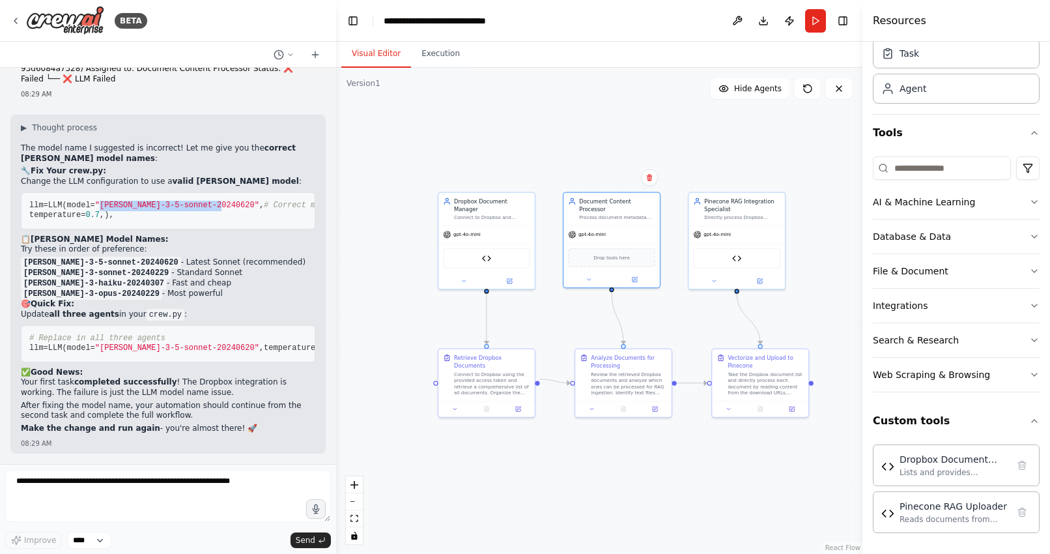
scroll to position [15708, 0]
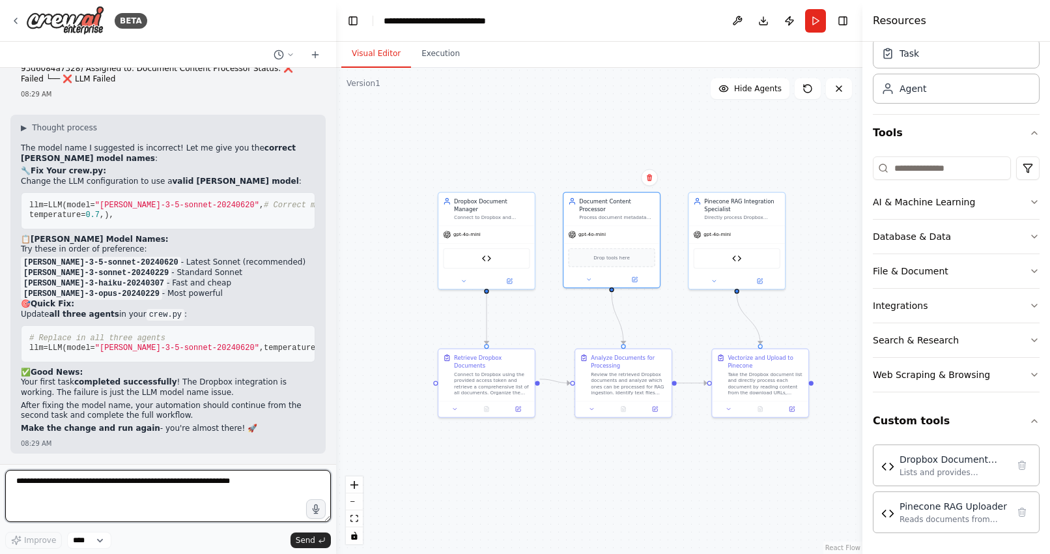
click at [121, 476] on textarea at bounding box center [168, 496] width 326 height 52
paste textarea "********"
click at [132, 484] on textarea "********" at bounding box center [168, 496] width 326 height 52
drag, startPoint x: 132, startPoint y: 484, endPoint x: -27, endPoint y: 480, distance: 158.4
click at [0, 480] on html "BETA take all my documents from Dropbox and upload them into a rag model 01:53 …" at bounding box center [525, 277] width 1050 height 554
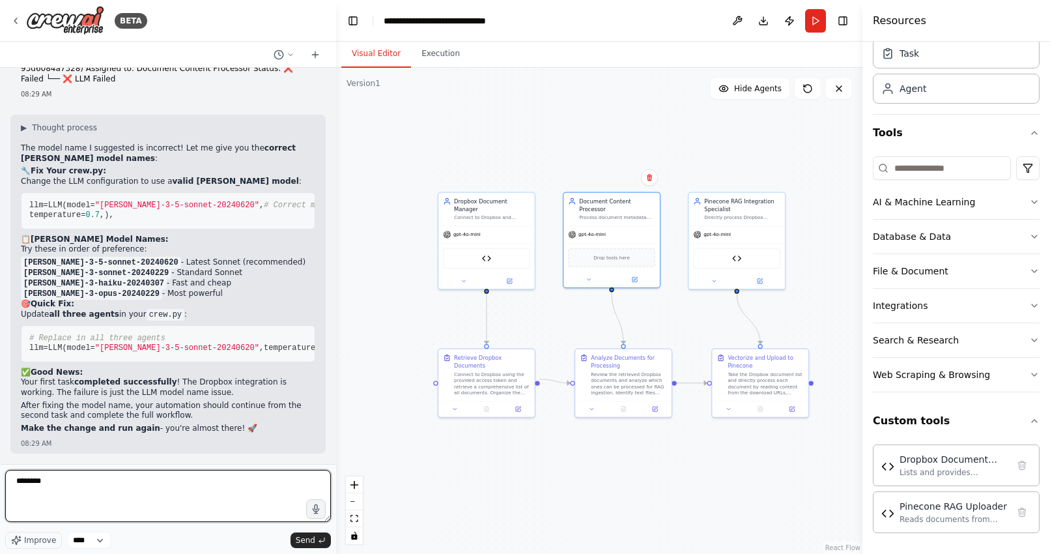
paste textarea "**********"
type textarea "**********"
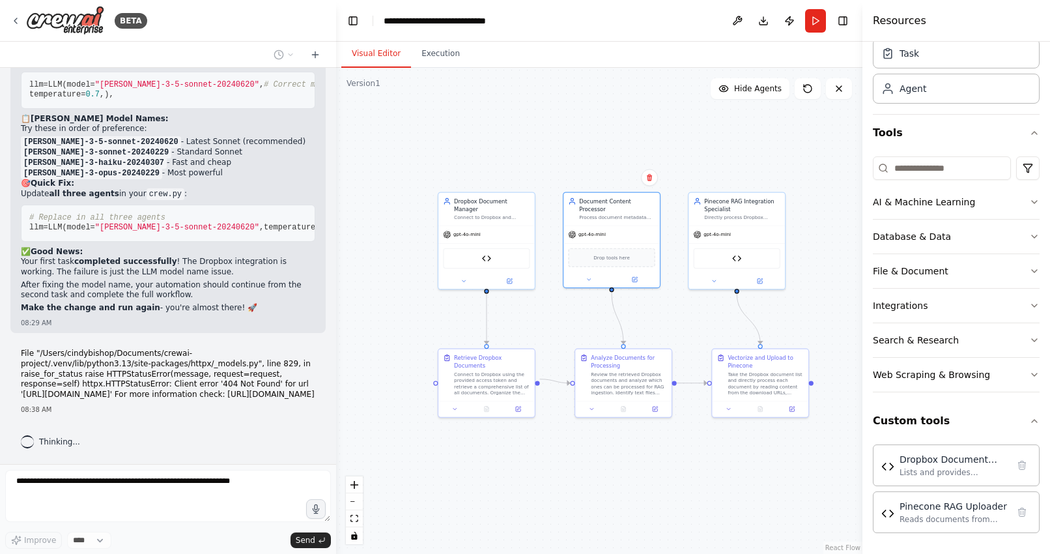
scroll to position [15839, 0]
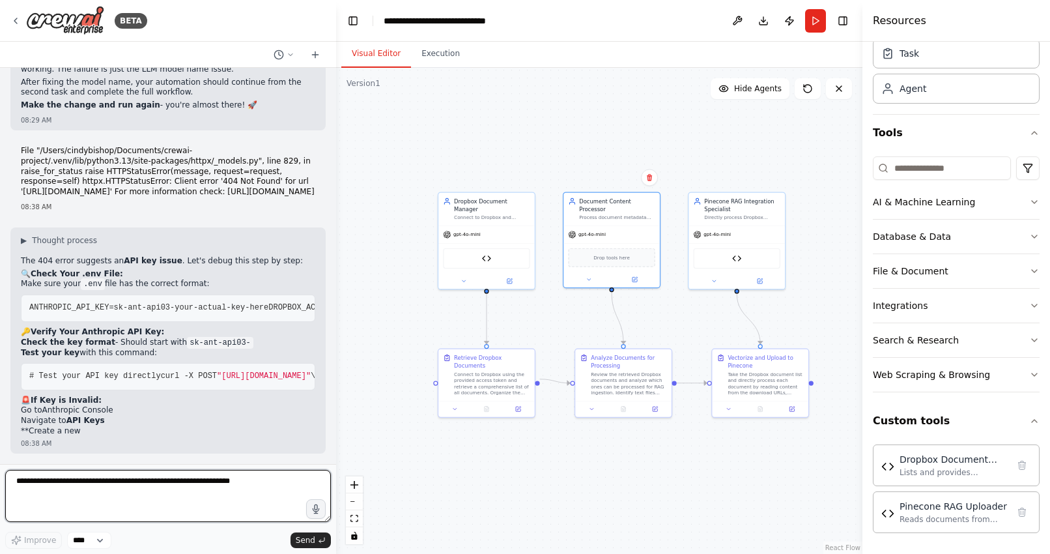
click at [122, 488] on textarea at bounding box center [168, 496] width 326 height 52
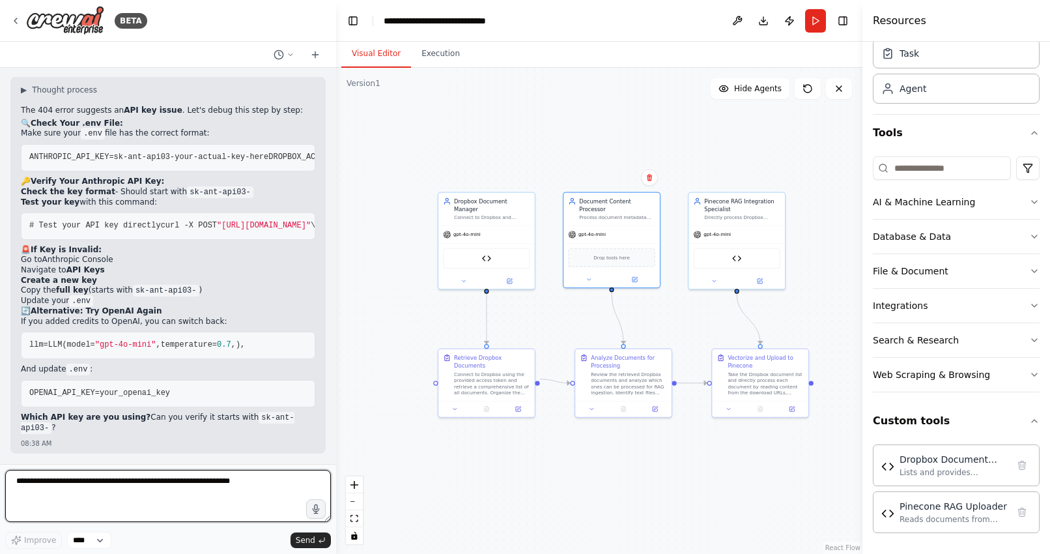
scroll to position [16323, 0]
click at [69, 484] on textarea at bounding box center [168, 496] width 326 height 52
paste textarea "**********"
type textarea "**********"
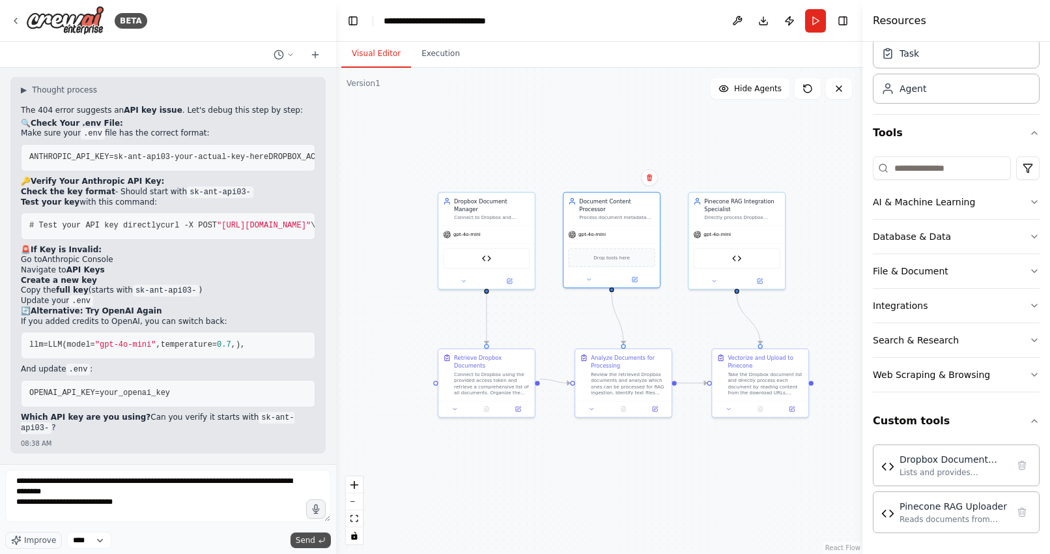
click at [300, 539] on span "Send" at bounding box center [306, 540] width 20 height 10
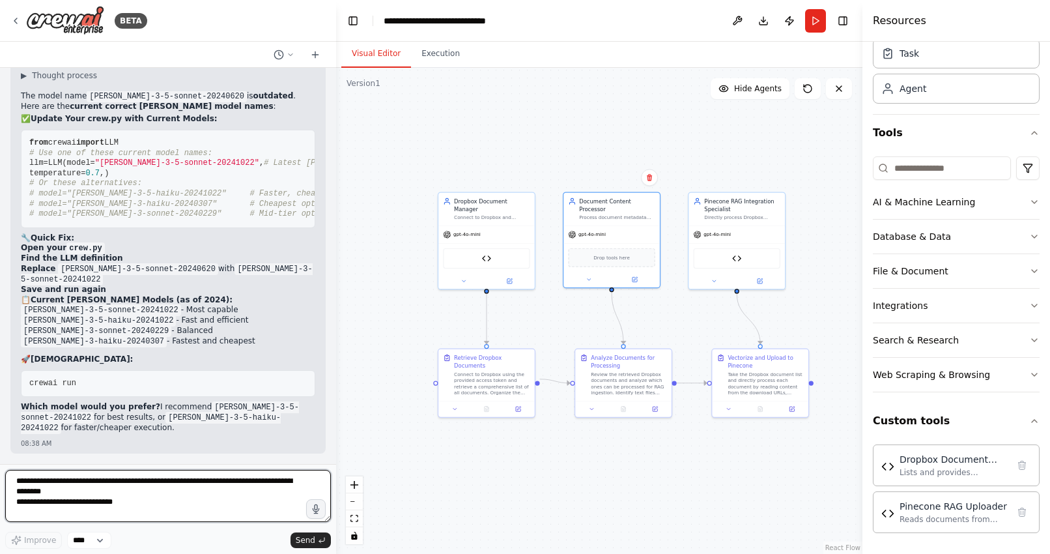
scroll to position [16811, 0]
click at [237, 491] on textarea at bounding box center [168, 496] width 326 height 52
paste textarea "**********"
type textarea "**********"
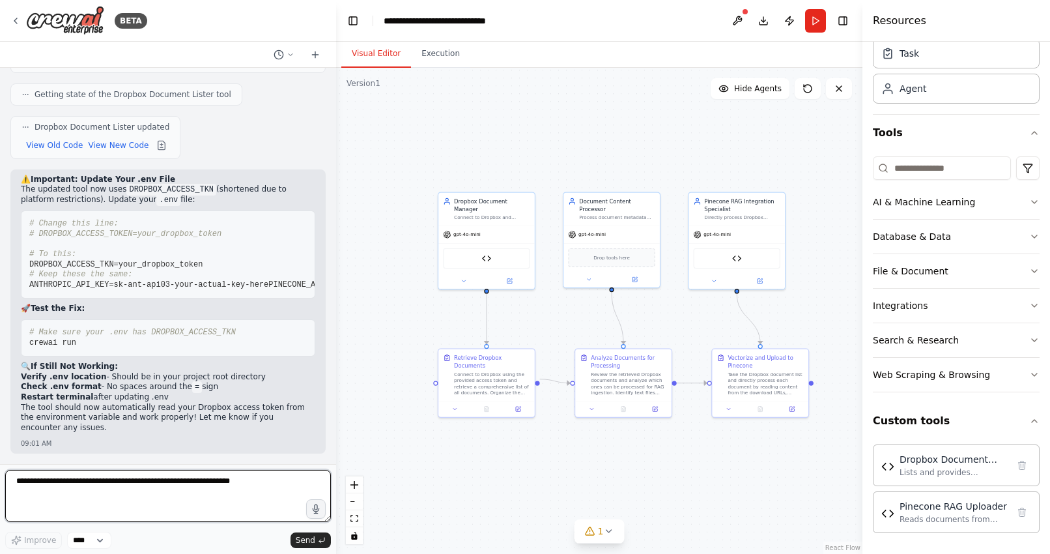
scroll to position [17699, 0]
click at [110, 153] on button "View New Code" at bounding box center [118, 145] width 61 height 16
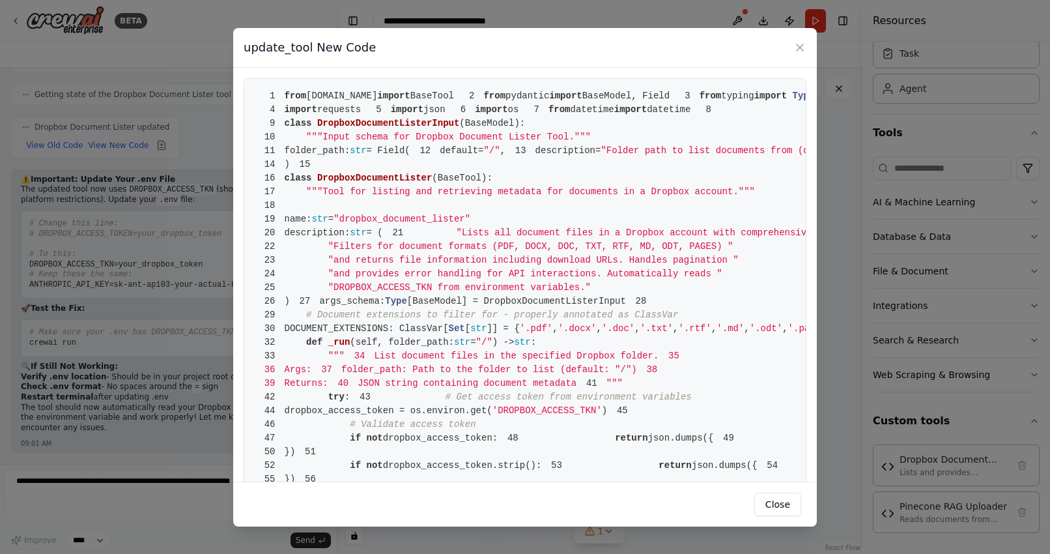
click at [453, 128] on span "DropboxDocumentListerInput" at bounding box center [388, 123] width 142 height 10
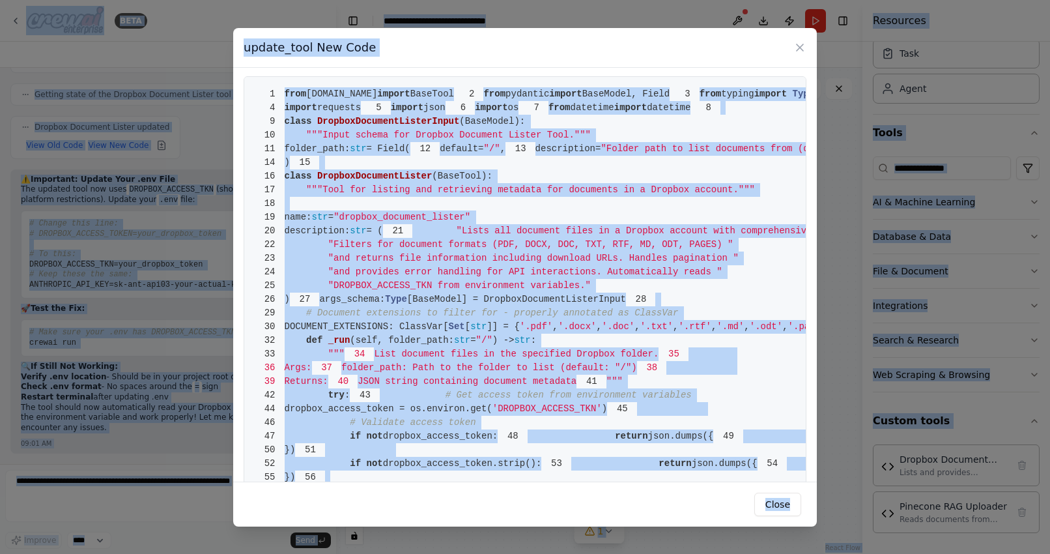
click at [601, 154] on span ""Folder path to list documents from (default is root folder '/')"" at bounding box center [779, 148] width 356 height 10
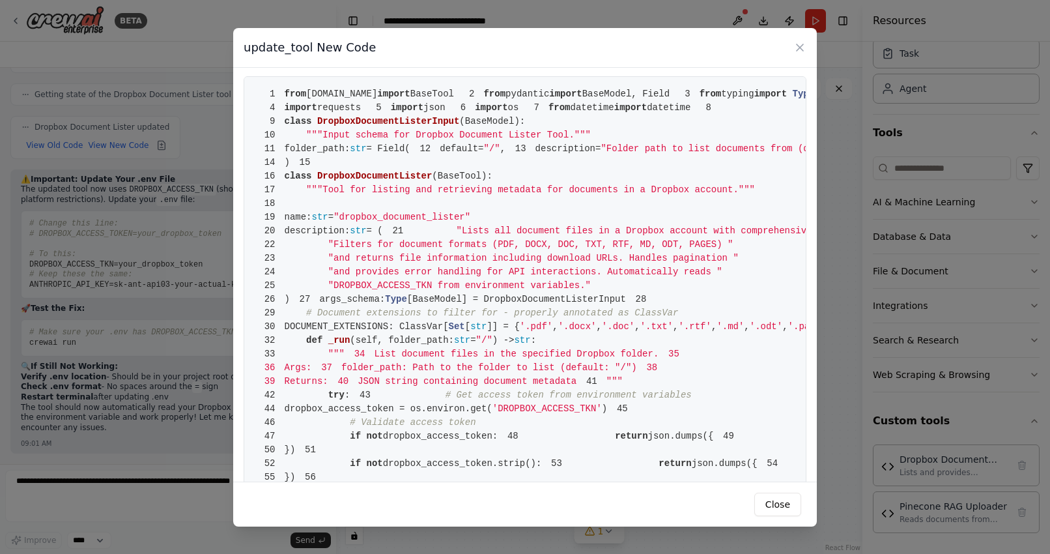
click at [601, 154] on span ""Folder path to list documents from (default is root folder '/')"" at bounding box center [779, 148] width 356 height 10
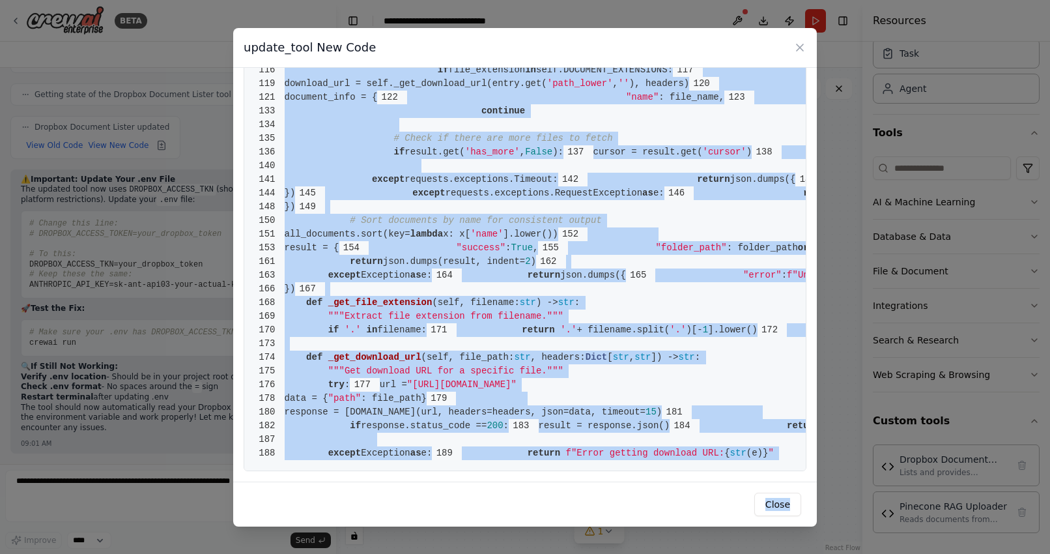
scroll to position [2216, 0]
drag, startPoint x: 285, startPoint y: 90, endPoint x: 663, endPoint y: 461, distance: 530.4
copy code "from crewai.tools import BaseTool 2 from pydantic import BaseModel, Field 3 fro…"
click at [777, 493] on button "Close" at bounding box center [778, 504] width 47 height 23
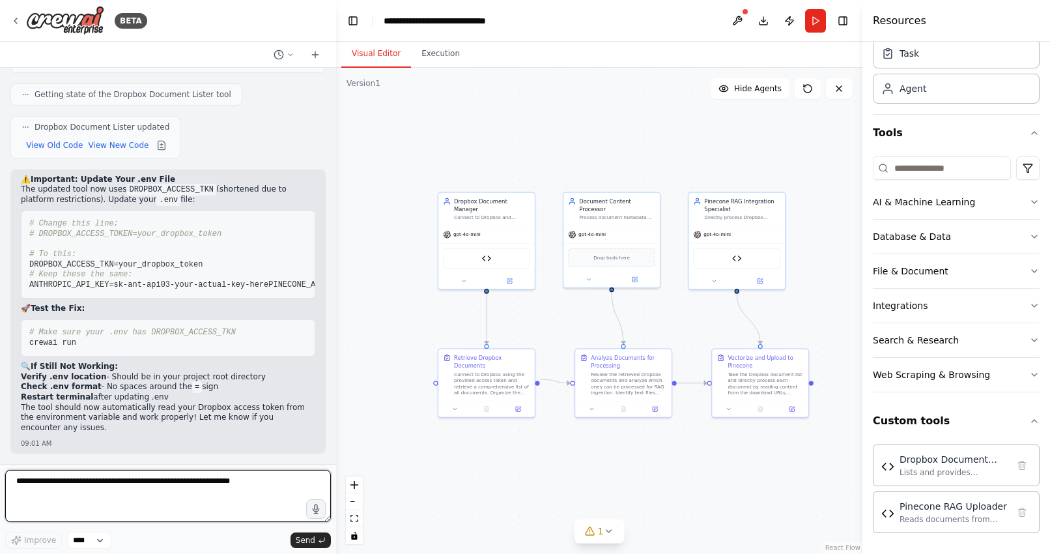
click at [211, 496] on textarea at bounding box center [168, 496] width 326 height 52
paste textarea "**********"
type textarea "**********"
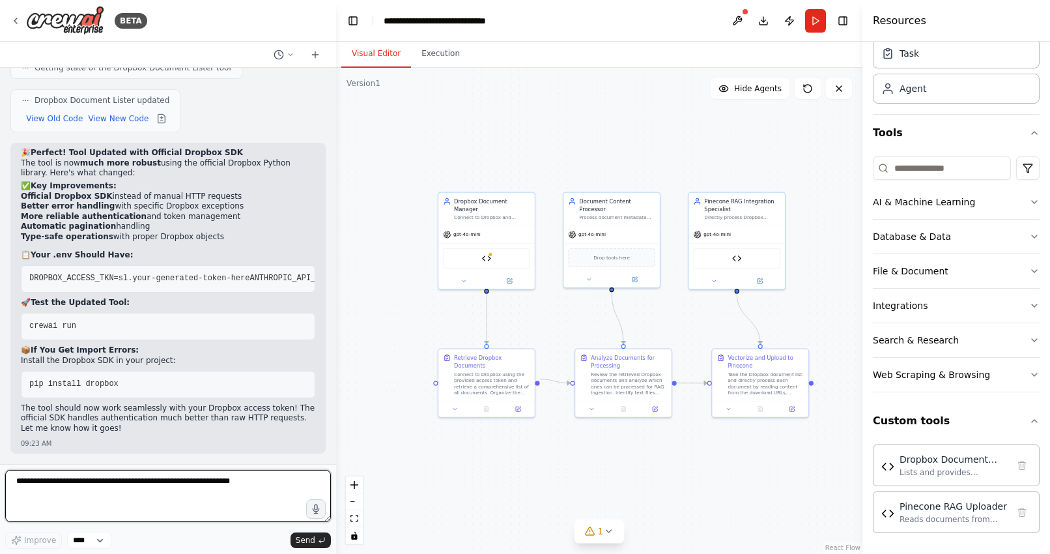
scroll to position [18638, 0]
click at [97, 126] on button "View New Code" at bounding box center [118, 119] width 61 height 16
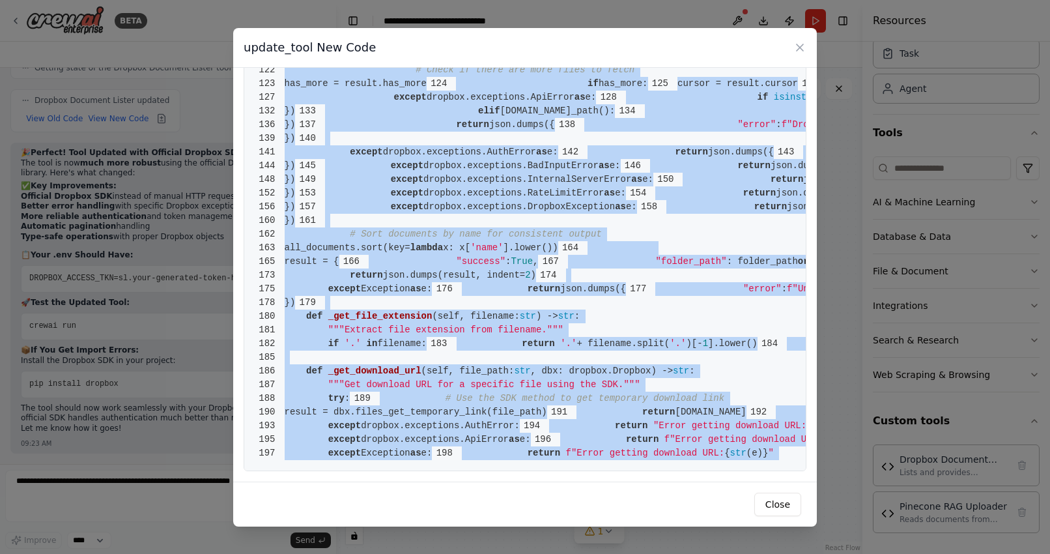
scroll to position [2339, 0]
drag, startPoint x: 285, startPoint y: 92, endPoint x: 613, endPoint y: 450, distance: 485.6
copy code "from crewai.tools import BaseTool 2 from pydantic import BaseModel, Field 3 fro…"
click at [801, 45] on icon at bounding box center [800, 47] width 13 height 13
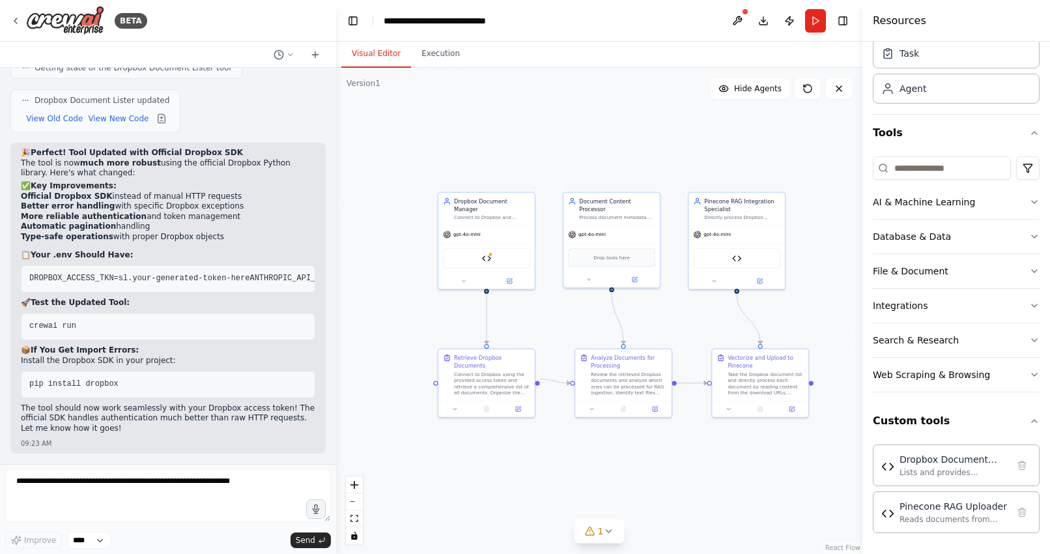
scroll to position [18800, 0]
click at [105, 485] on textarea at bounding box center [168, 496] width 326 height 52
paste textarea "**********"
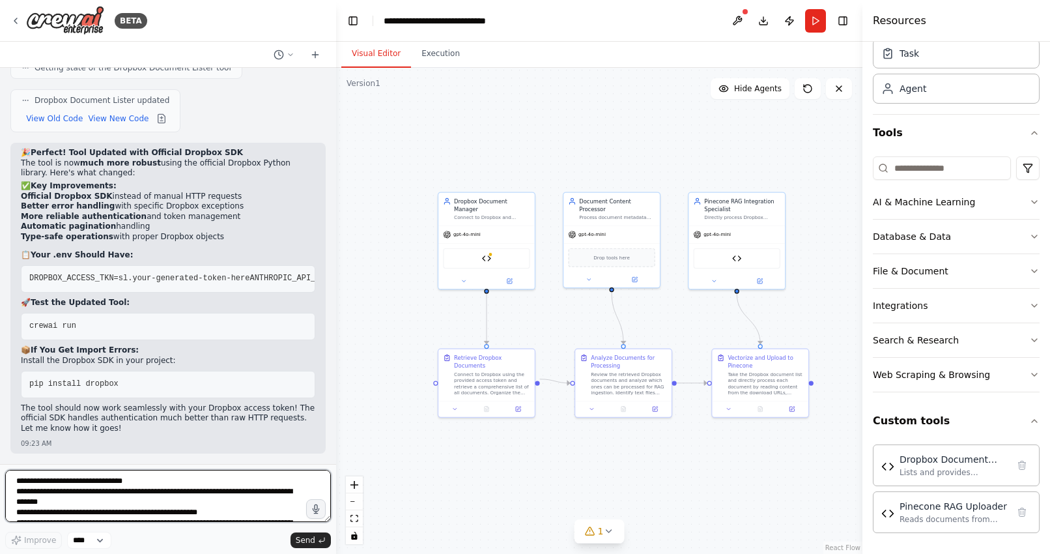
scroll to position [141, 0]
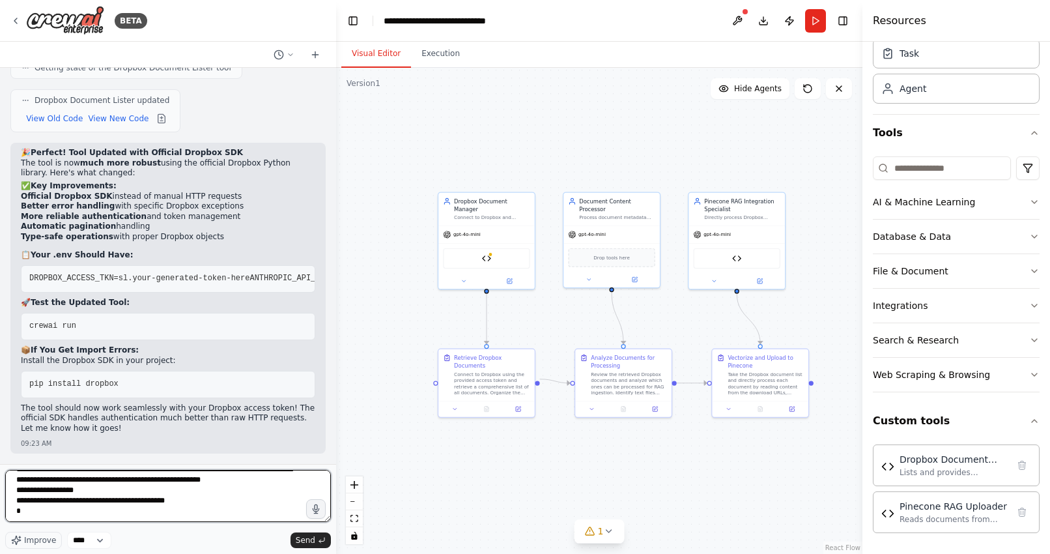
type textarea "**********"
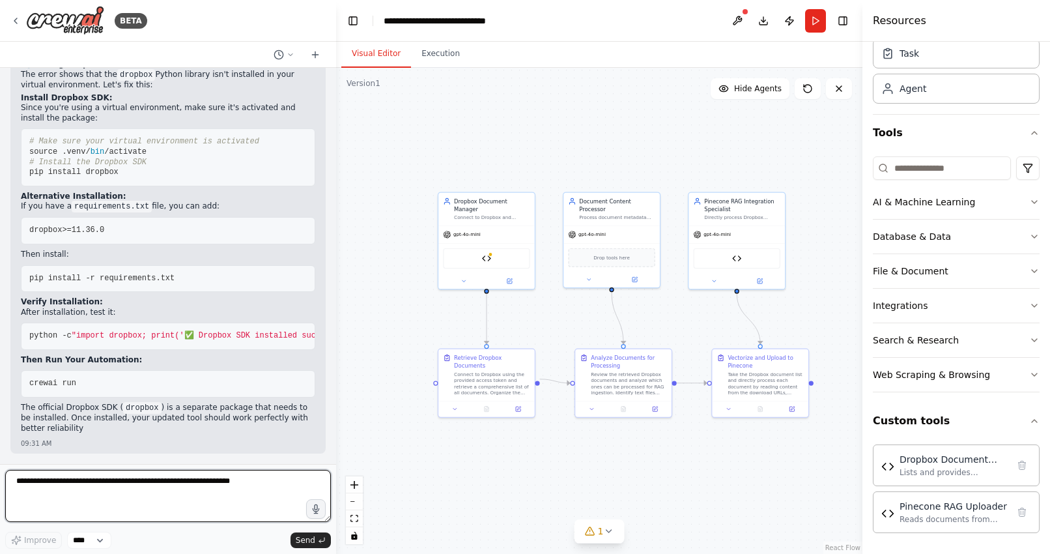
scroll to position [19434, 0]
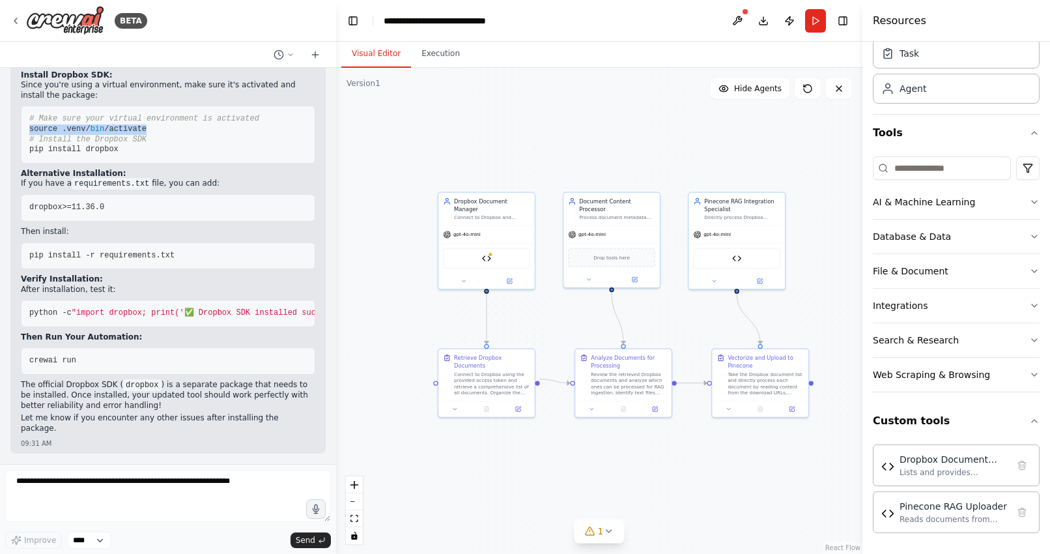
drag, startPoint x: 157, startPoint y: 130, endPoint x: 27, endPoint y: 128, distance: 130.3
click at [27, 128] on pre "# Make sure your virtual environment is activated source .venv/ bin /activate #…" at bounding box center [168, 134] width 295 height 57
copy span "source .venv/ bin /activate"
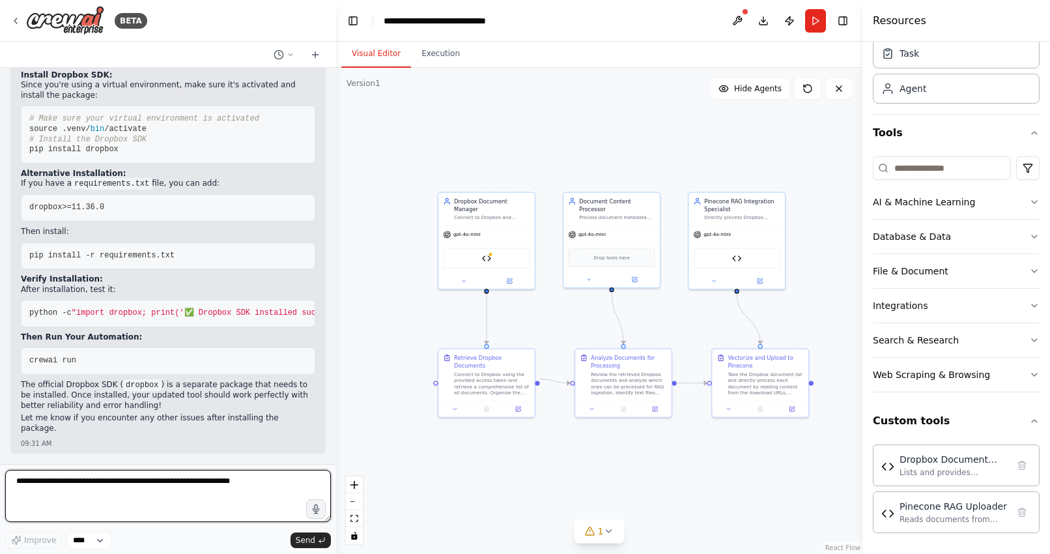
click at [89, 484] on textarea at bounding box center [168, 496] width 326 height 52
paste textarea "**********"
type textarea "**********"
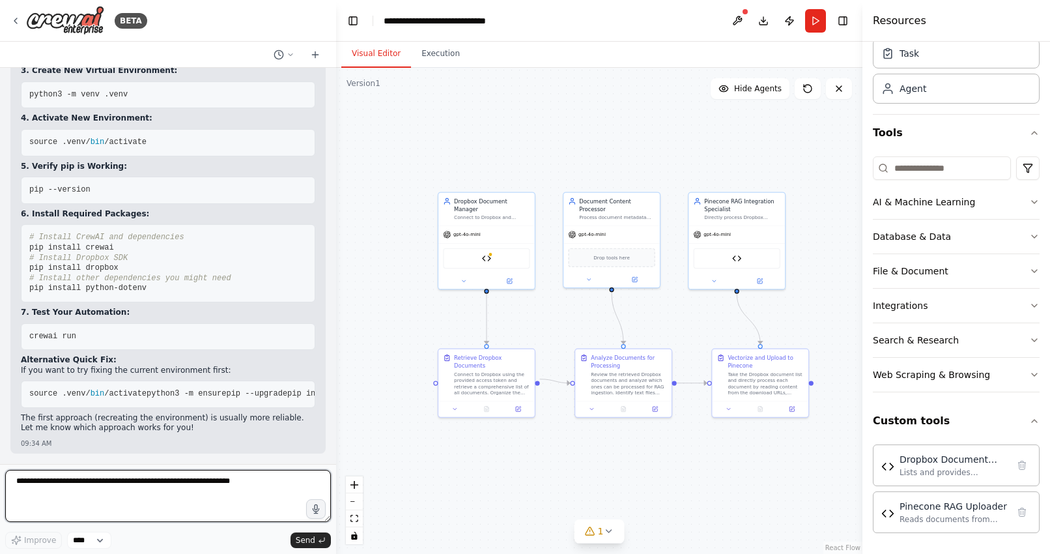
scroll to position [19868, 0]
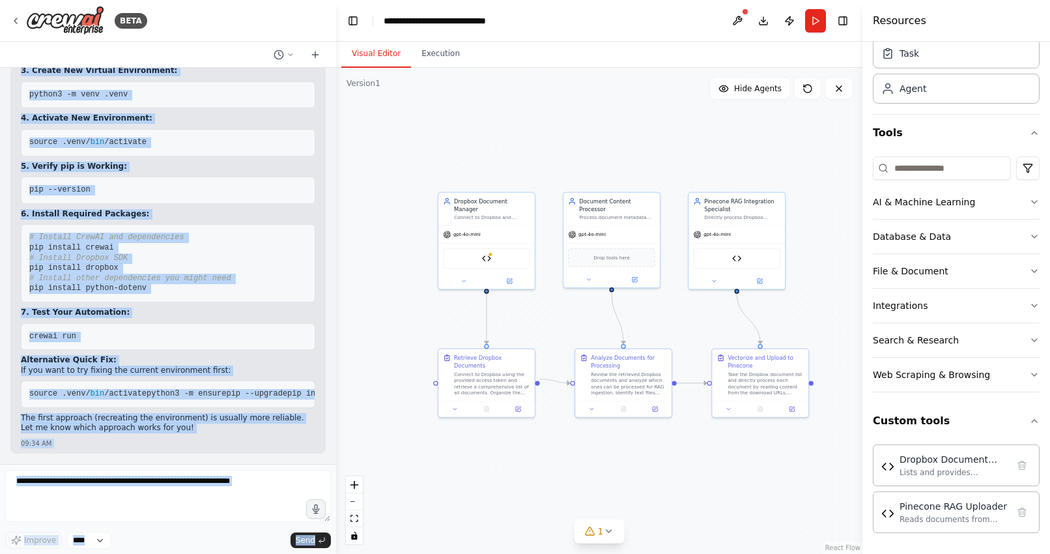
drag, startPoint x: 94, startPoint y: 225, endPoint x: 5, endPoint y: 225, distance: 89.9
click at [5, 225] on div "BETA take all my documents from Dropbox and upload them into a rag model 01:53 …" at bounding box center [168, 277] width 336 height 554
copy div "3. Create New Virtual Environment: python3 -m venv .venv 4. Activate New Enviro…"
click at [97, 61] on pre "rm -rf .venv" at bounding box center [168, 47] width 295 height 27
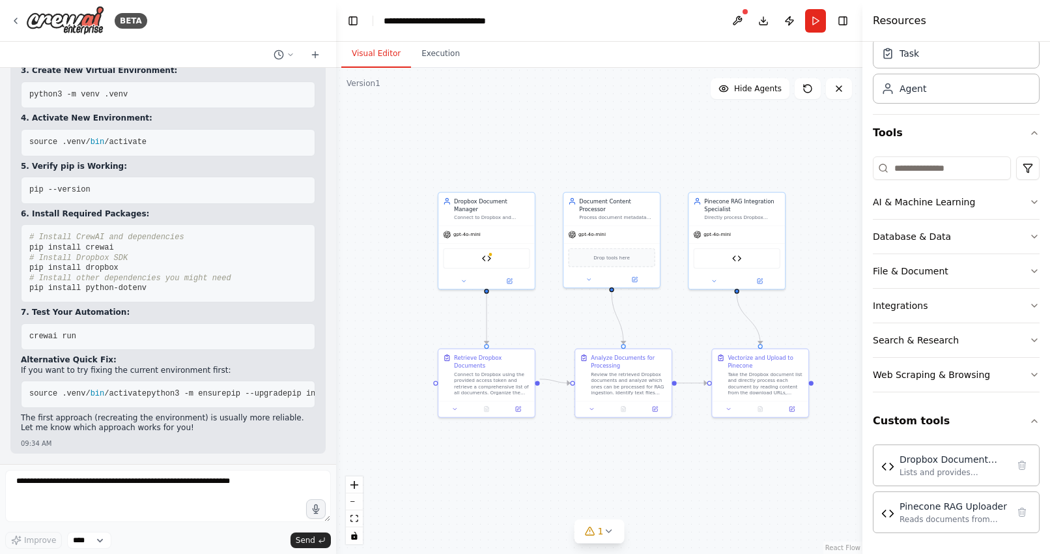
drag, startPoint x: 88, startPoint y: 225, endPoint x: 28, endPoint y: 225, distance: 60.0
click at [28, 61] on pre "rm -rf .venv" at bounding box center [168, 47] width 295 height 27
copy span "rm -rf .venv"
drag, startPoint x: 136, startPoint y: 271, endPoint x: 25, endPoint y: 272, distance: 110.1
click at [25, 109] on pre "python3 -m venv .venv" at bounding box center [168, 94] width 295 height 27
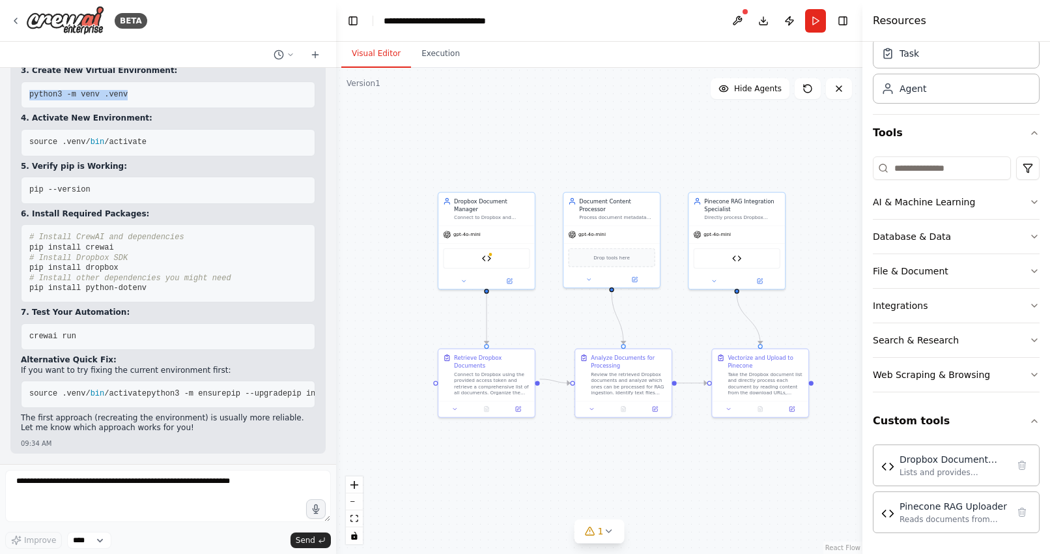
copy span "python3 -m venv .venv"
drag, startPoint x: 153, startPoint y: 321, endPoint x: 20, endPoint y: 322, distance: 133.6
click at [19, 322] on div "▶ Thought process 🚨 Virtual Environment Issue - Let's Fix It Your virtual envir…" at bounding box center [167, 181] width 315 height 545
drag, startPoint x: 164, startPoint y: 413, endPoint x: 29, endPoint y: 419, distance: 135.0
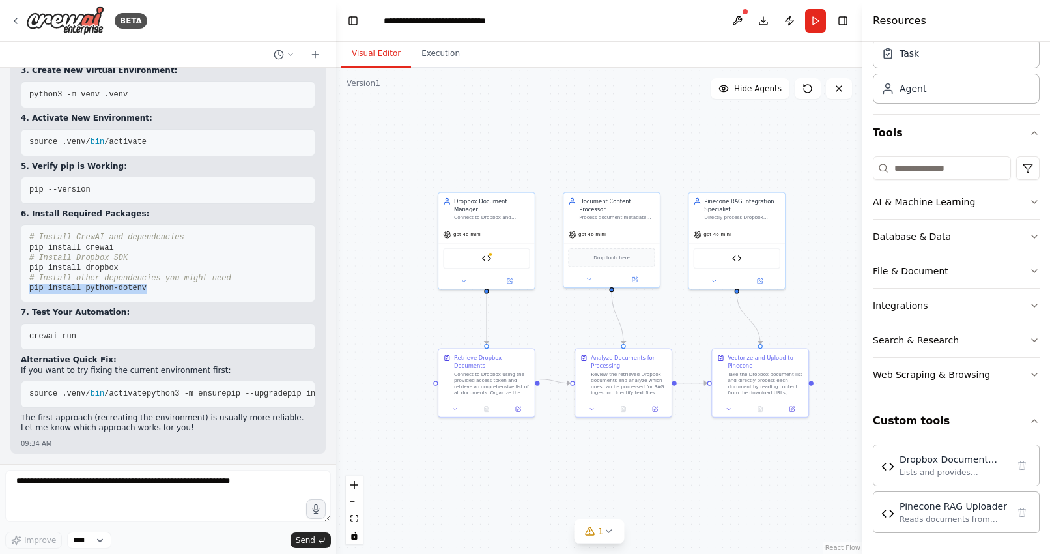
click at [29, 302] on pre "# Install CrewAI and dependencies pip install crewai # Install Dropbox SDK pip …" at bounding box center [168, 263] width 295 height 78
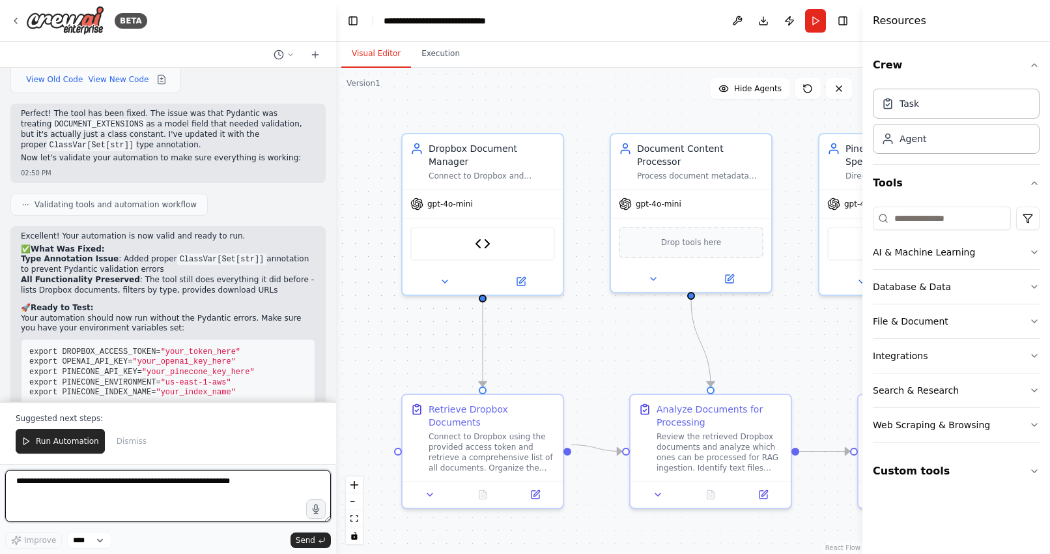
scroll to position [7786, 0]
